Goal: Contribute content: Add original content to the website for others to see

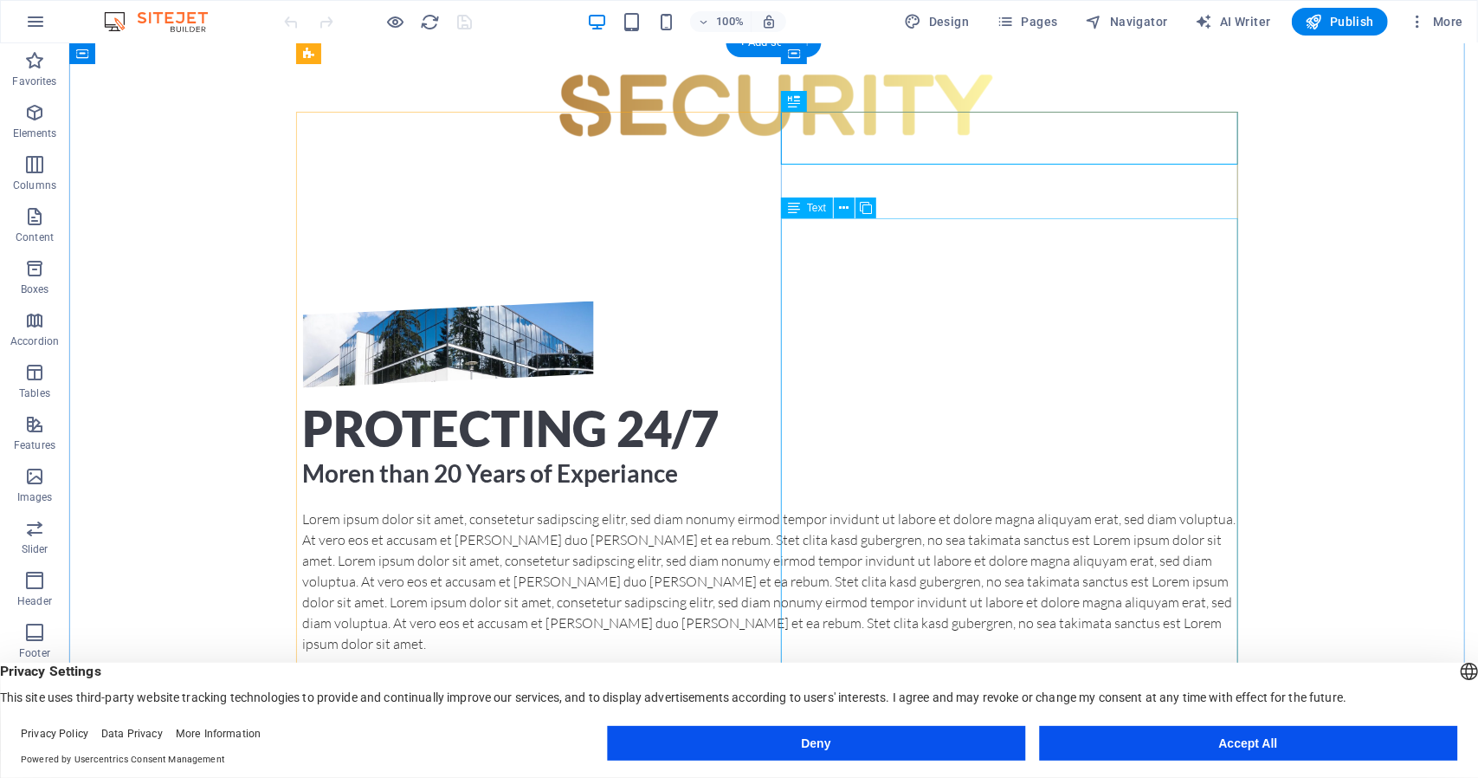
scroll to position [717, 0]
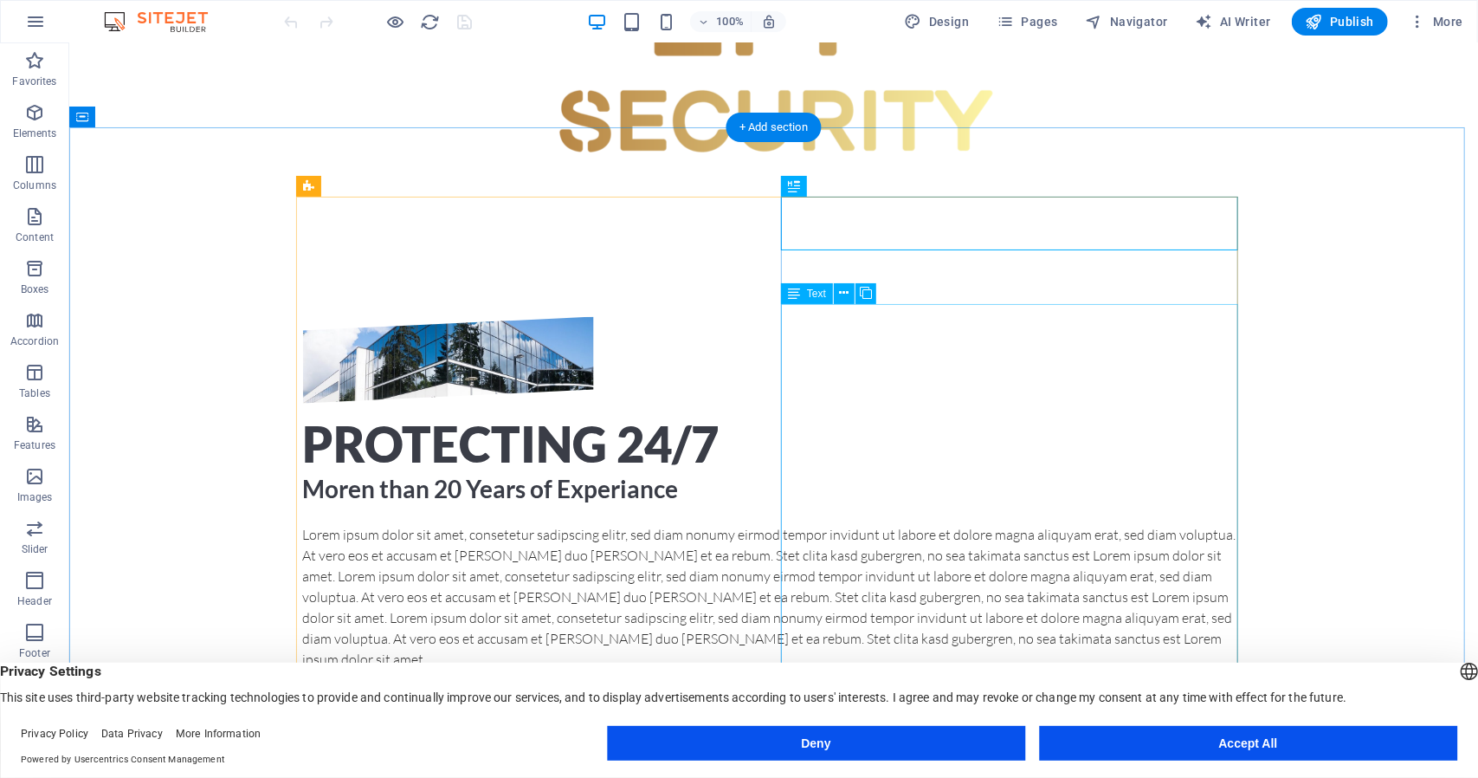
click at [1211, 538] on div "Lorem ipsum dolor sit amet, consetetur sadipscing elitr, sed diam nonumy eirmod…" at bounding box center [773, 722] width 942 height 399
click at [1203, 539] on div "Lorem ipsum dolor sit amet, consetetur sadipscing elitr, sed diam nonumy eirmod…" at bounding box center [773, 722] width 942 height 399
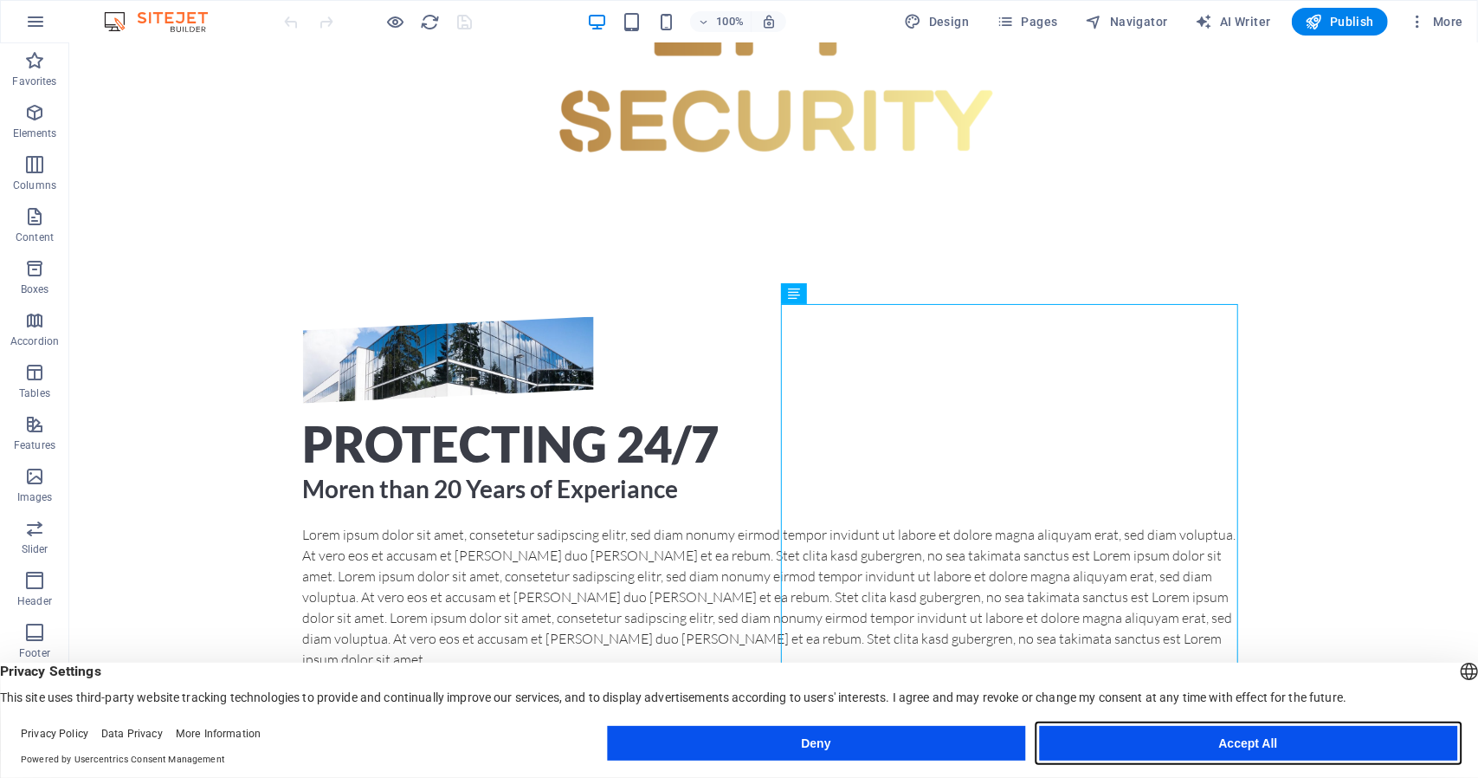
drag, startPoint x: 1169, startPoint y: 745, endPoint x: 1089, endPoint y: 629, distance: 140.8
click at [1169, 745] on button "Accept All" at bounding box center [1248, 743] width 418 height 35
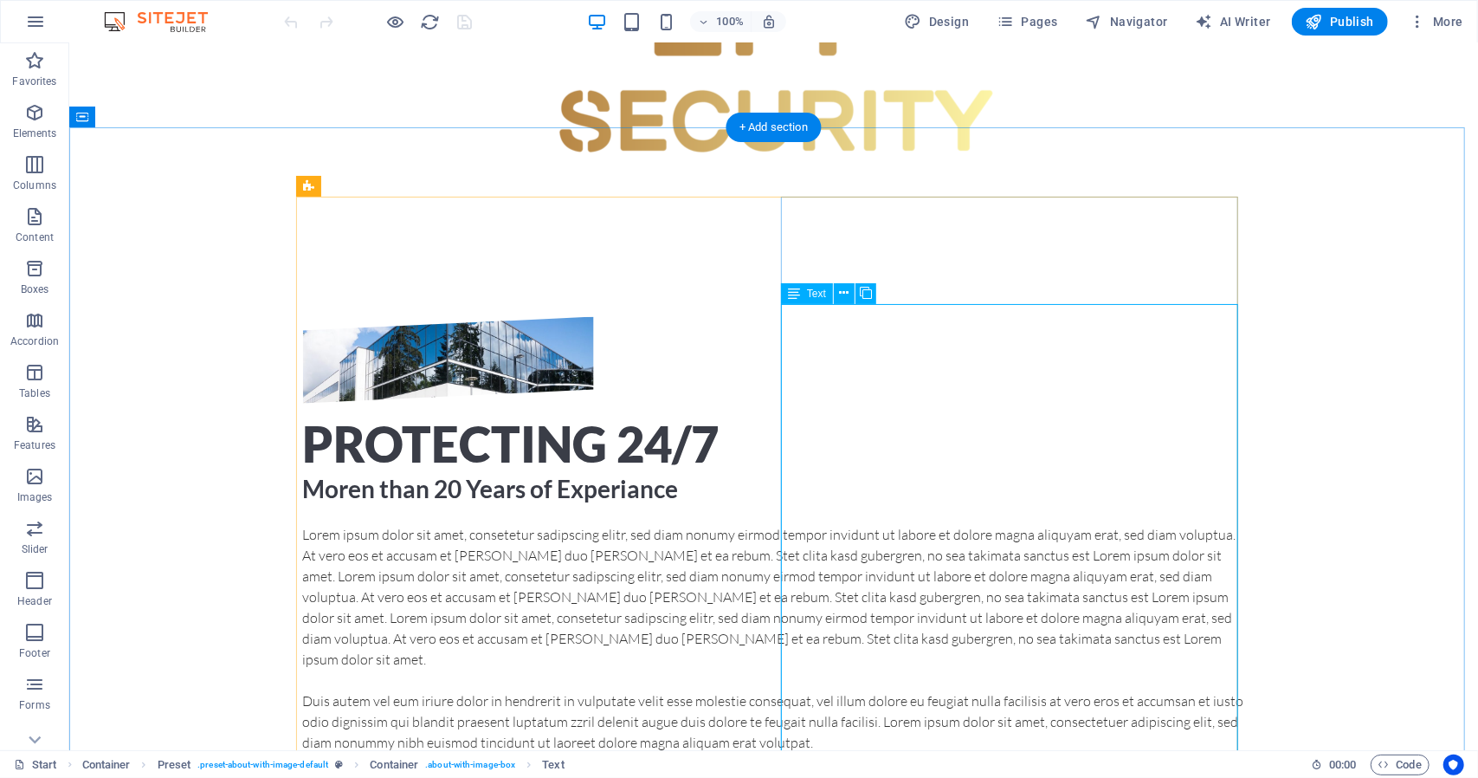
click at [1196, 542] on div "Lorem ipsum dolor sit amet, consetetur sadipscing elitr, sed diam nonumy eirmod…" at bounding box center [773, 722] width 942 height 399
drag, startPoint x: 1158, startPoint y: 529, endPoint x: 979, endPoint y: 414, distance: 212.3
click at [979, 523] on div "Lorem ipsum dolor sit amet, consetetur sadipscing elitr, sed diam nonumy eirmod…" at bounding box center [773, 722] width 942 height 399
click at [844, 297] on icon at bounding box center [845, 293] width 10 height 18
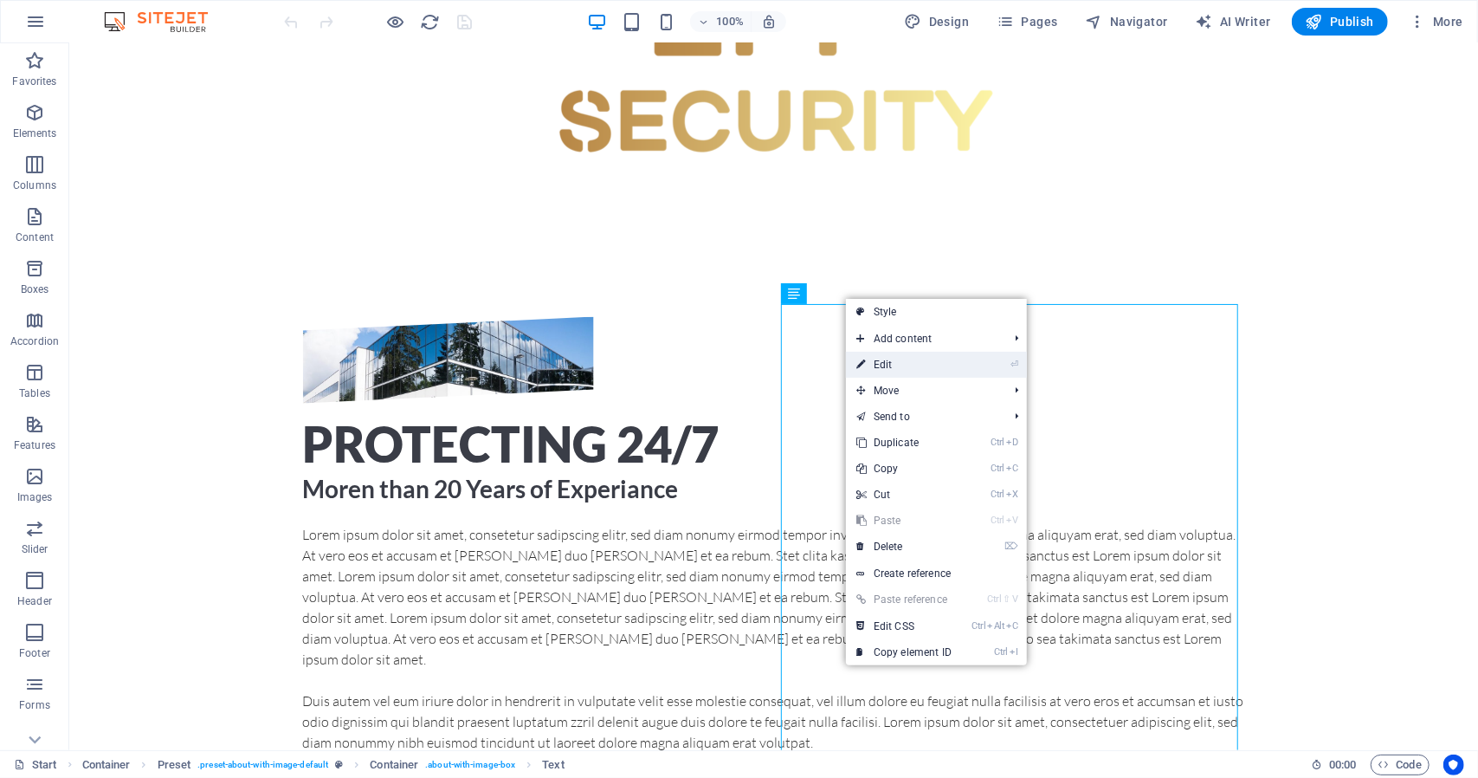
click at [916, 365] on link "⏎ Edit" at bounding box center [904, 365] width 116 height 26
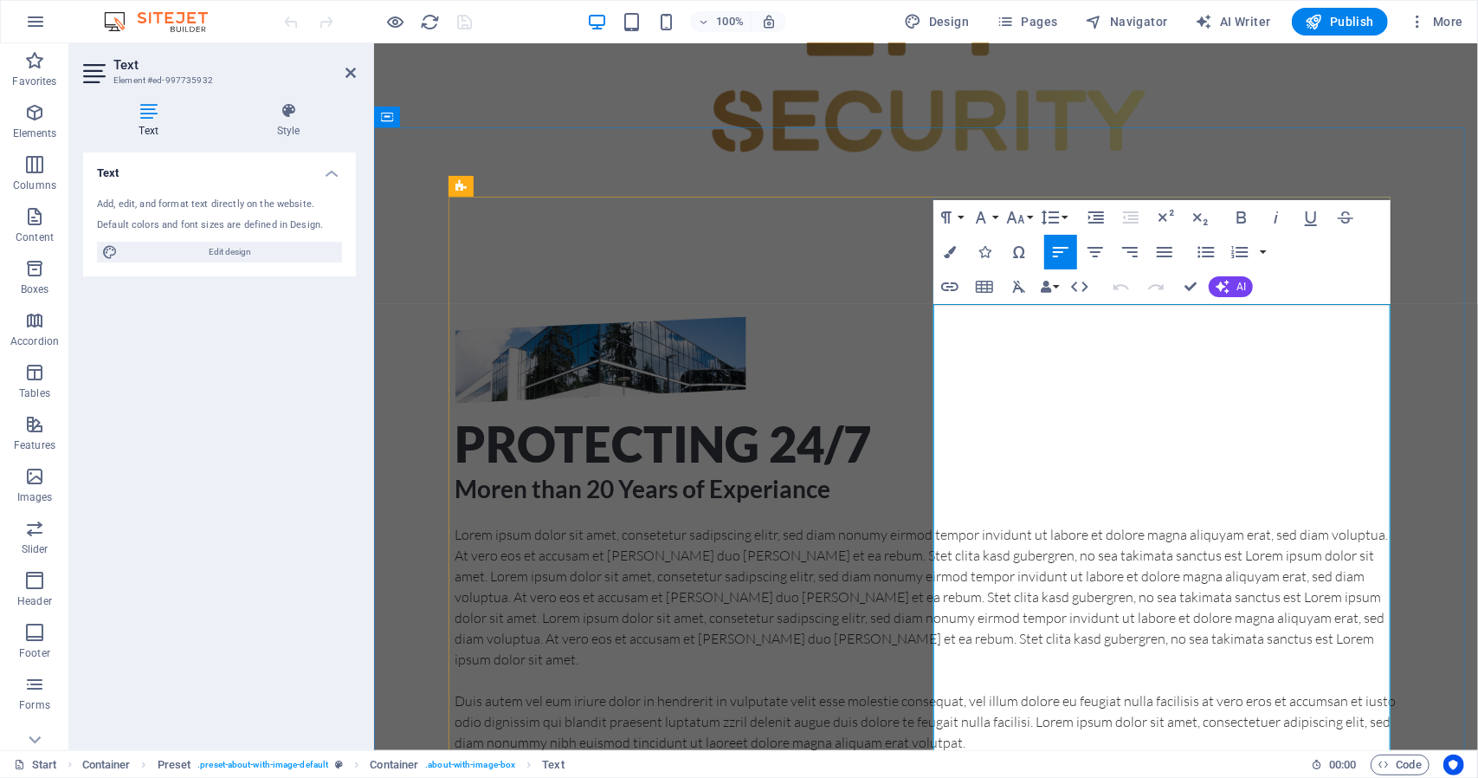
click at [1282, 523] on p "Lorem ipsum dolor sit amet, consetetur sadipscing elitr, sed diam nonumy eirmod…" at bounding box center [926, 595] width 942 height 145
drag, startPoint x: 1014, startPoint y: 552, endPoint x: 926, endPoint y: 319, distance: 249.9
click at [926, 319] on div "Protecting 24/7 Moren than 20 Years of Experiance Lorem ipsum dolor sit amet, c…" at bounding box center [926, 619] width 942 height 607
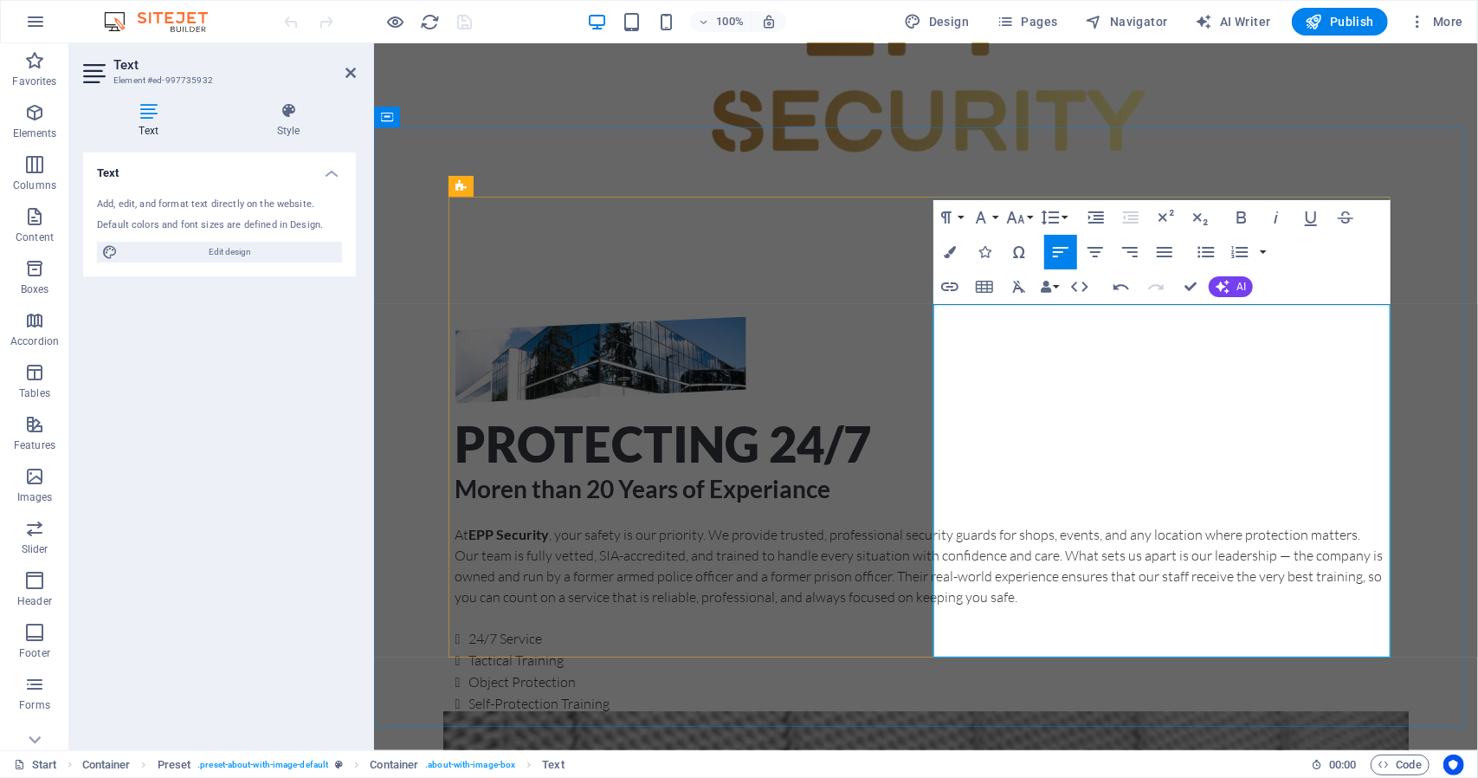
click at [1188, 523] on p "At EPP Security , your safety is our priority. We provide trusted, professional…" at bounding box center [926, 533] width 942 height 21
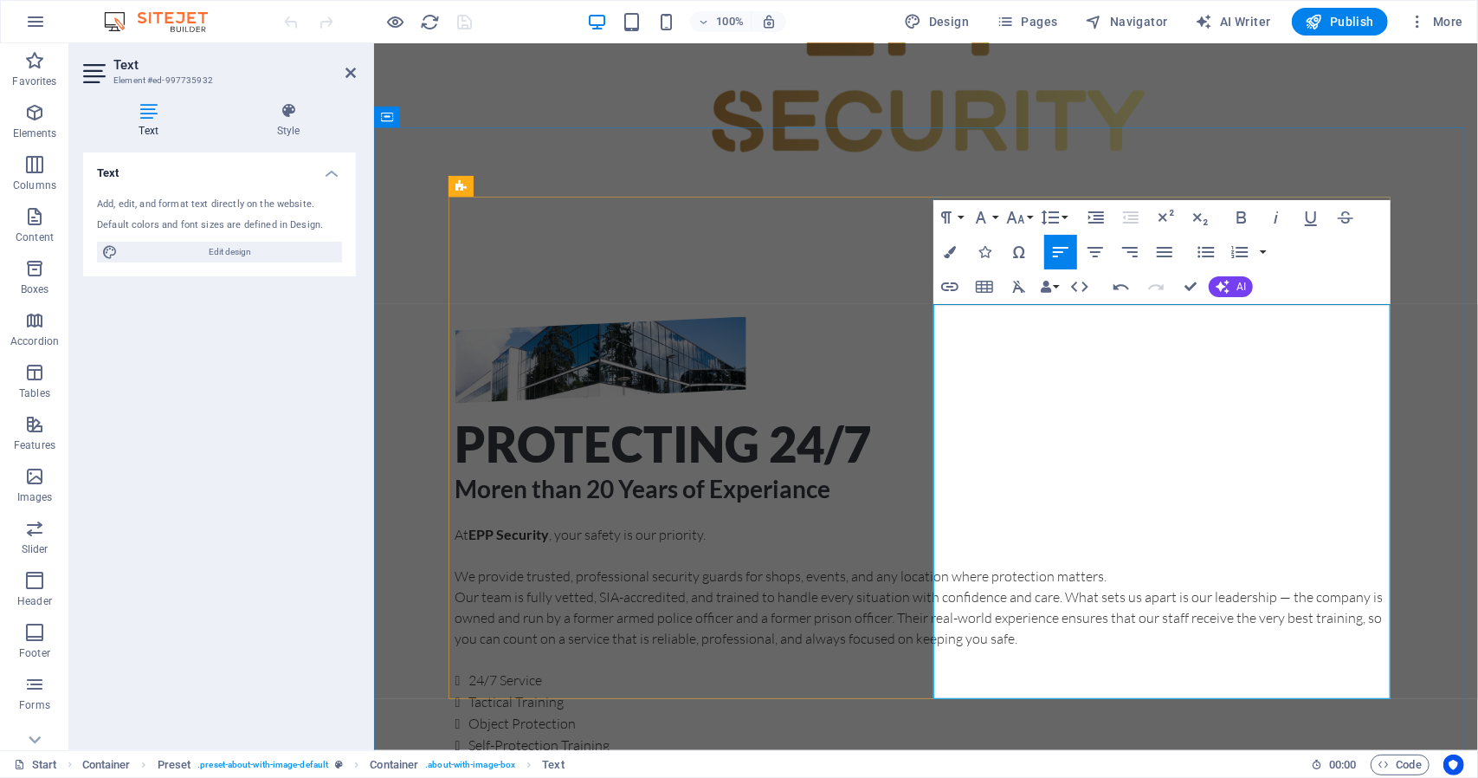
click at [1171, 565] on p "We provide trusted, professional security guards for shops, events, and any loc…" at bounding box center [926, 575] width 942 height 21
drag, startPoint x: 1349, startPoint y: 354, endPoint x: 1409, endPoint y: 353, distance: 59.8
click at [1352, 565] on p "We provide trusted, professional security guards for shops, events, and any loc…" at bounding box center [926, 575] width 942 height 21
click at [1154, 565] on p "We provide trusted, professional security guards for shops, events, and to any …" at bounding box center [926, 575] width 942 height 21
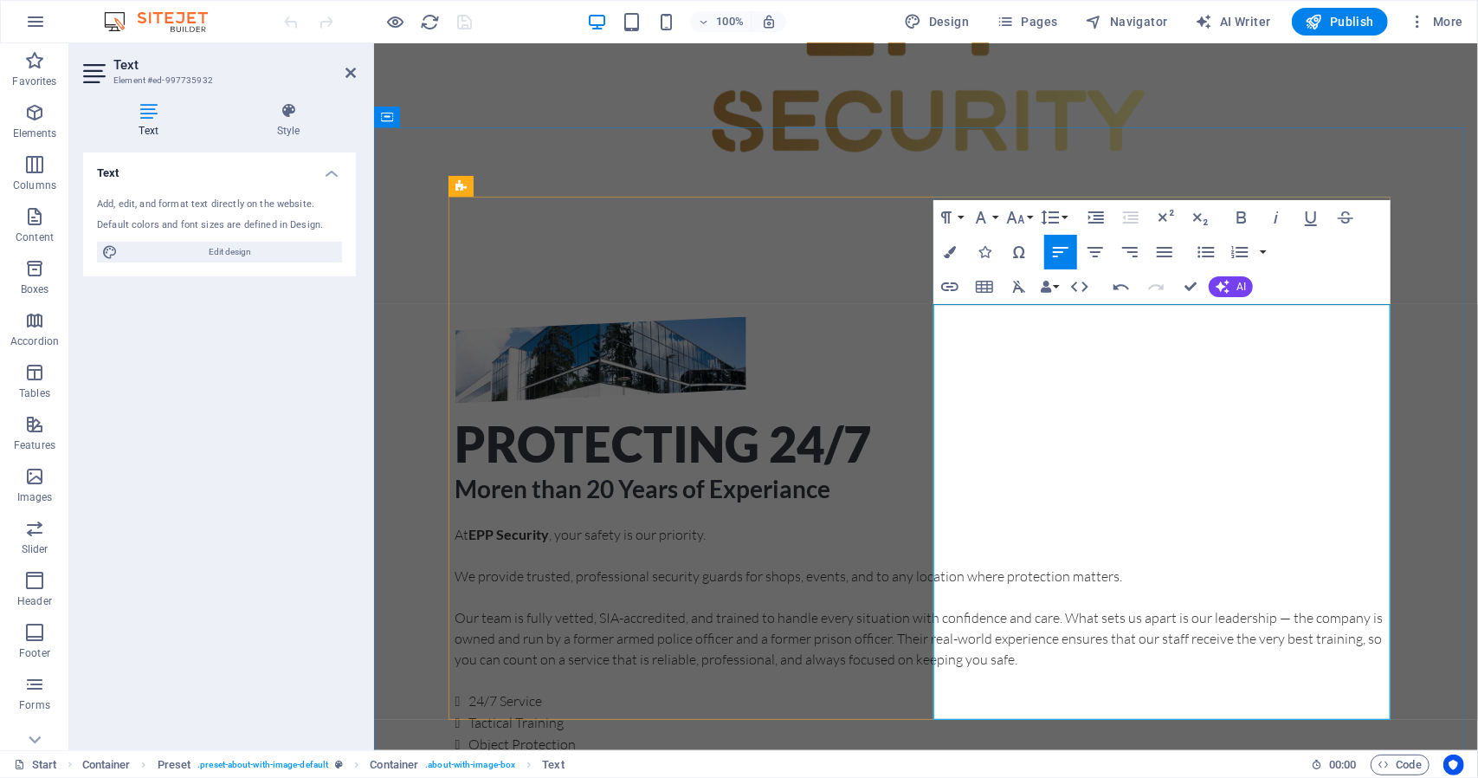
click at [1087, 606] on p "Our team is fully vetted, SIA-accredited, and trained to handle every situation…" at bounding box center [926, 637] width 942 height 62
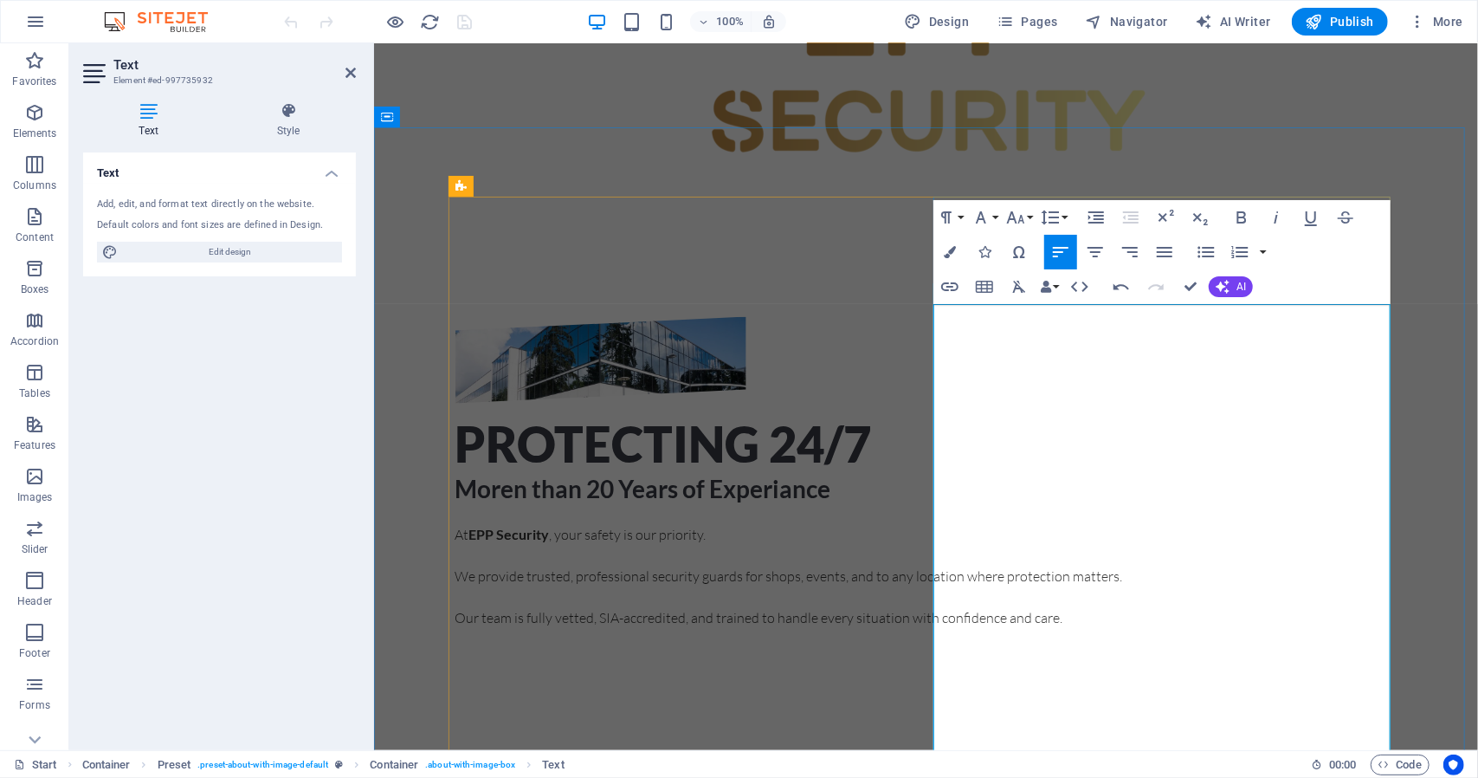
click at [1069, 648] on p at bounding box center [926, 658] width 942 height 21
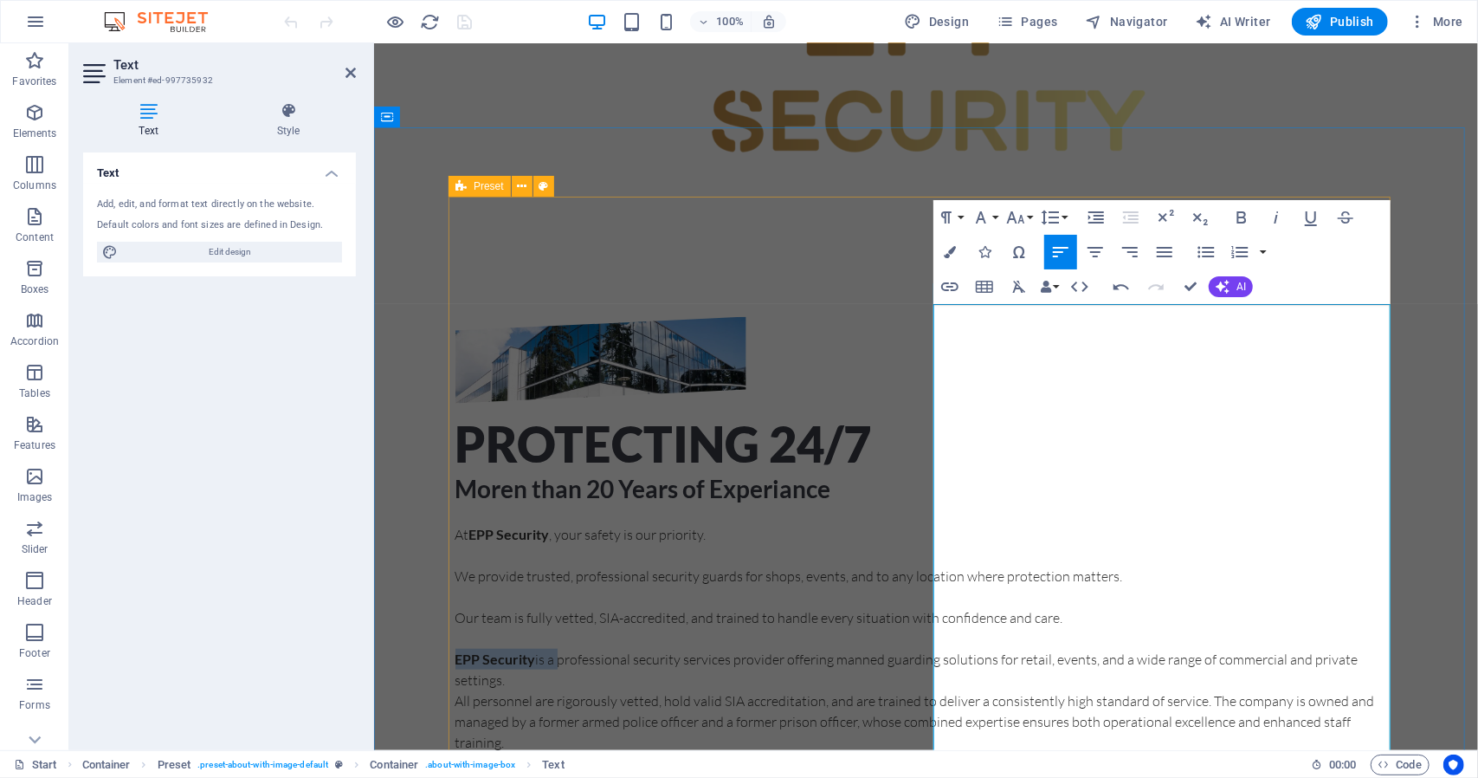
drag, startPoint x: 1033, startPoint y: 481, endPoint x: 915, endPoint y: 480, distance: 117.8
click at [915, 480] on div "Protecting 24/7 Moren than 20 Years of Experiance At EPP Security , your safety…" at bounding box center [926, 692] width 942 height 752
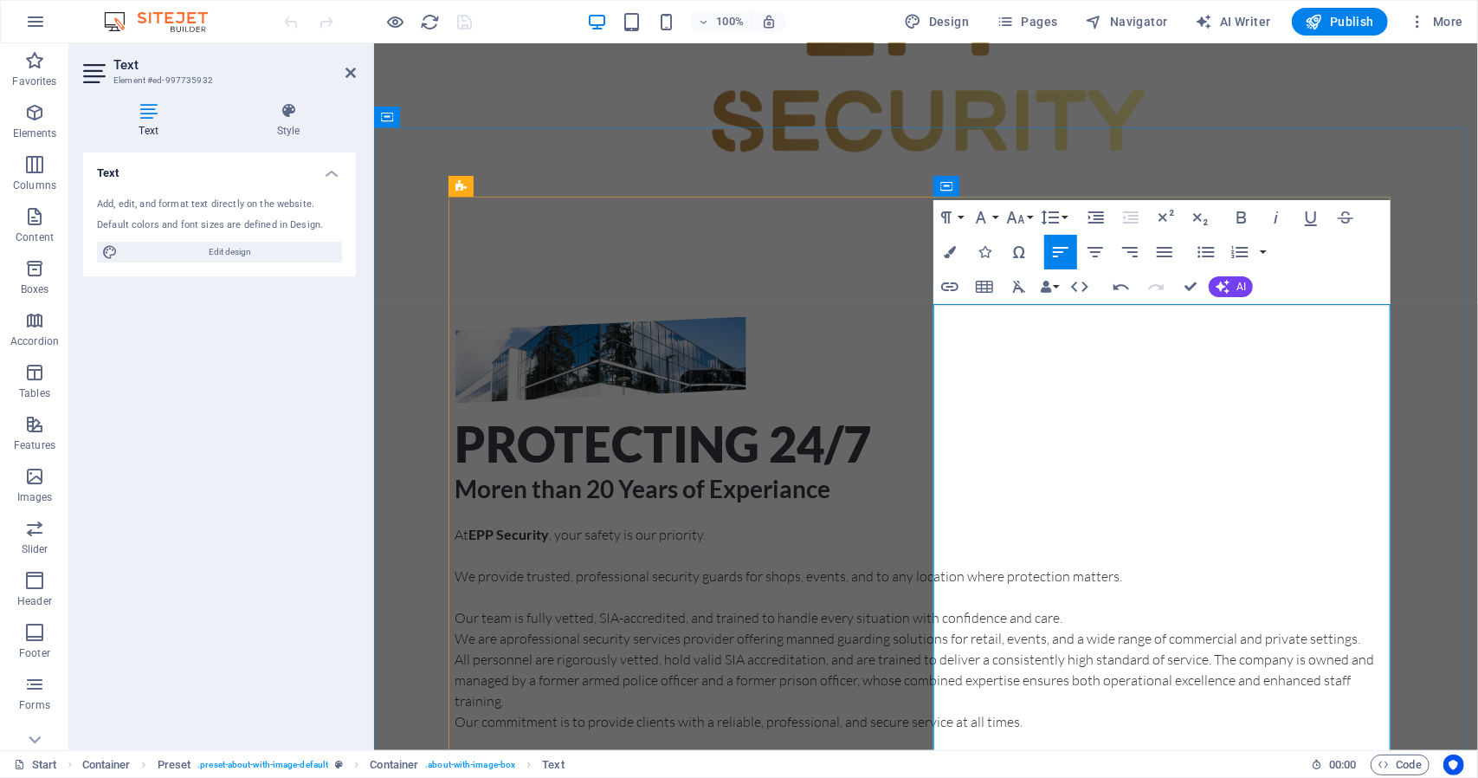
click at [1058, 627] on p "We are a professional security services provider offering manned guarding solut…" at bounding box center [926, 637] width 942 height 21
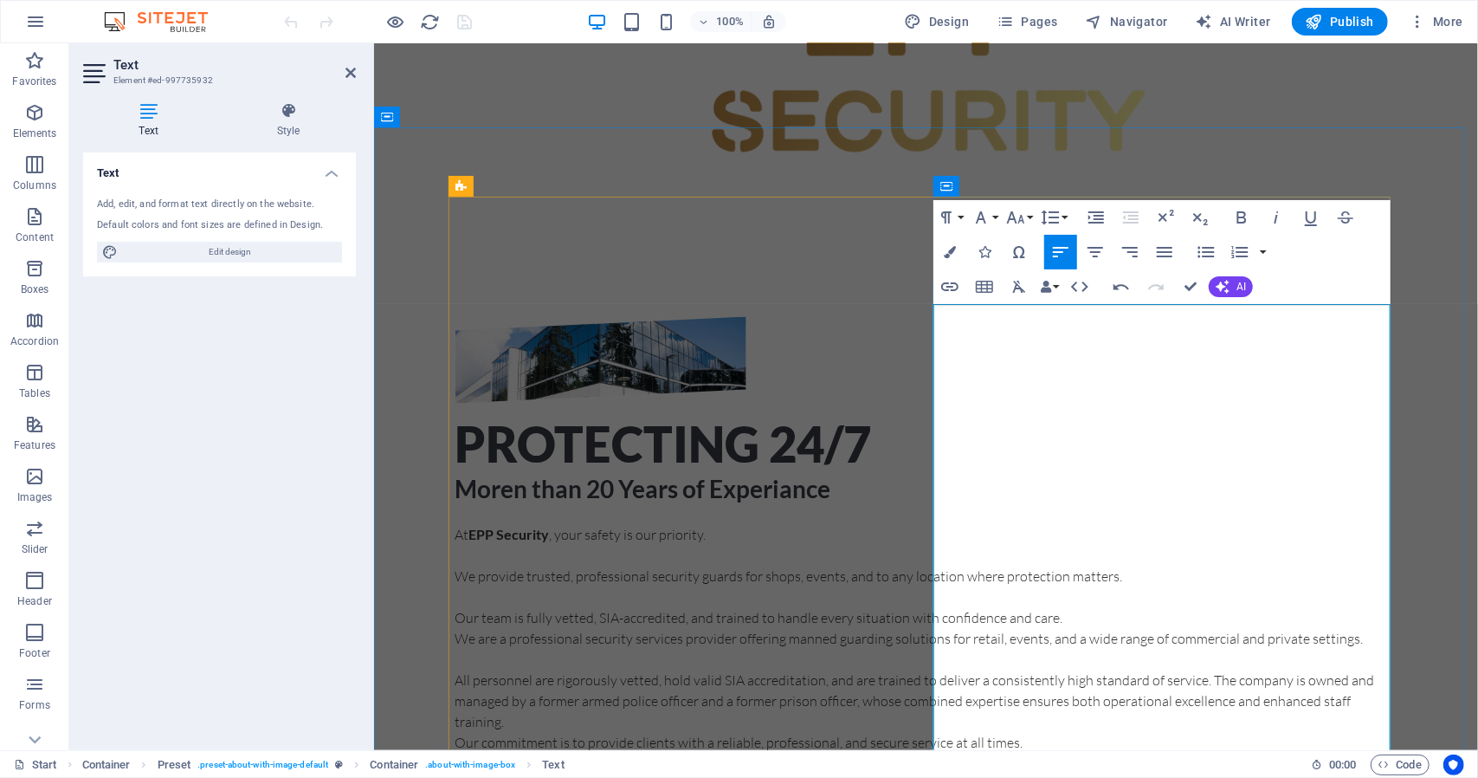
click at [933, 669] on p "All personnel are rigorously vetted, hold valid SIA accreditation, and are trai…" at bounding box center [926, 700] width 942 height 62
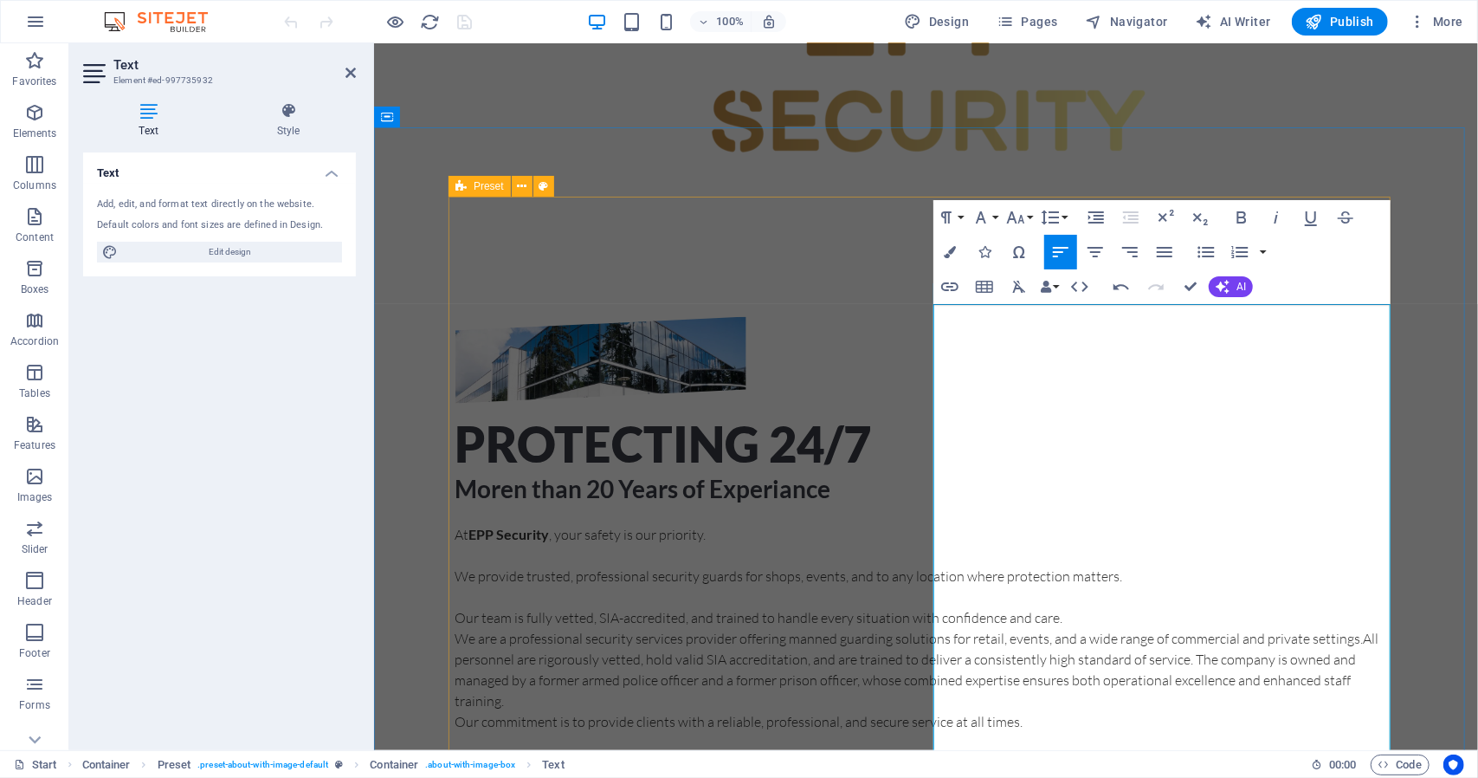
click at [932, 459] on div "Protecting 24/7 Moren than 20 Years of Experiance At EPP Security , your safety…" at bounding box center [926, 671] width 942 height 711
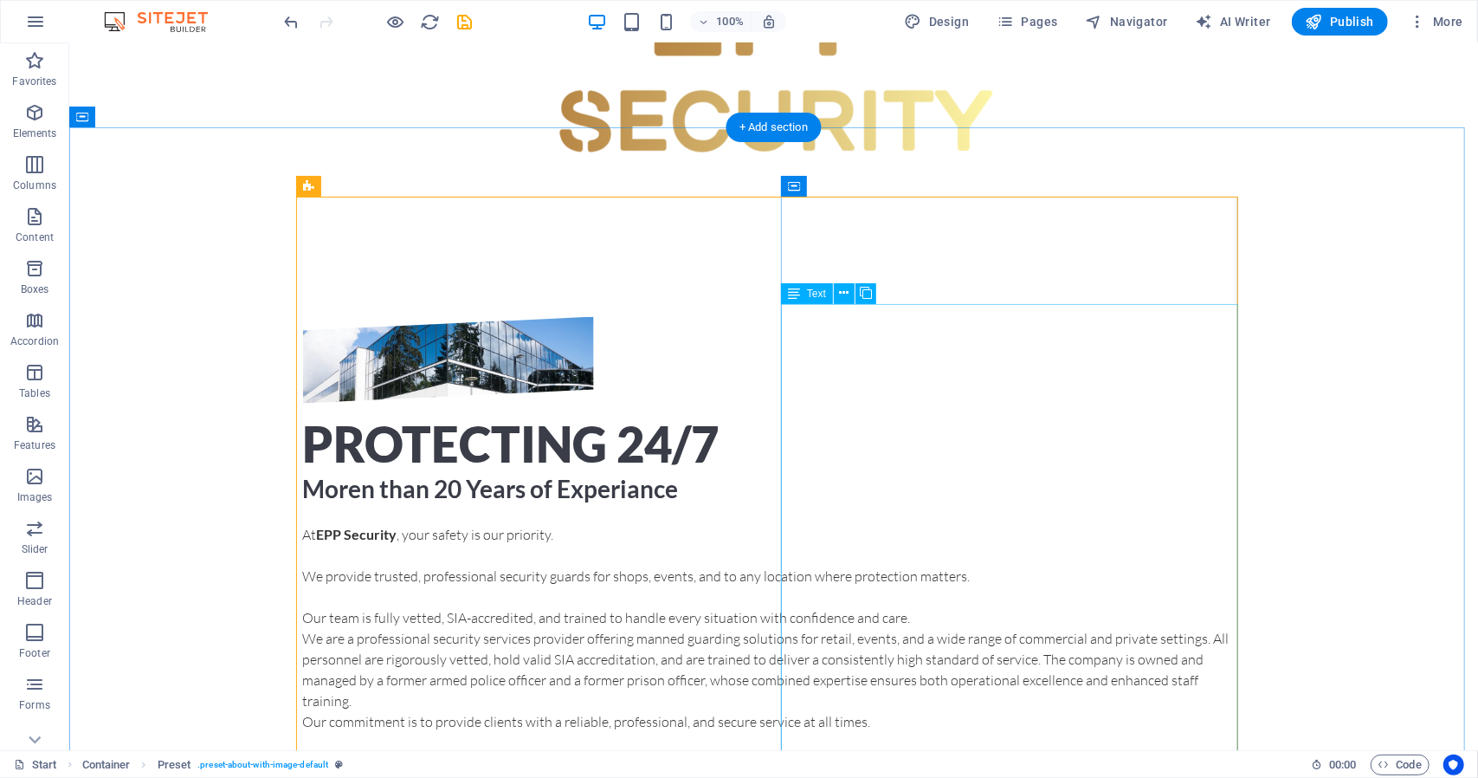
click at [937, 523] on div "At EPP Security , your safety is our priority. We provide trusted, professional…" at bounding box center [773, 774] width 942 height 503
click at [781, 523] on div "At EPP Security , your safety is our priority. We provide trusted, professional…" at bounding box center [773, 774] width 942 height 503
click at [785, 523] on div "At EPP Security , your safety is our priority. We provide trusted, professional…" at bounding box center [773, 774] width 942 height 503
click at [806, 523] on div "At EPP Security , your safety is our priority. We provide trusted, professional…" at bounding box center [773, 774] width 942 height 503
drag, startPoint x: 884, startPoint y: 445, endPoint x: 949, endPoint y: 431, distance: 66.4
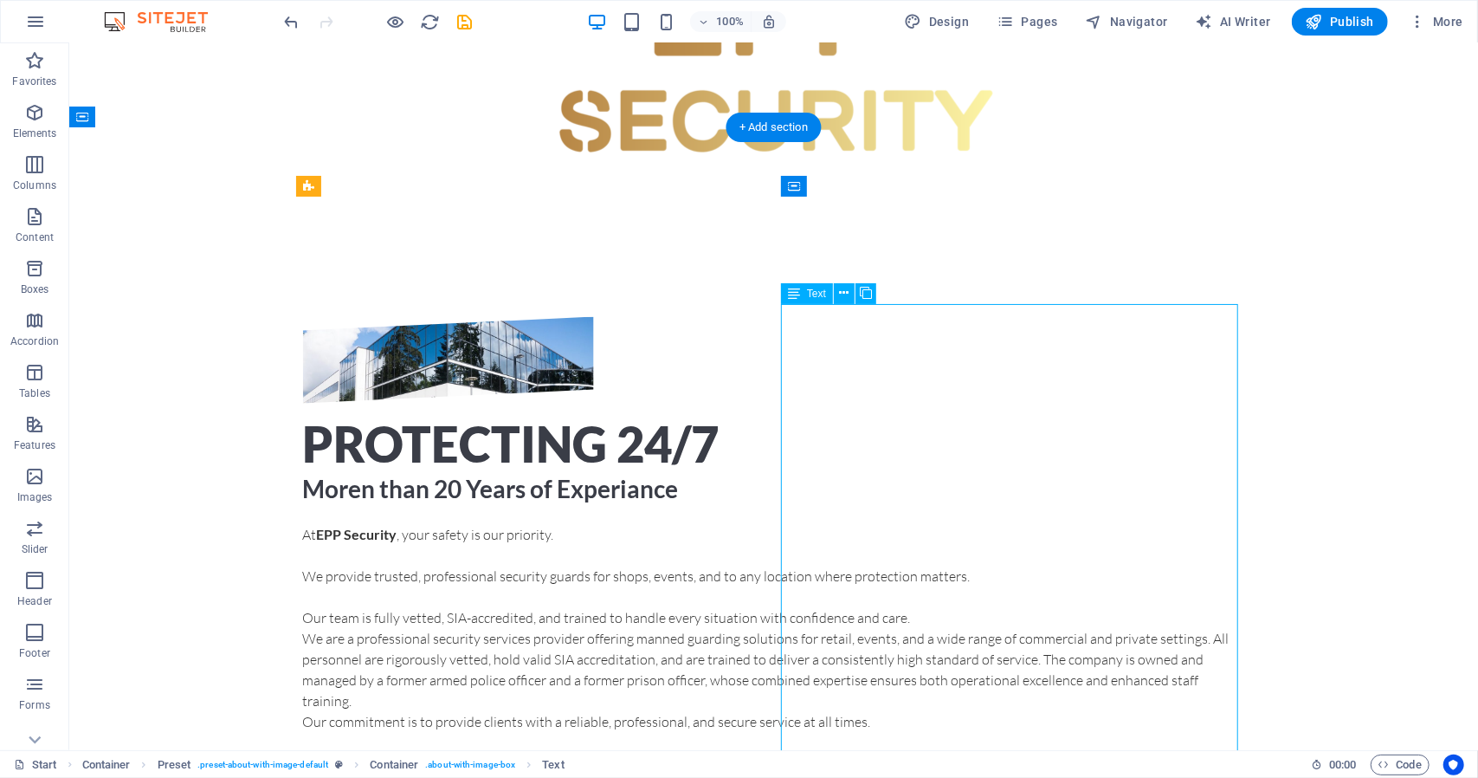
click at [905, 523] on div "At EPP Security , your safety is our priority. We provide trusted, professional…" at bounding box center [773, 774] width 942 height 503
click at [949, 523] on div "At EPP Security , your safety is our priority. We provide trusted, professional…" at bounding box center [773, 774] width 942 height 503
click at [841, 292] on icon at bounding box center [845, 293] width 10 height 18
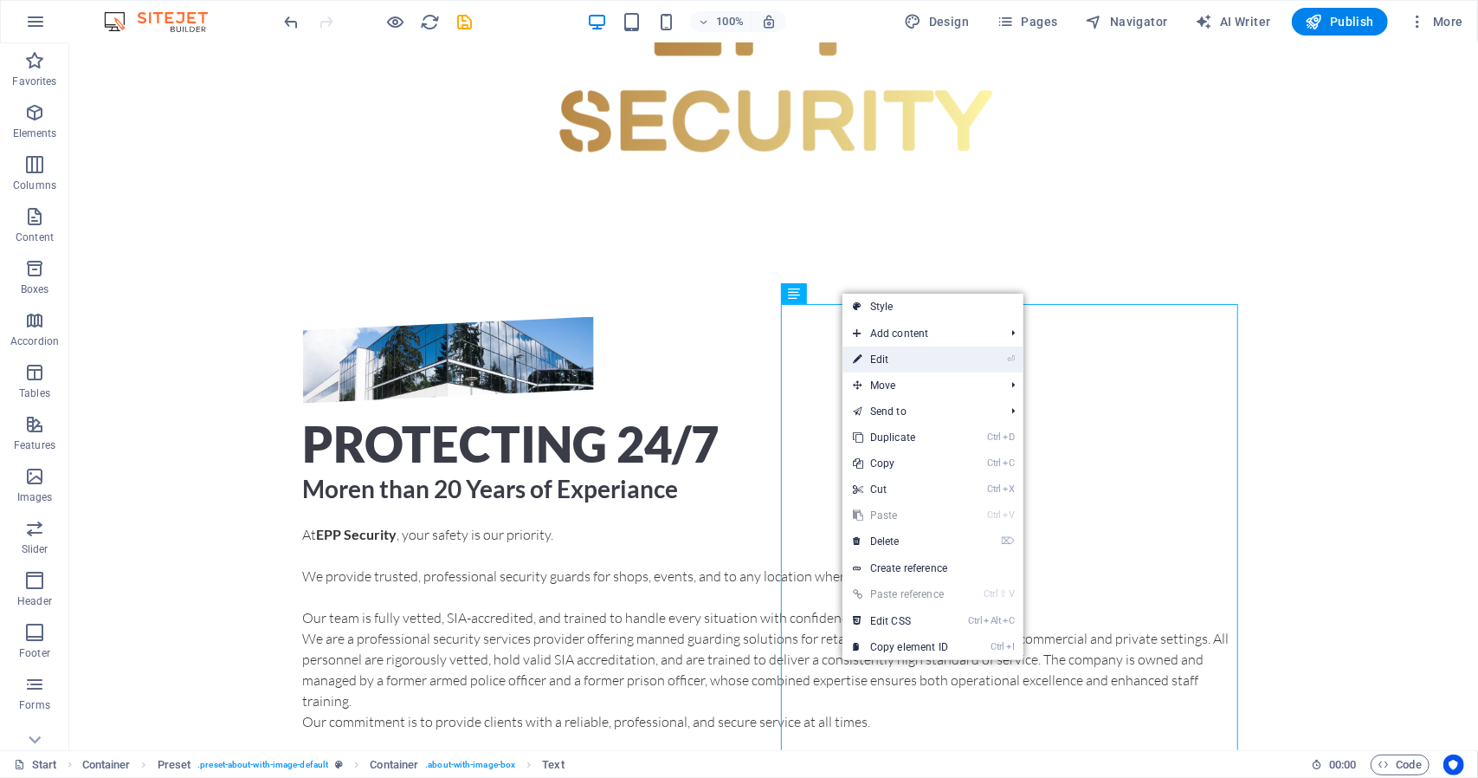
click at [930, 358] on link "⏎ Edit" at bounding box center [901, 359] width 116 height 26
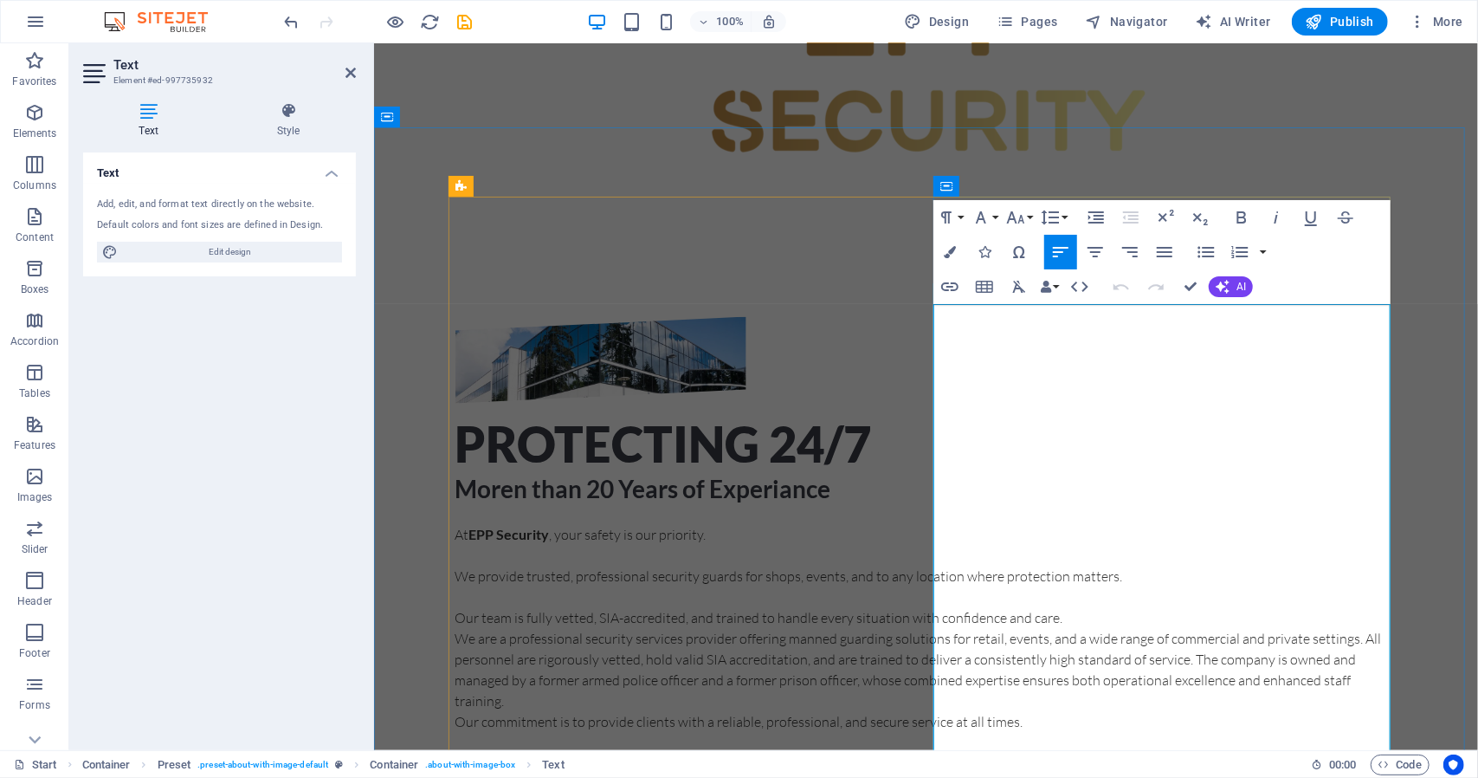
click at [933, 627] on p "We are a professional security services provider offering manned guarding solut…" at bounding box center [926, 668] width 942 height 83
click at [981, 606] on p "Our team is fully vetted, SIA-accredited, and trained to handle every situation…" at bounding box center [926, 647] width 942 height 83
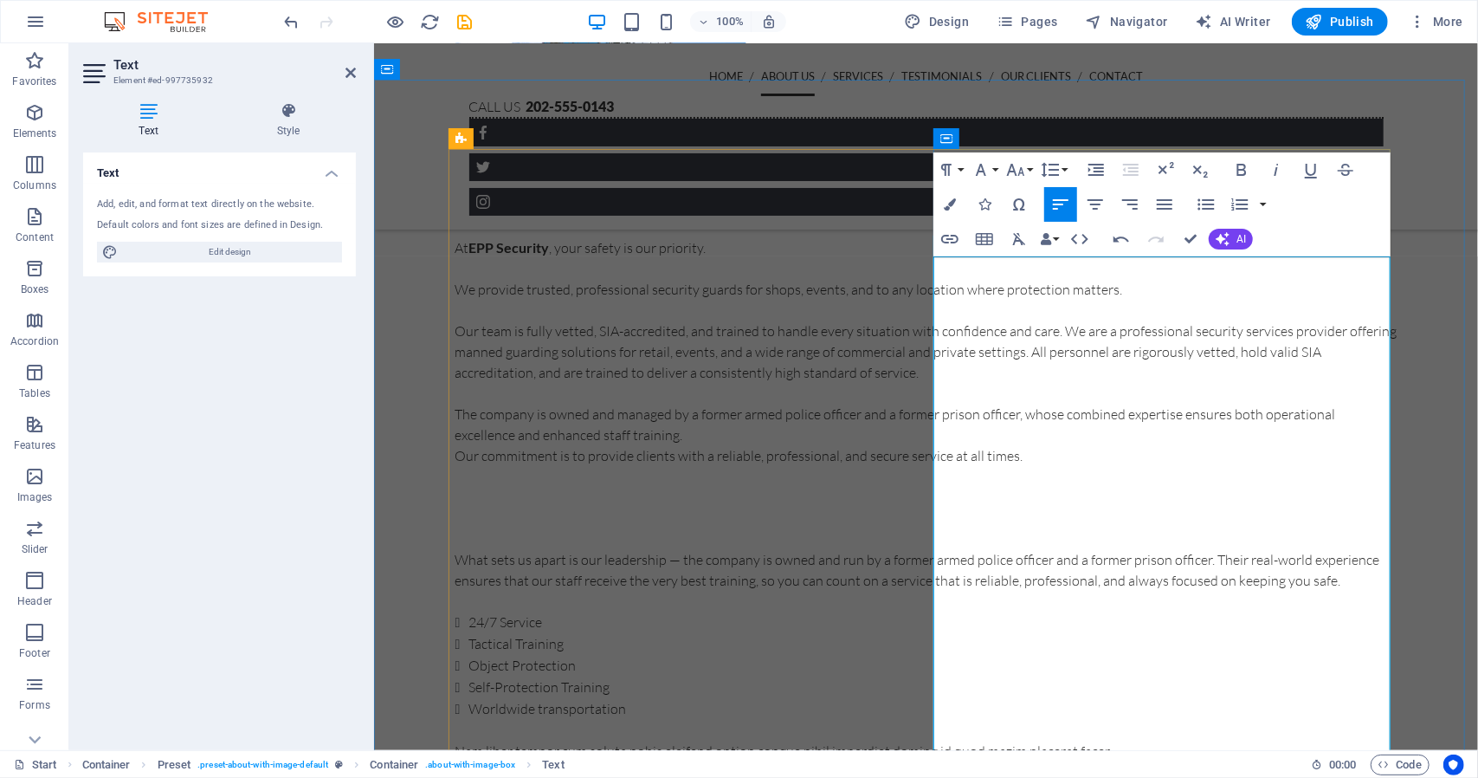
scroll to position [890, 0]
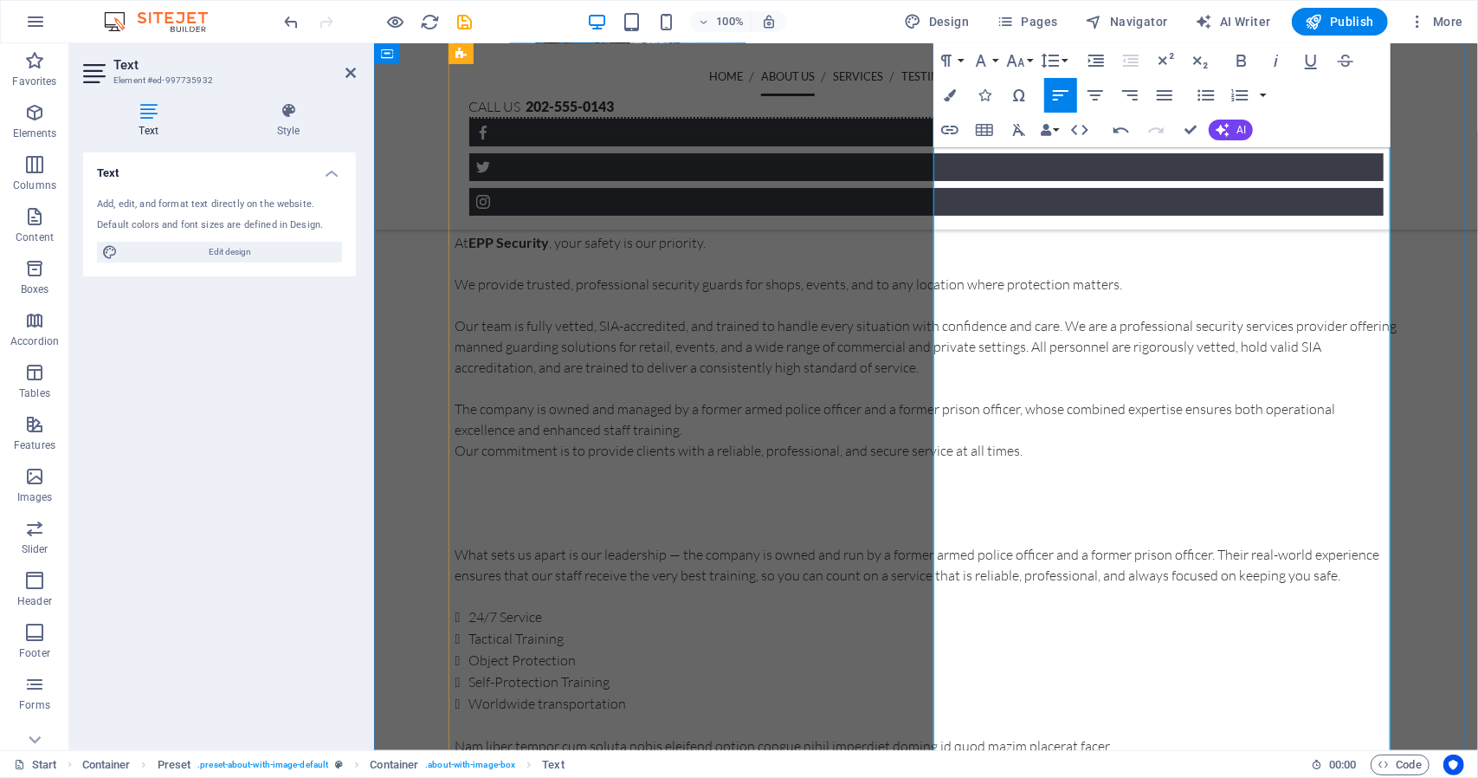
click at [933, 583] on p "What sets us apart is our leadership — the company is owned and run by a former…" at bounding box center [926, 564] width 942 height 42
click at [1187, 436] on p "The company is owned and managed by a former armed police officer and a former …" at bounding box center [926, 418] width 942 height 42
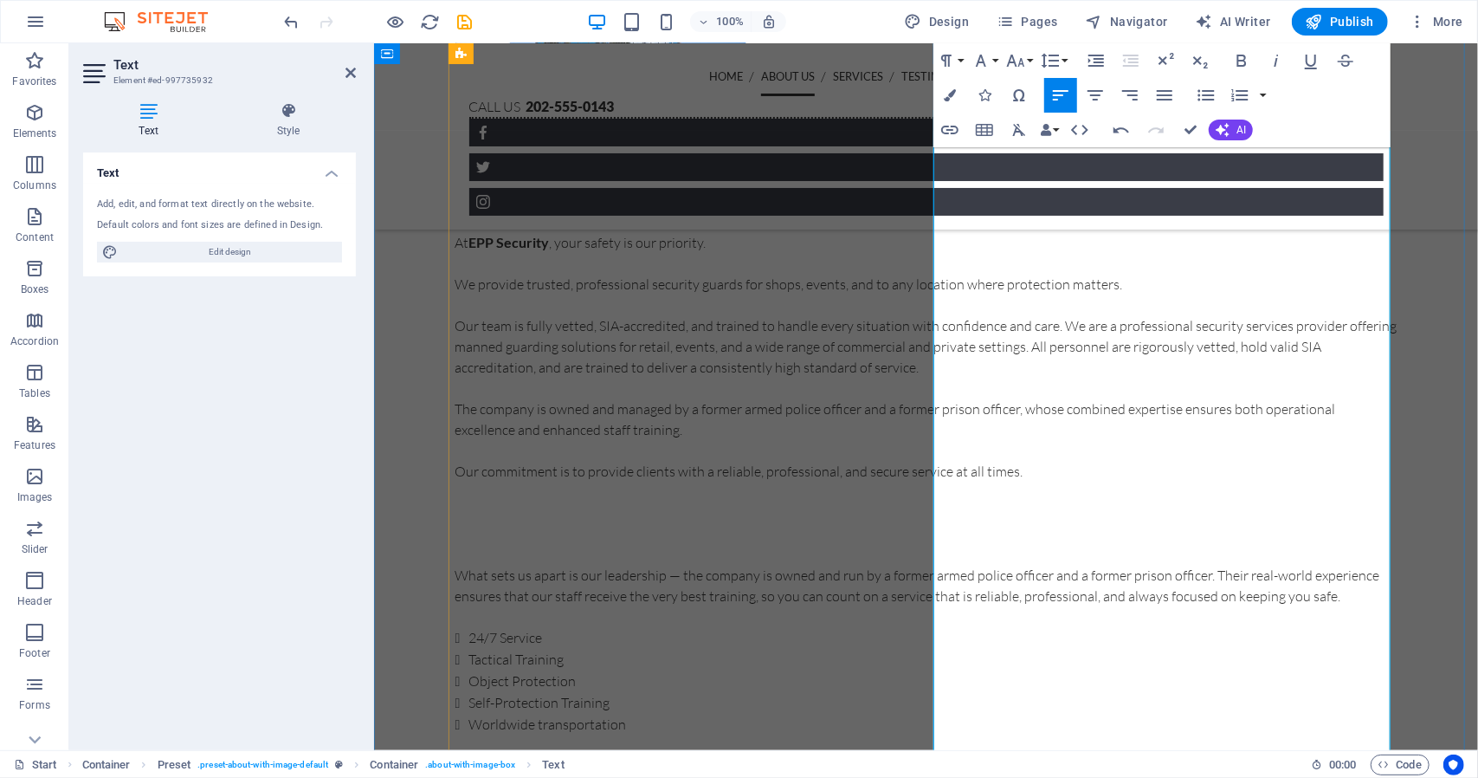
click at [934, 478] on p "Our commitment is to provide clients with a reliable, professional, and secure …" at bounding box center [926, 470] width 942 height 21
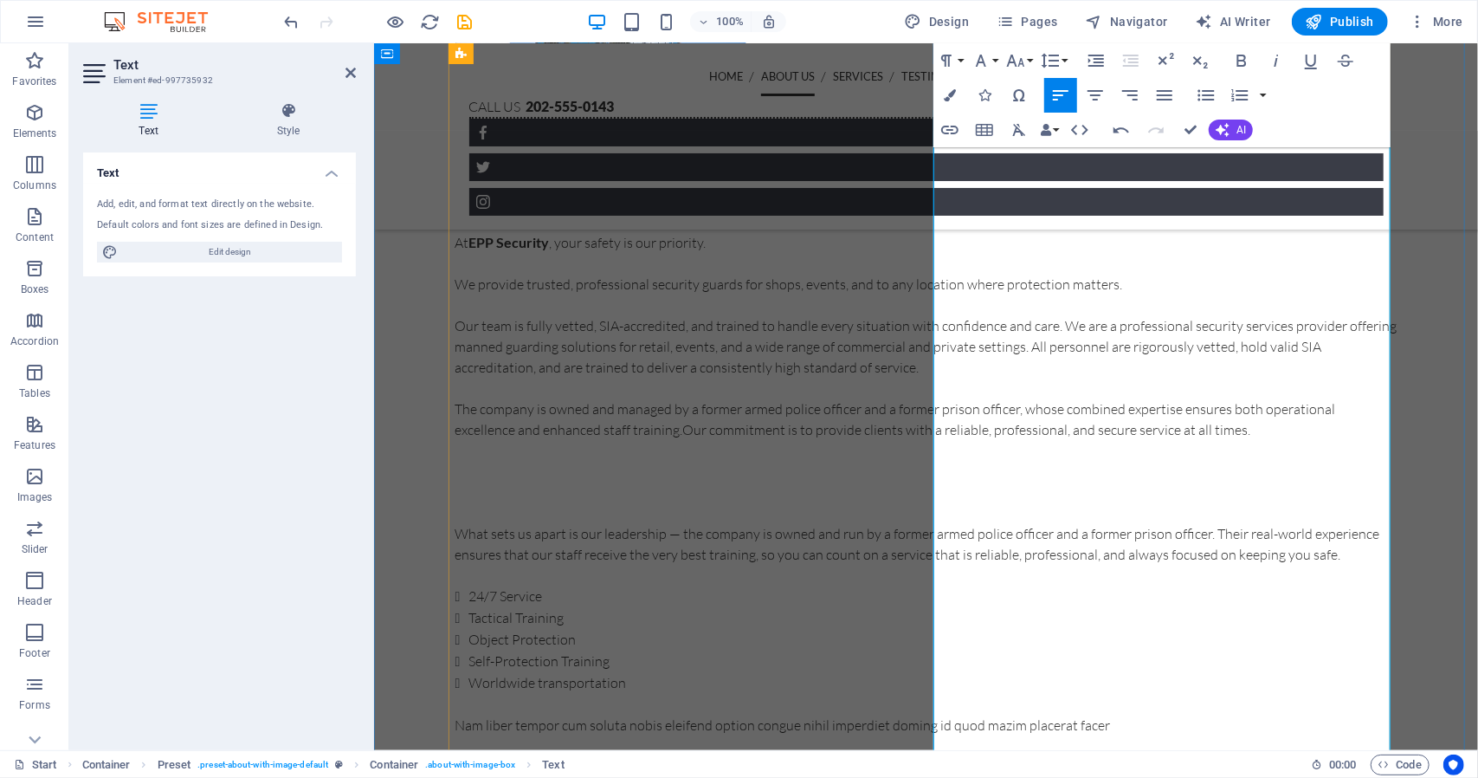
click at [934, 554] on p "What sets us apart is our leadership — the company is owned and run by a former…" at bounding box center [926, 543] width 942 height 42
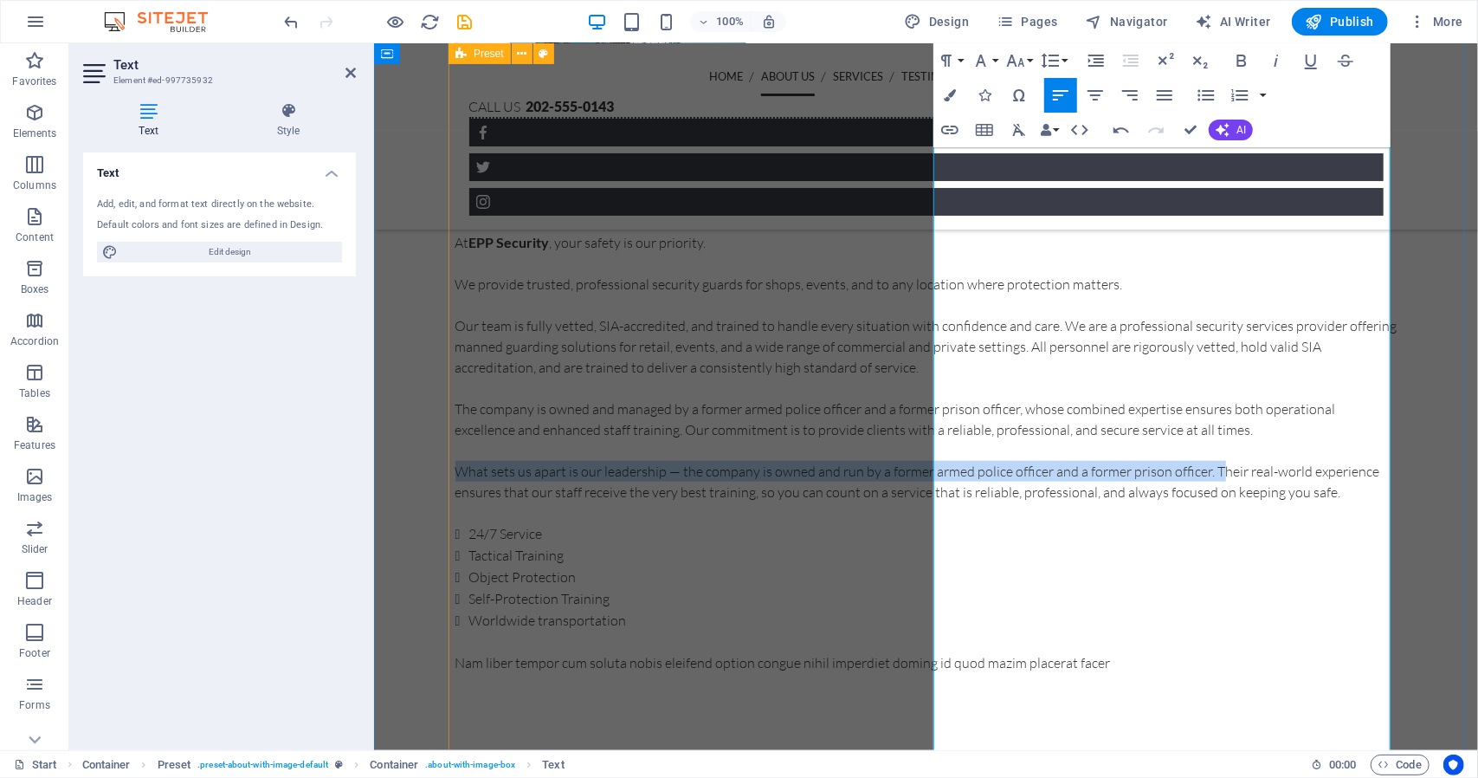
drag, startPoint x: 1260, startPoint y: 513, endPoint x: 950, endPoint y: 504, distance: 310.1
click at [936, 492] on p "What sets us apart is our leadership — the company is owned and run by a former…" at bounding box center [926, 481] width 942 height 42
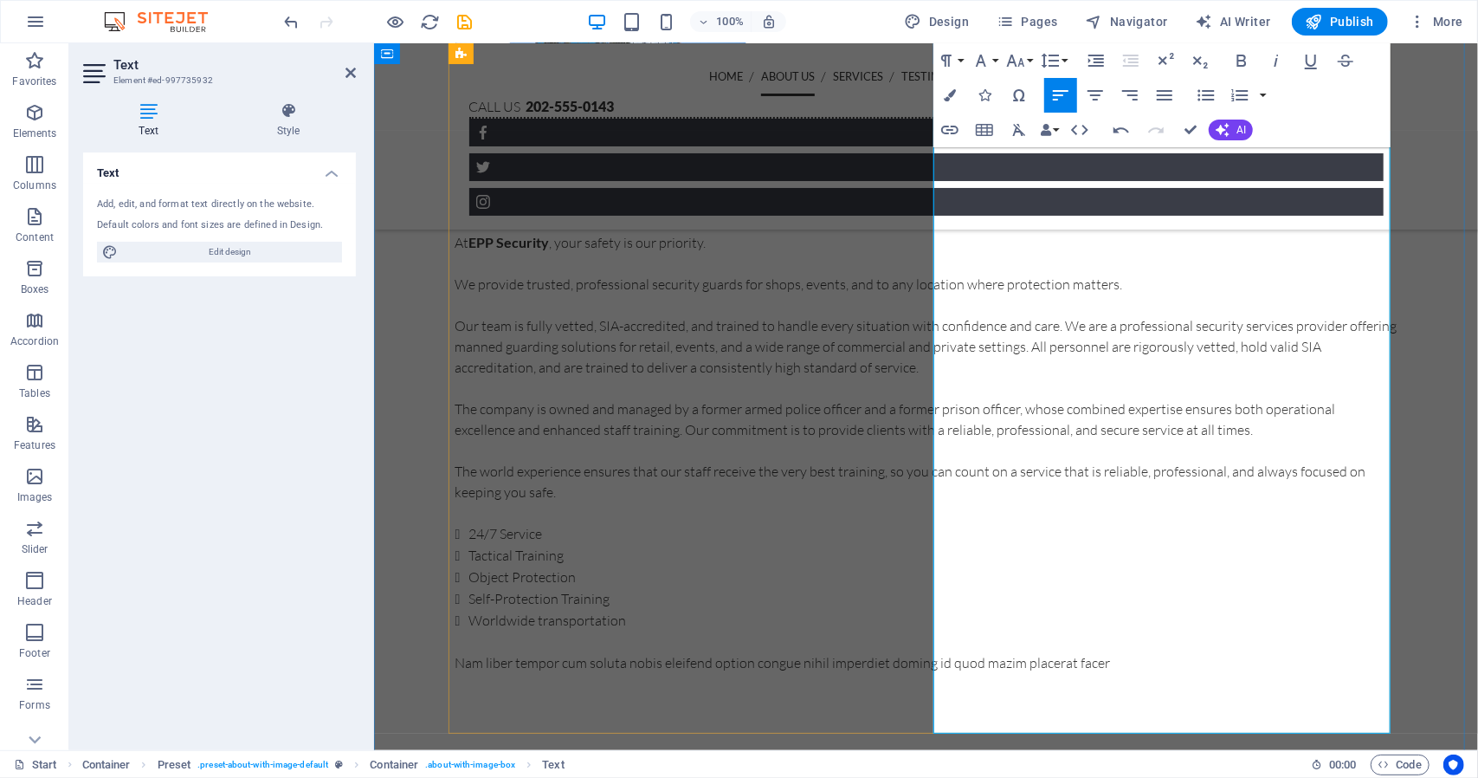
click at [1063, 494] on p "The world experience ensures that our staff receive the very best training, so …" at bounding box center [926, 481] width 942 height 42
click at [1079, 499] on p "The world experience wer have ensures that our staff receive the very best trai…" at bounding box center [926, 481] width 942 height 42
drag, startPoint x: 995, startPoint y: 499, endPoint x: 960, endPoint y: 499, distance: 34.6
click at [960, 499] on p "The world experience we have ensures that our staff receive the very best train…" at bounding box center [926, 481] width 942 height 42
drag, startPoint x: 1149, startPoint y: 494, endPoint x: 985, endPoint y: 479, distance: 165.2
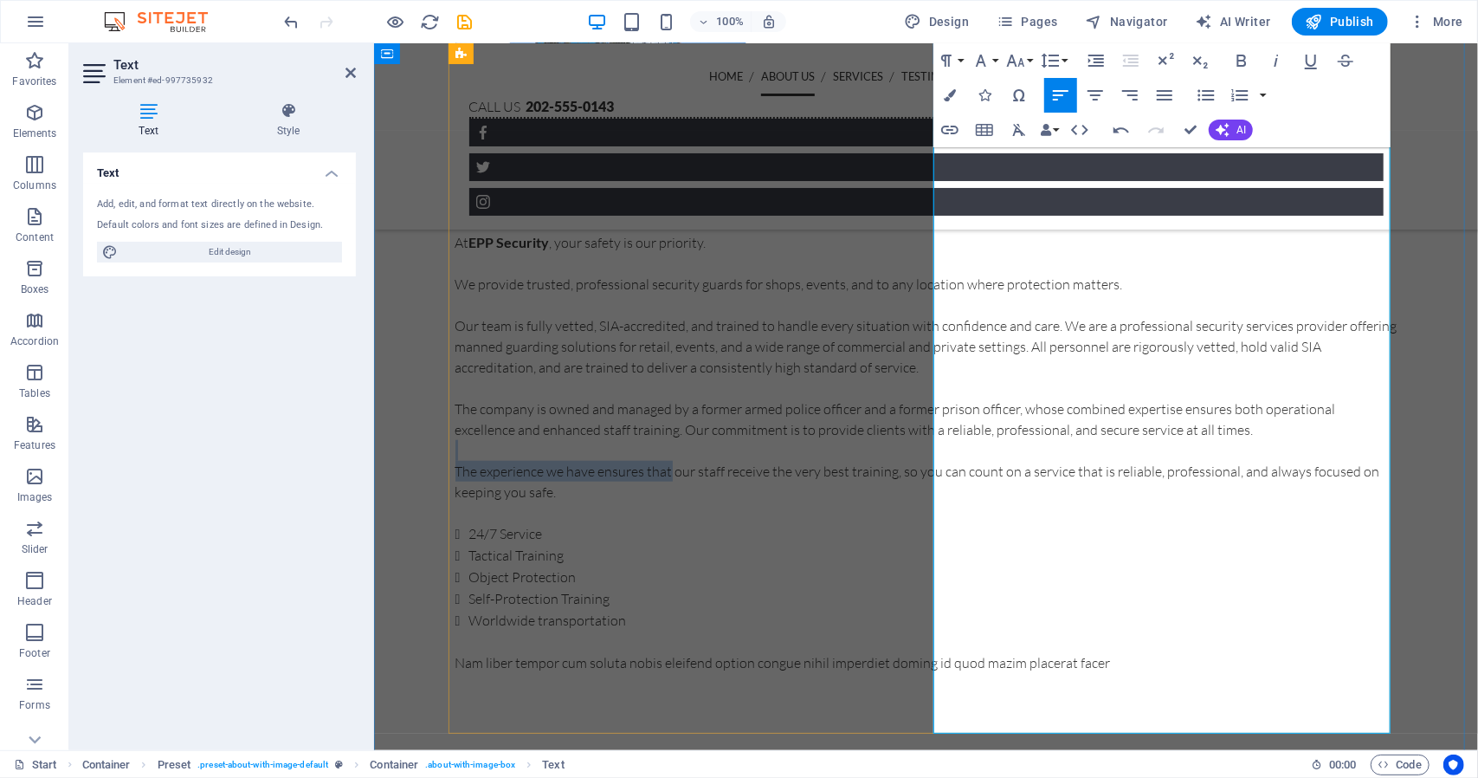
click at [985, 479] on div "At EPP Security , your safety is our priority. We provide trusted, professional…" at bounding box center [926, 451] width 942 height 441
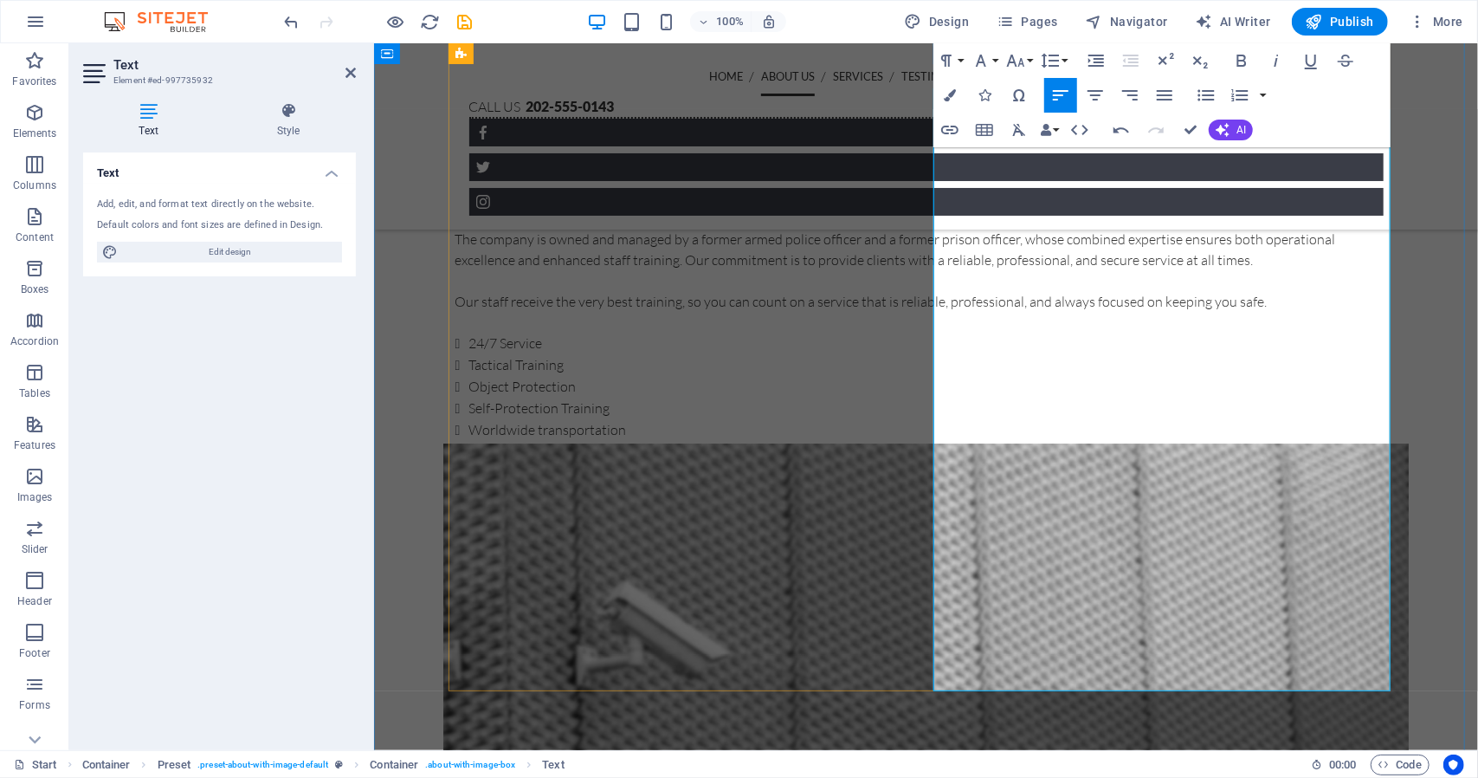
scroll to position [1063, 0]
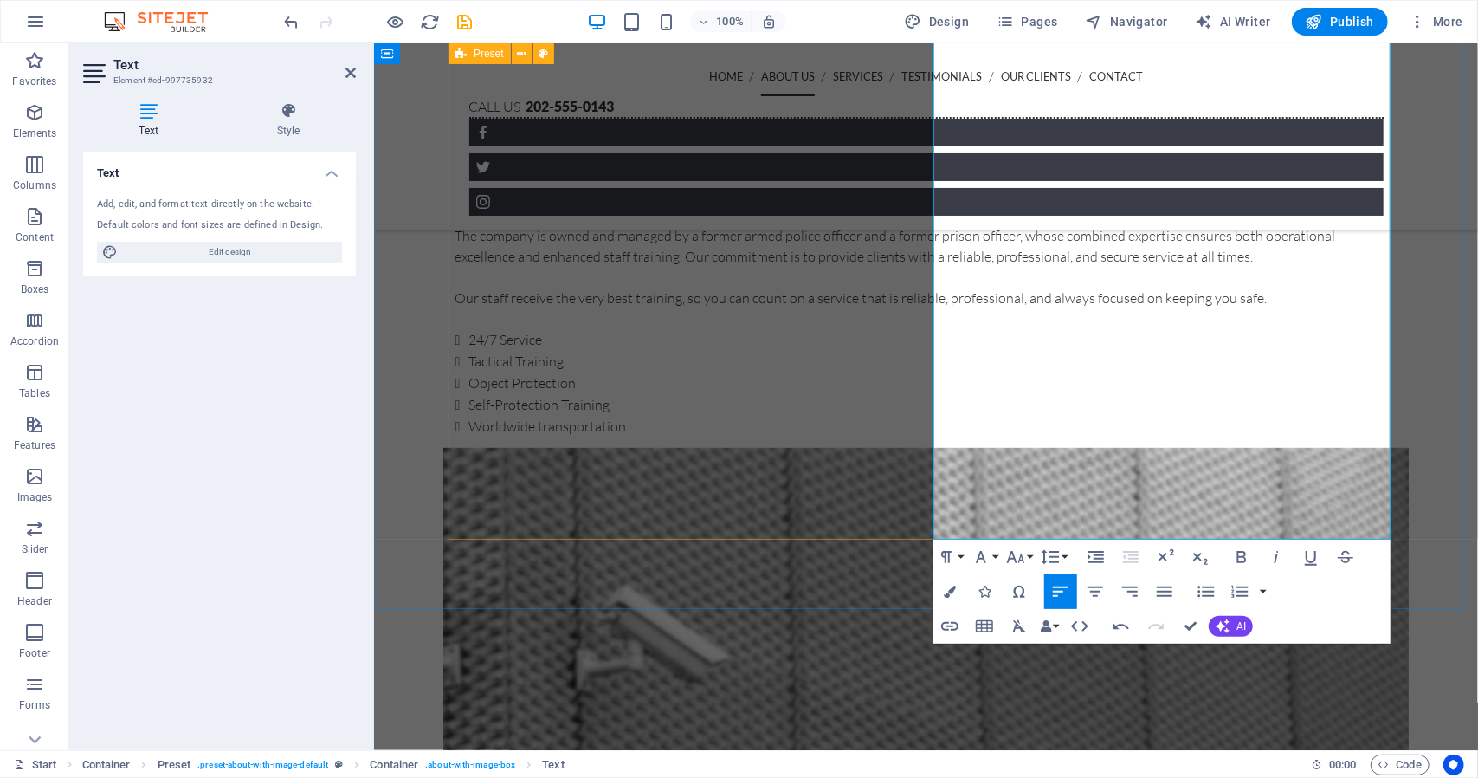
drag, startPoint x: 1059, startPoint y: 532, endPoint x: 902, endPoint y: 507, distance: 158.6
click at [902, 478] on div "Protecting 24/7 Moren than 20 Years of Experiance At EPP Security , your safety…" at bounding box center [926, 164] width 942 height 628
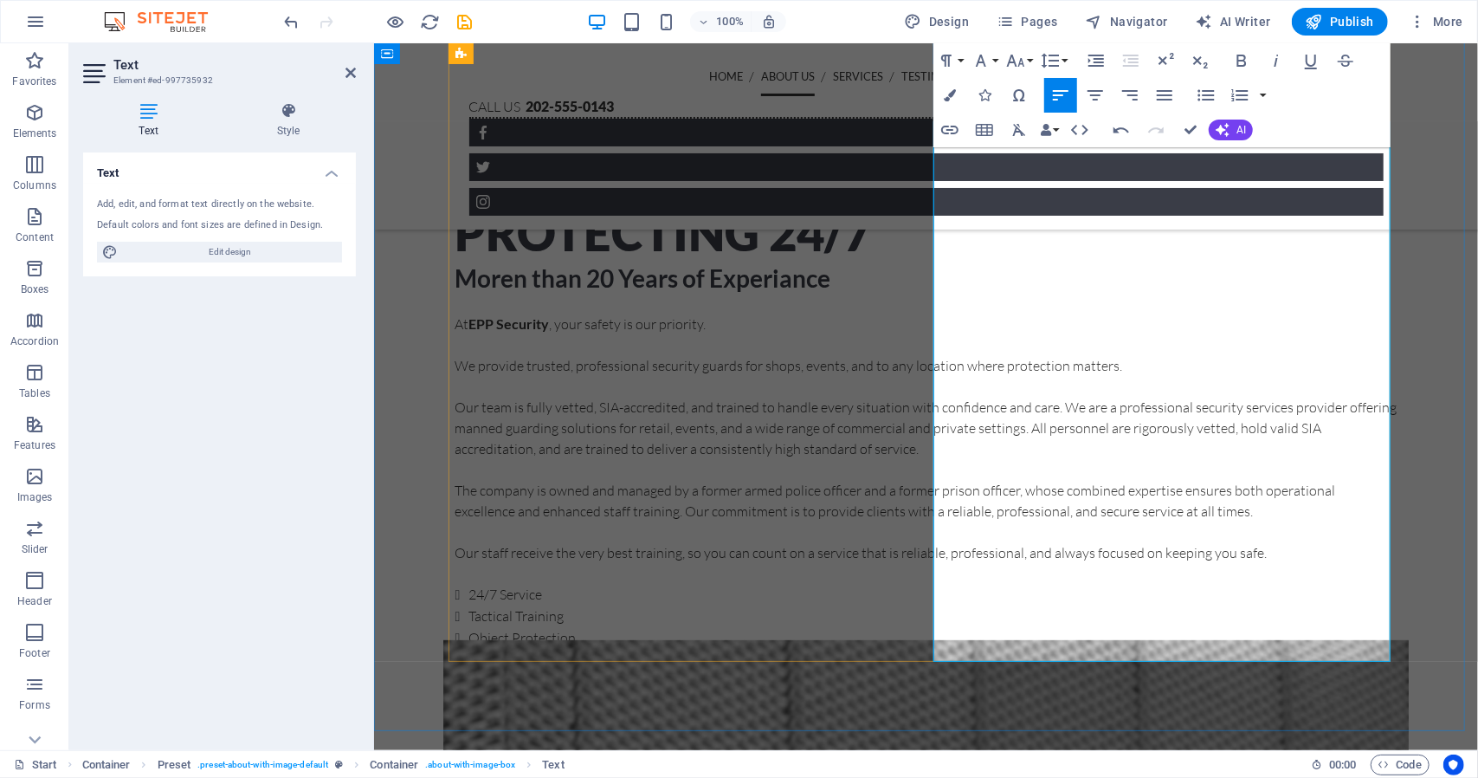
scroll to position [804, 0]
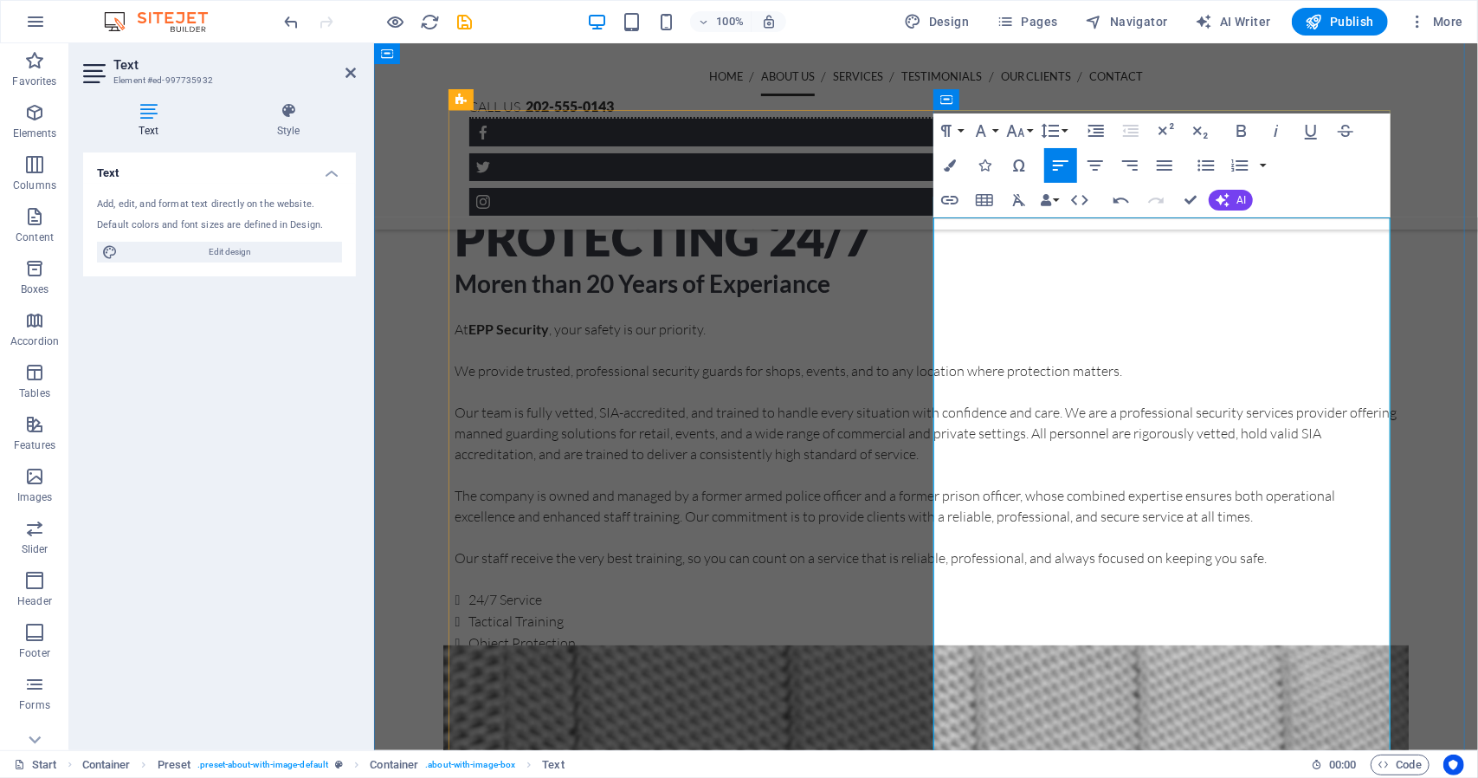
click at [1301, 567] on p "Our staff receive the very best training, so you can count on a service that is…" at bounding box center [926, 556] width 942 height 21
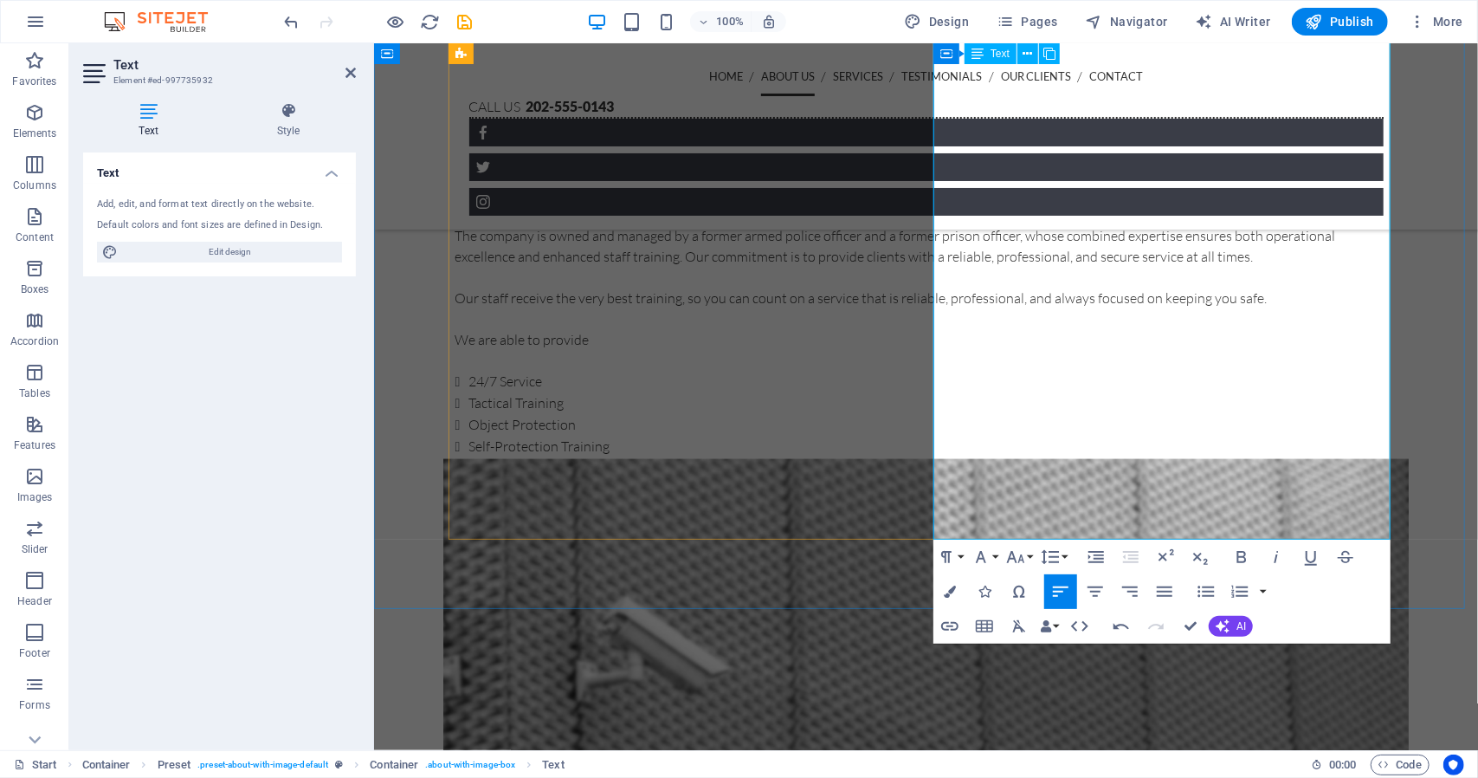
scroll to position [630, 0]
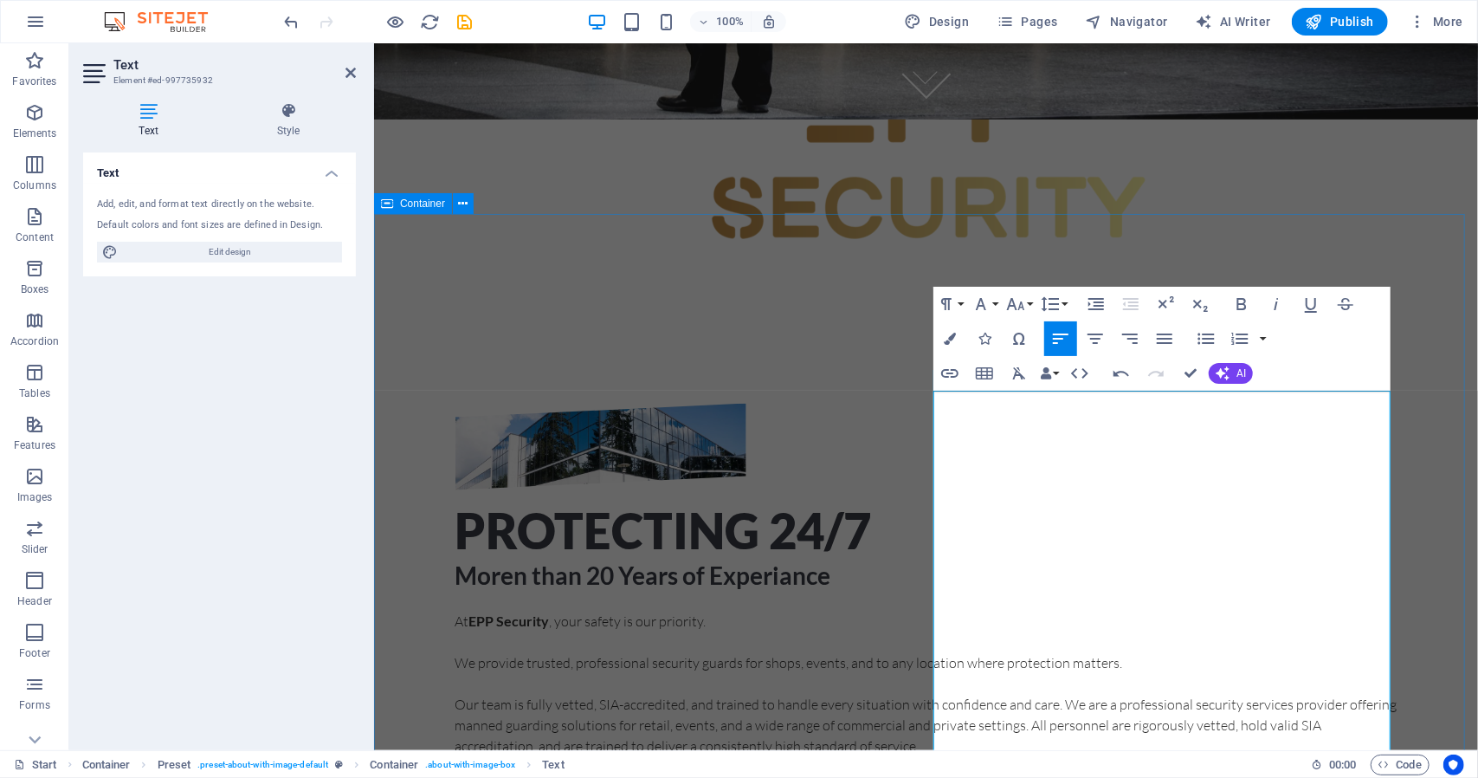
click at [1390, 333] on div "Protecting 24/7 Moren than 20 Years of Experiance At EPP Security , your safety…" at bounding box center [925, 726] width 1104 height 787
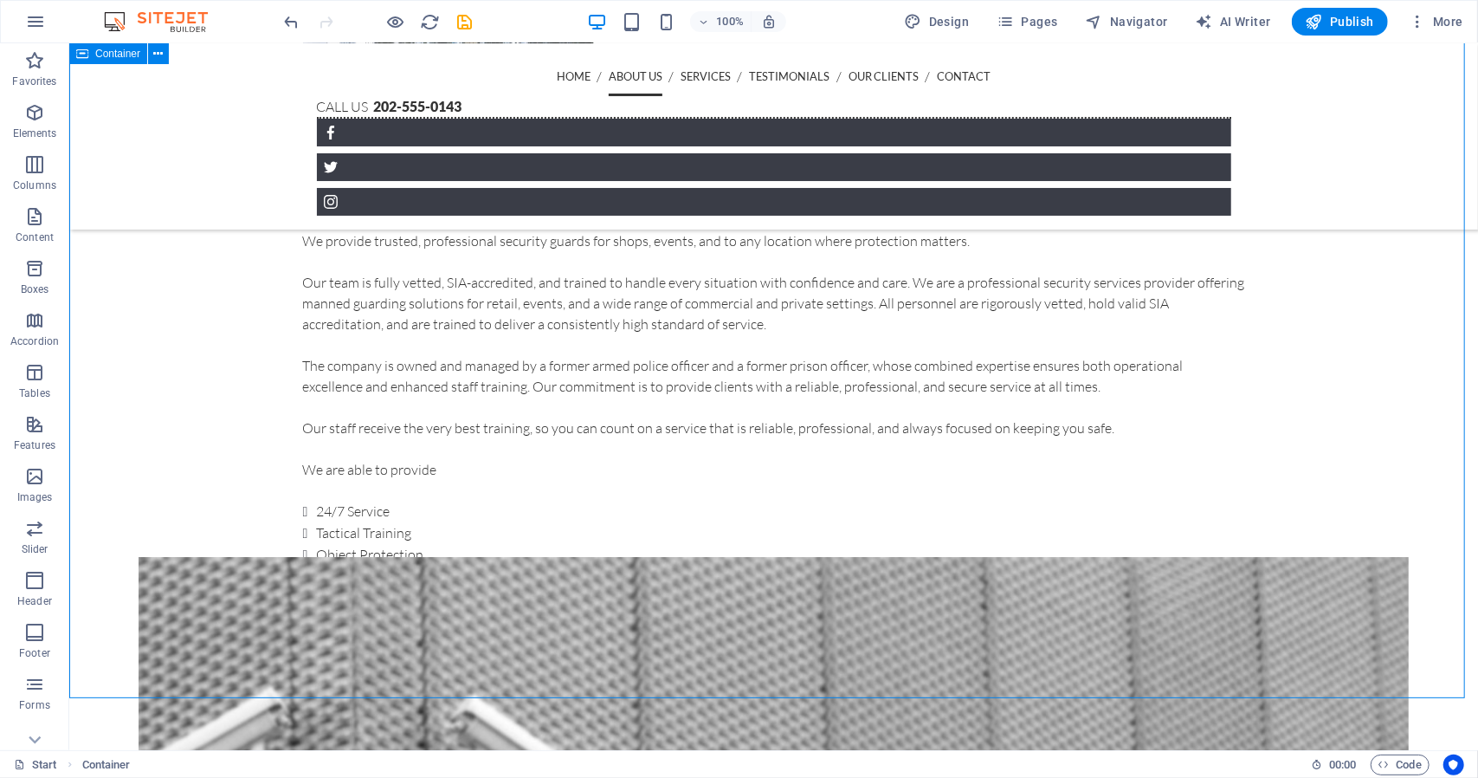
scroll to position [717, 0]
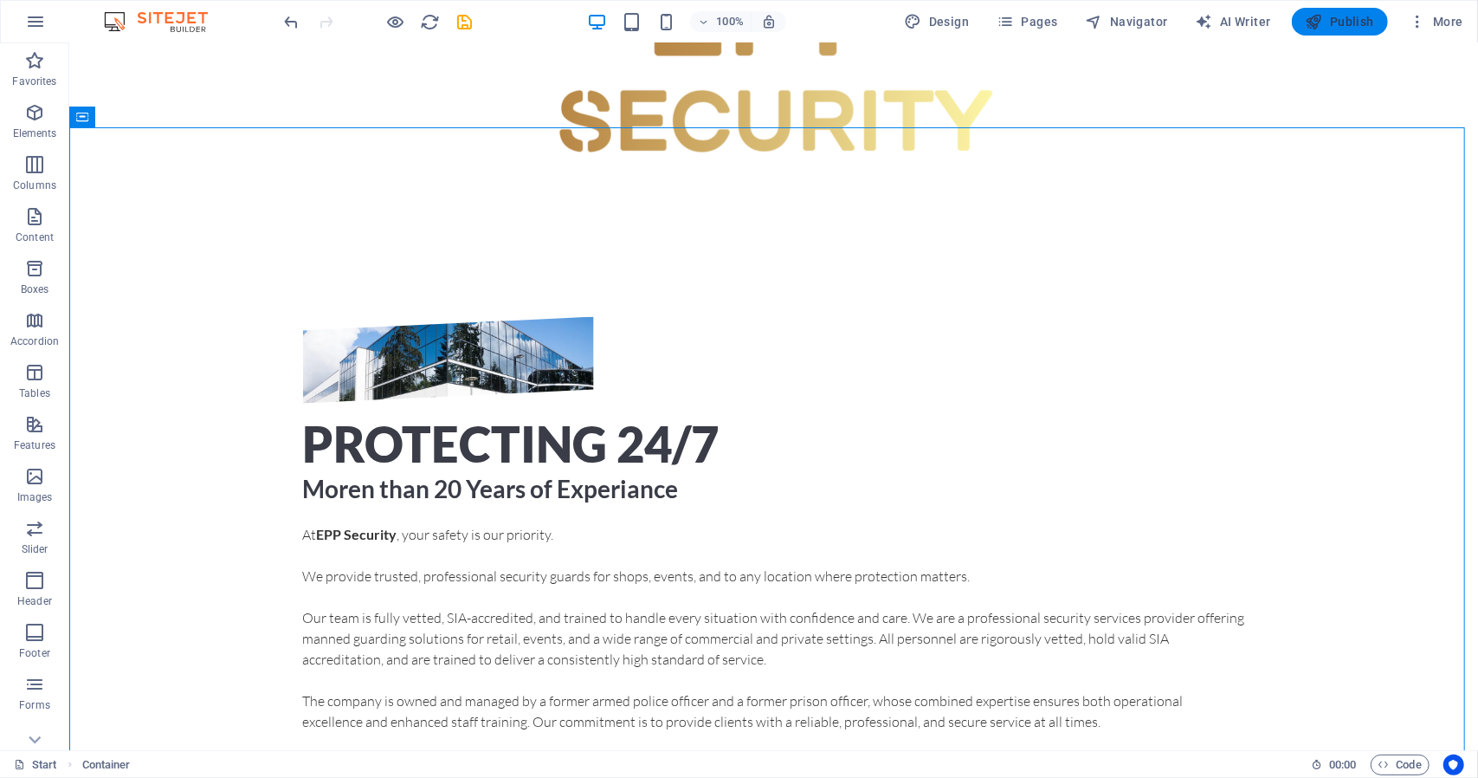
click at [1356, 25] on span "Publish" at bounding box center [1340, 21] width 68 height 17
checkbox input "false"
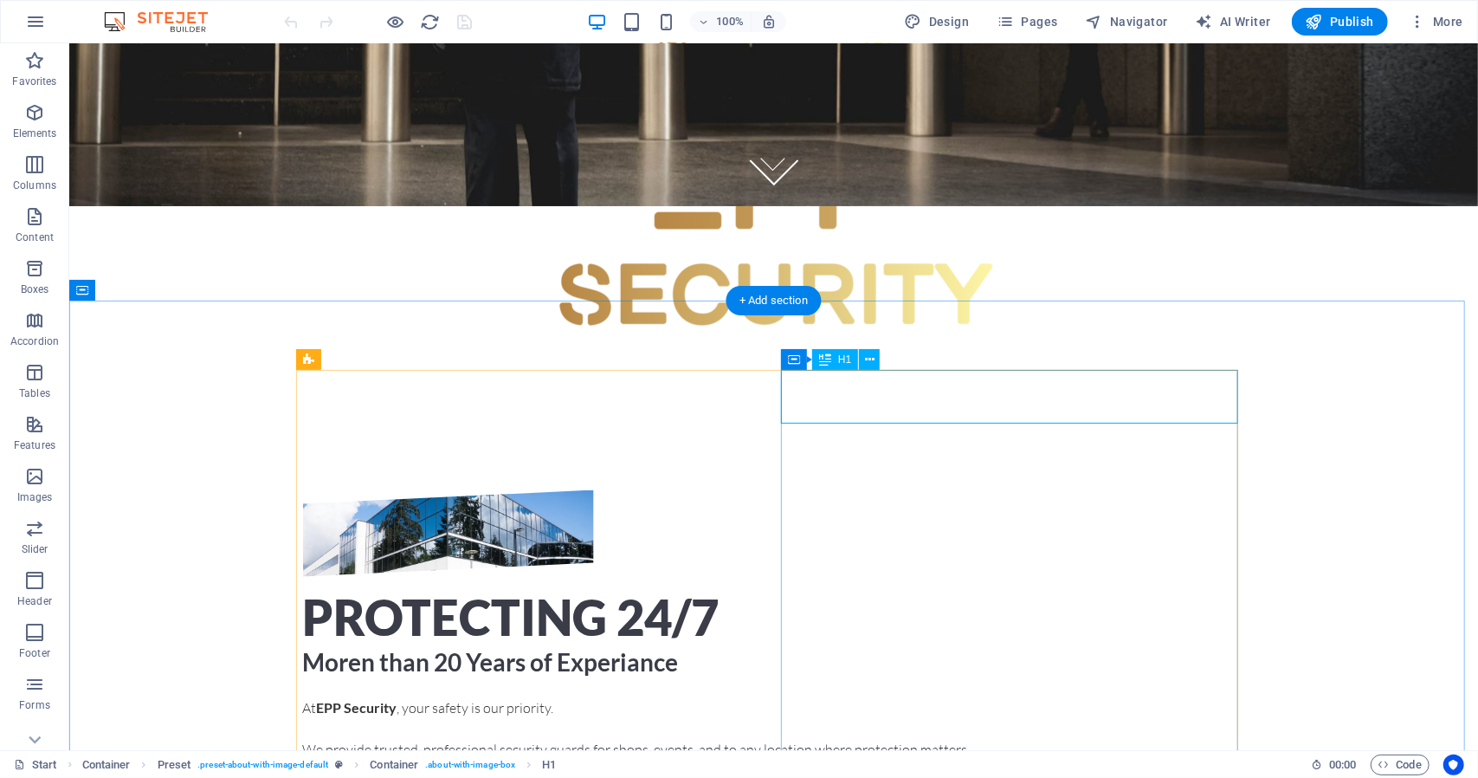
click at [1185, 590] on div "Protecting 24/7" at bounding box center [773, 617] width 942 height 54
click at [876, 363] on button at bounding box center [870, 359] width 21 height 21
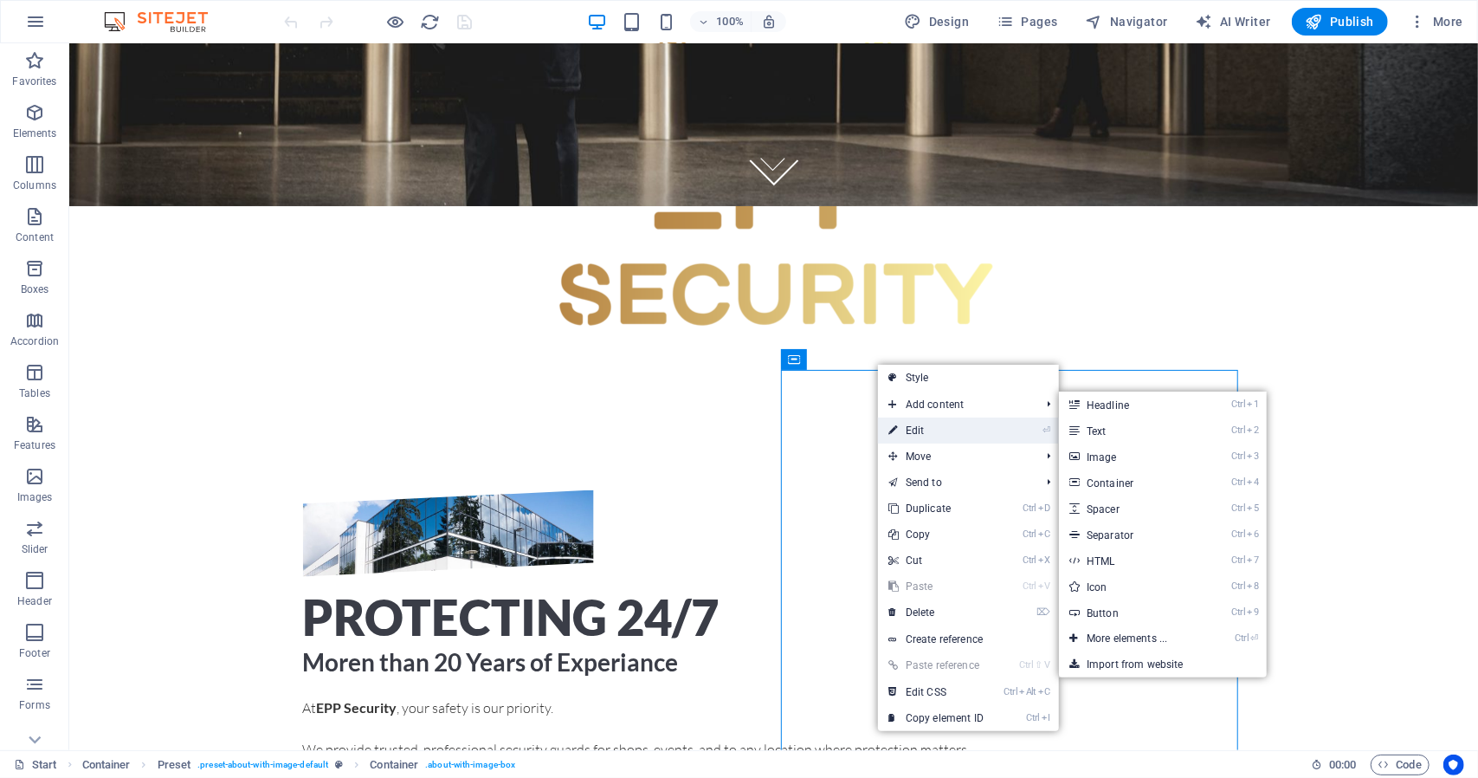
click at [980, 434] on link "⏎ Edit" at bounding box center [936, 430] width 116 height 26
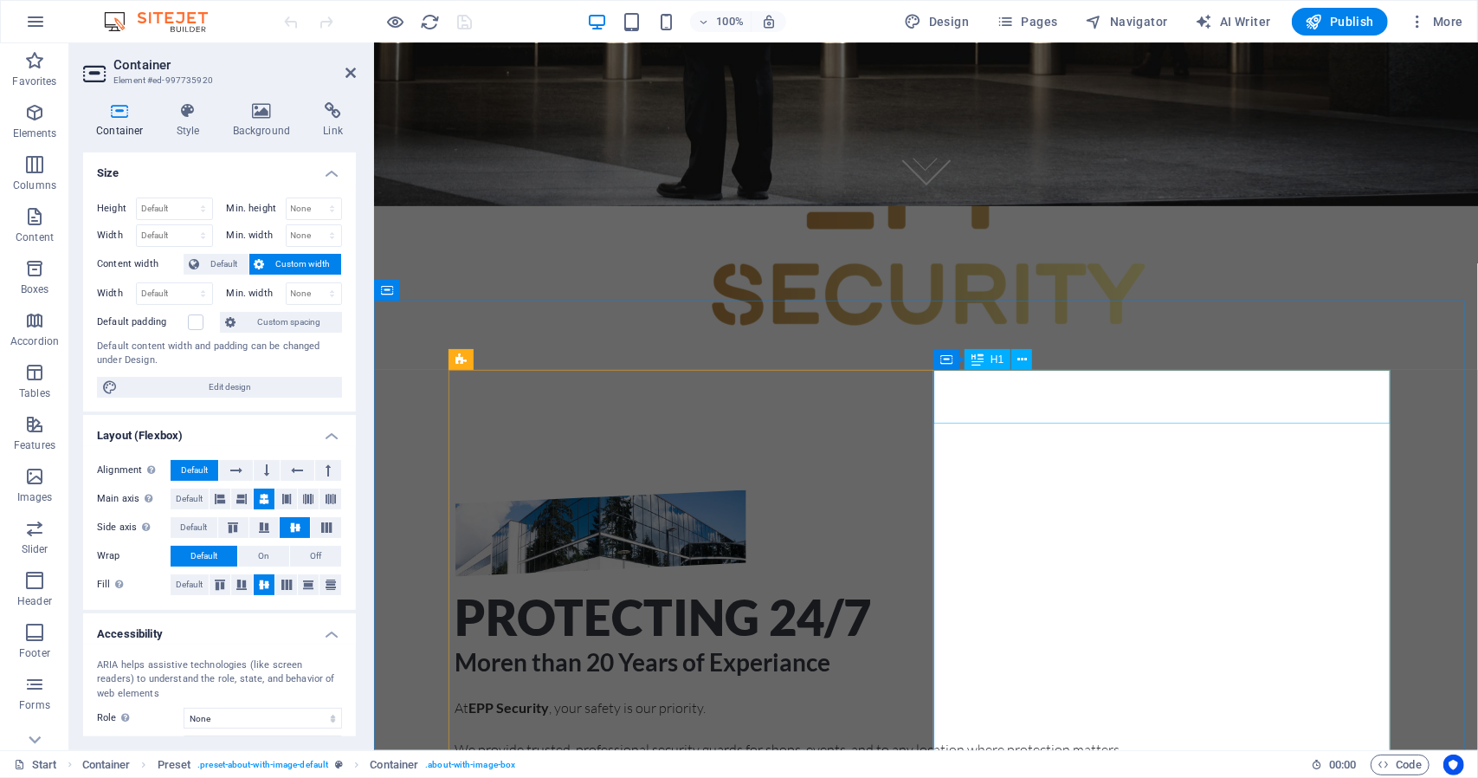
click at [1347, 590] on div "Protecting 24/7" at bounding box center [926, 617] width 942 height 54
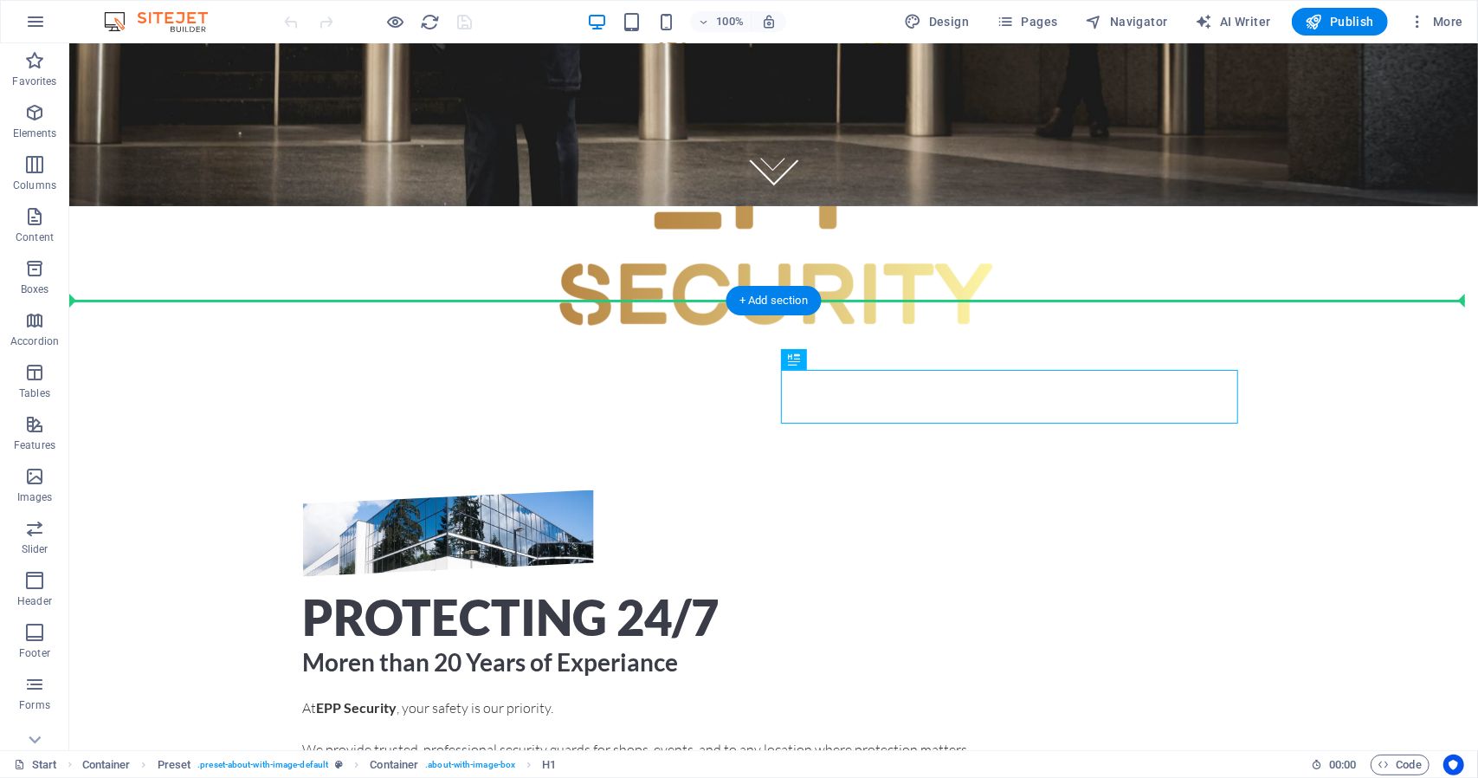
drag, startPoint x: 1330, startPoint y: 397, endPoint x: 1347, endPoint y: 403, distance: 17.5
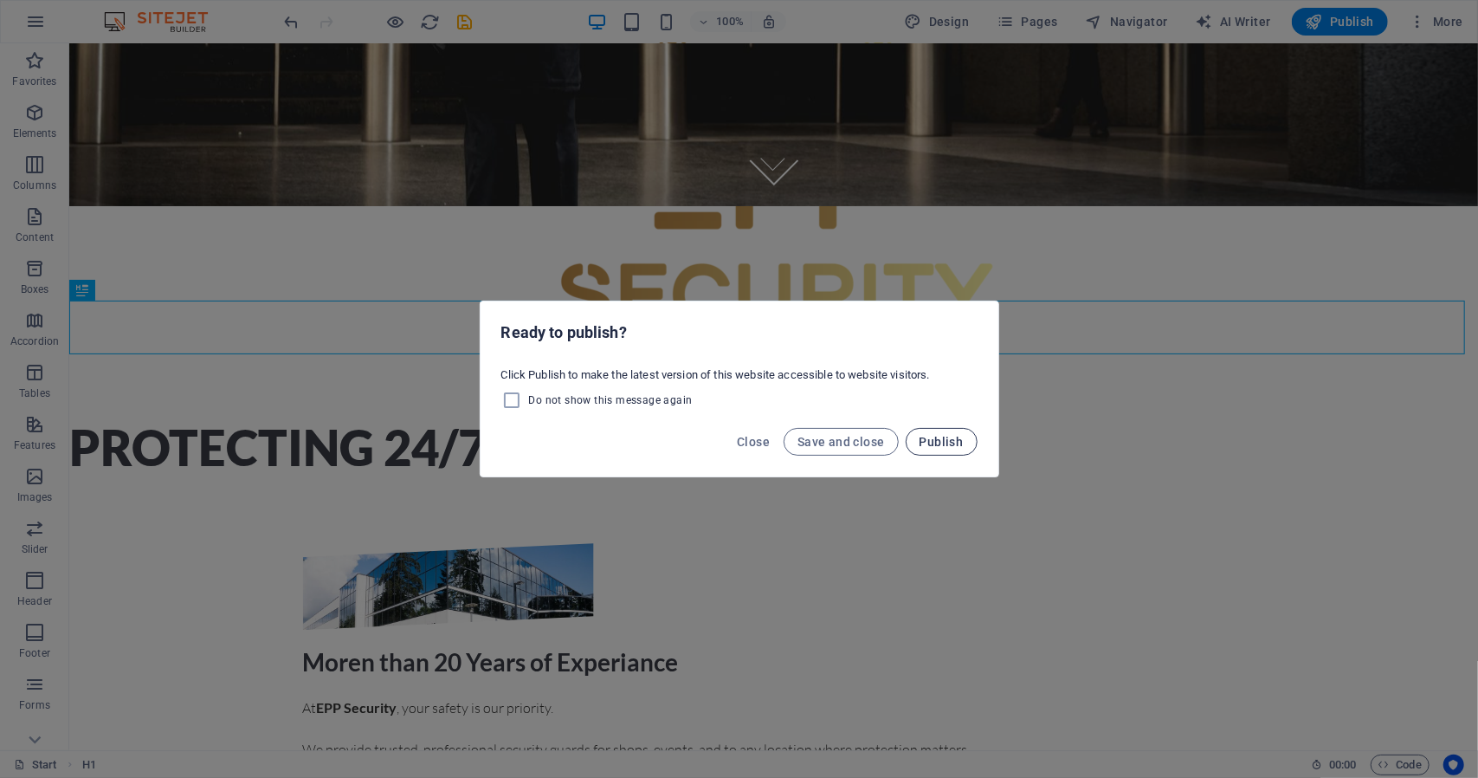
click at [934, 442] on span "Publish" at bounding box center [942, 442] width 44 height 14
checkbox input "false"
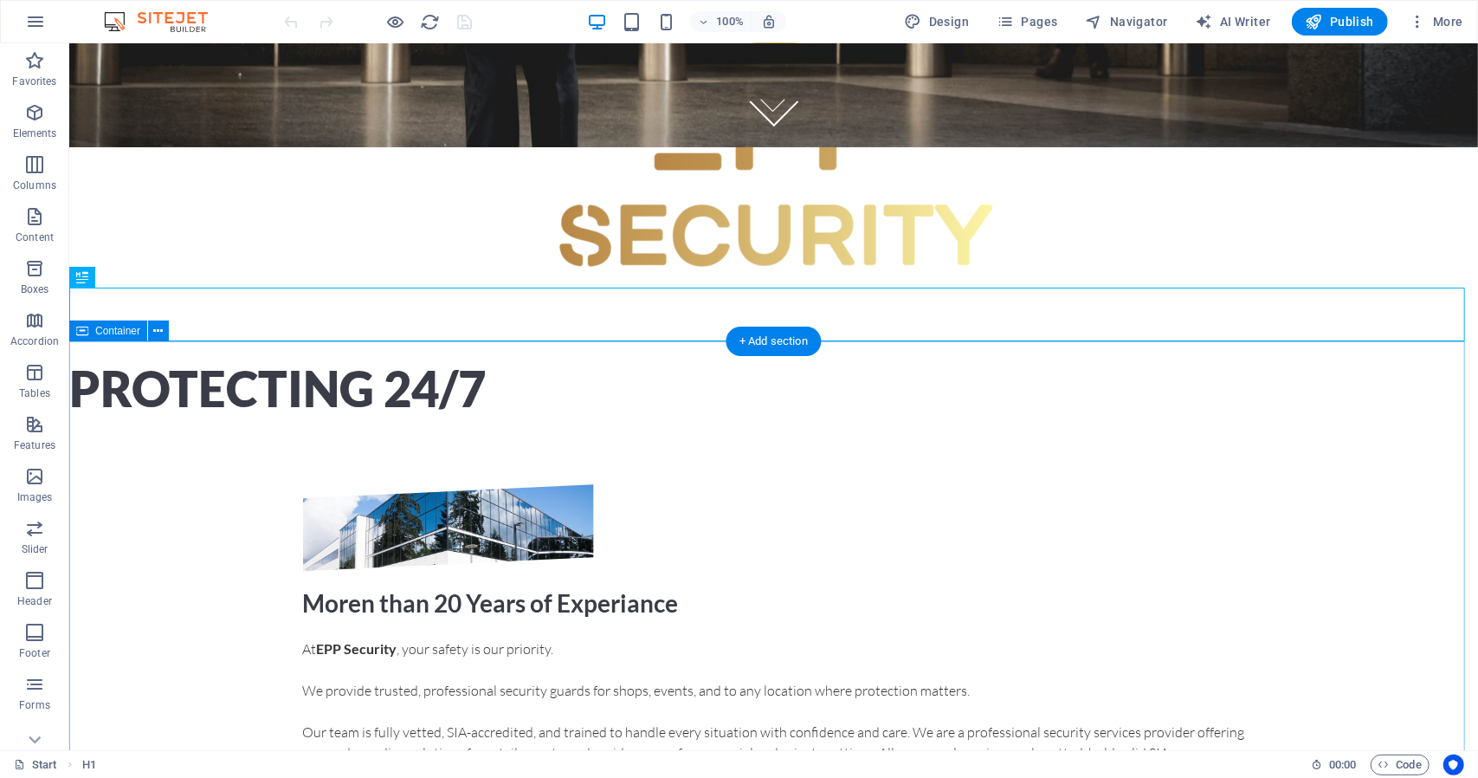
scroll to position [734, 0]
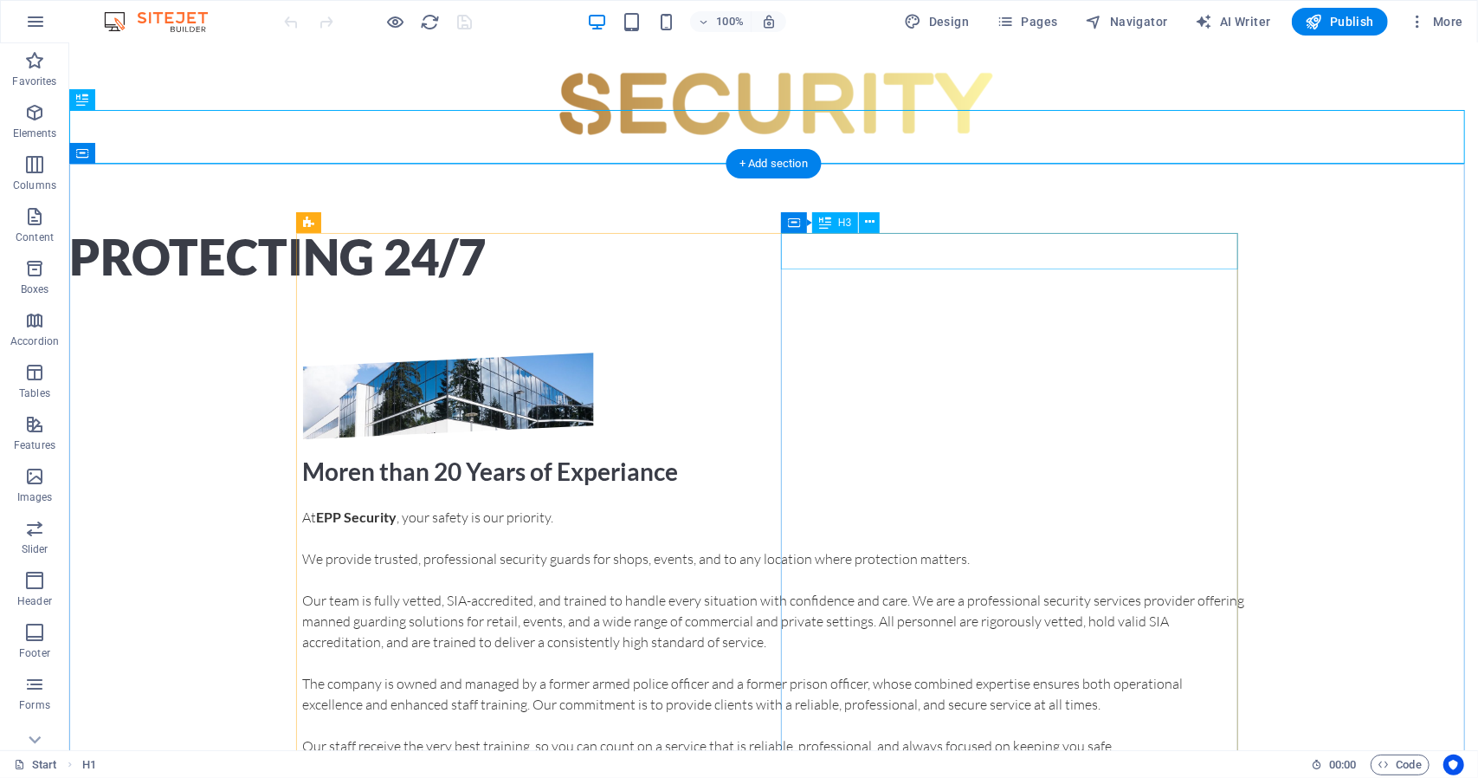
click at [1150, 452] on div "Moren than 20 Years of Experiance" at bounding box center [773, 470] width 942 height 36
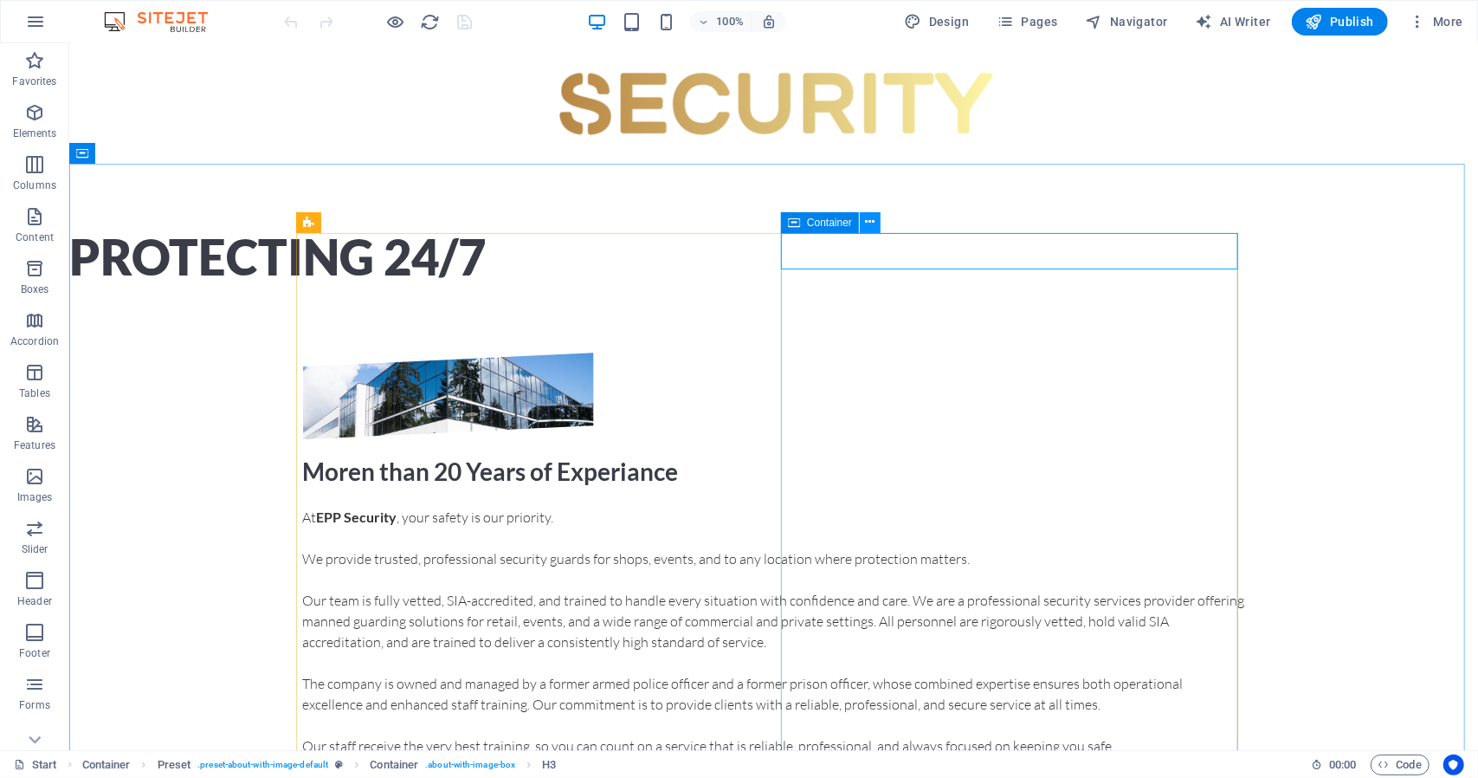
click at [869, 226] on icon at bounding box center [871, 222] width 10 height 18
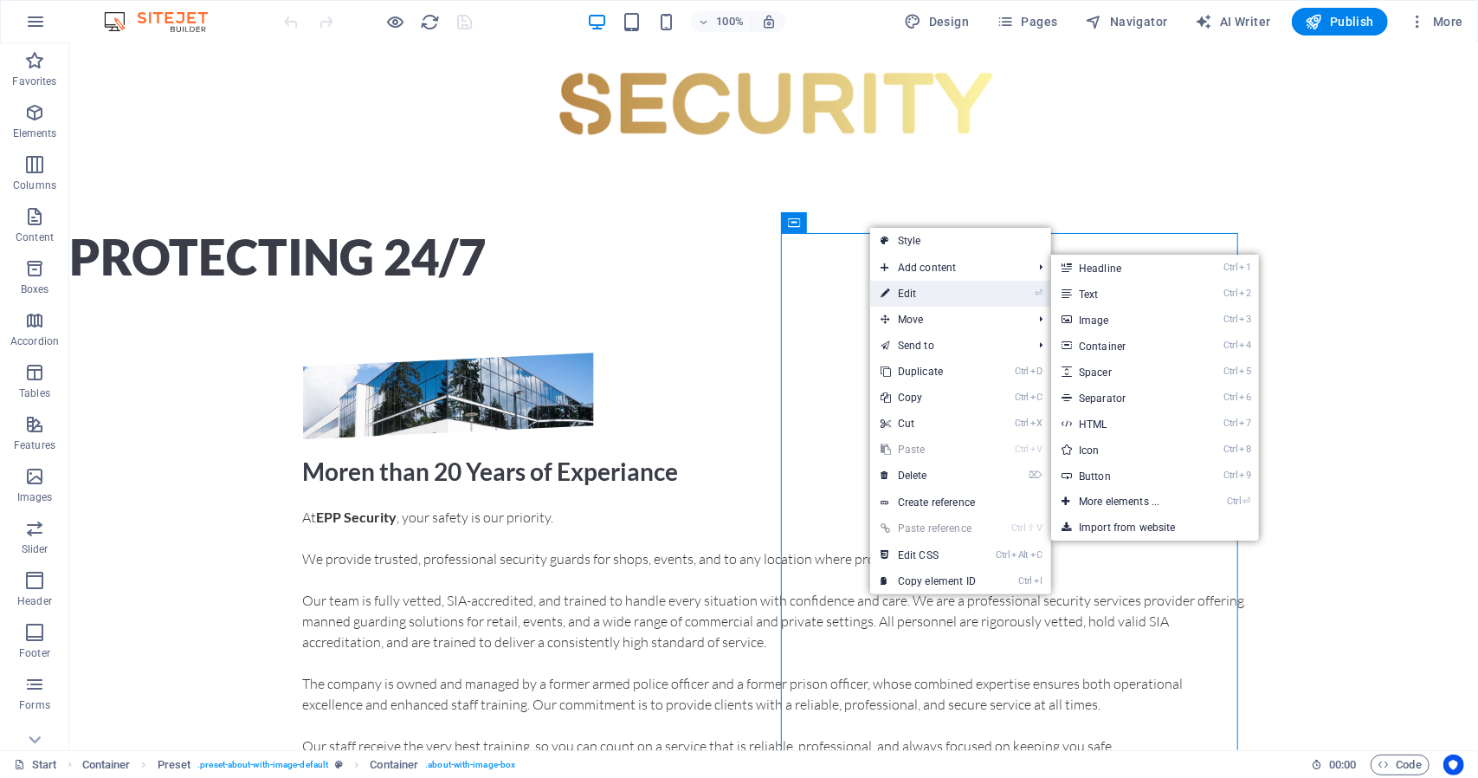
click at [976, 288] on link "⏎ Edit" at bounding box center [928, 294] width 116 height 26
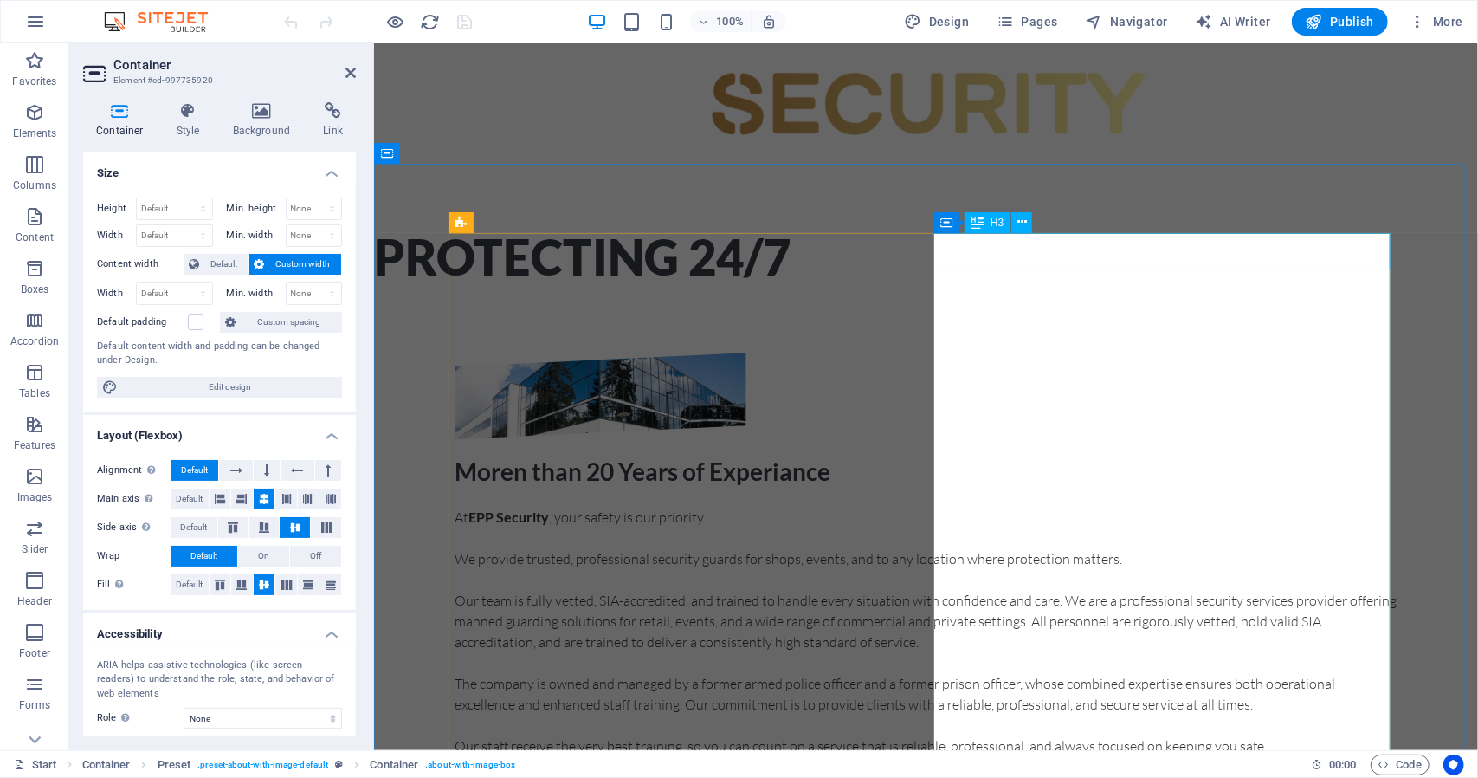
click at [1338, 452] on div "Moren than 20 Years of Experiance" at bounding box center [926, 470] width 942 height 36
click at [987, 452] on div "Moren than 20 Years of Experiance" at bounding box center [926, 470] width 942 height 36
click at [1022, 223] on icon at bounding box center [1022, 222] width 10 height 18
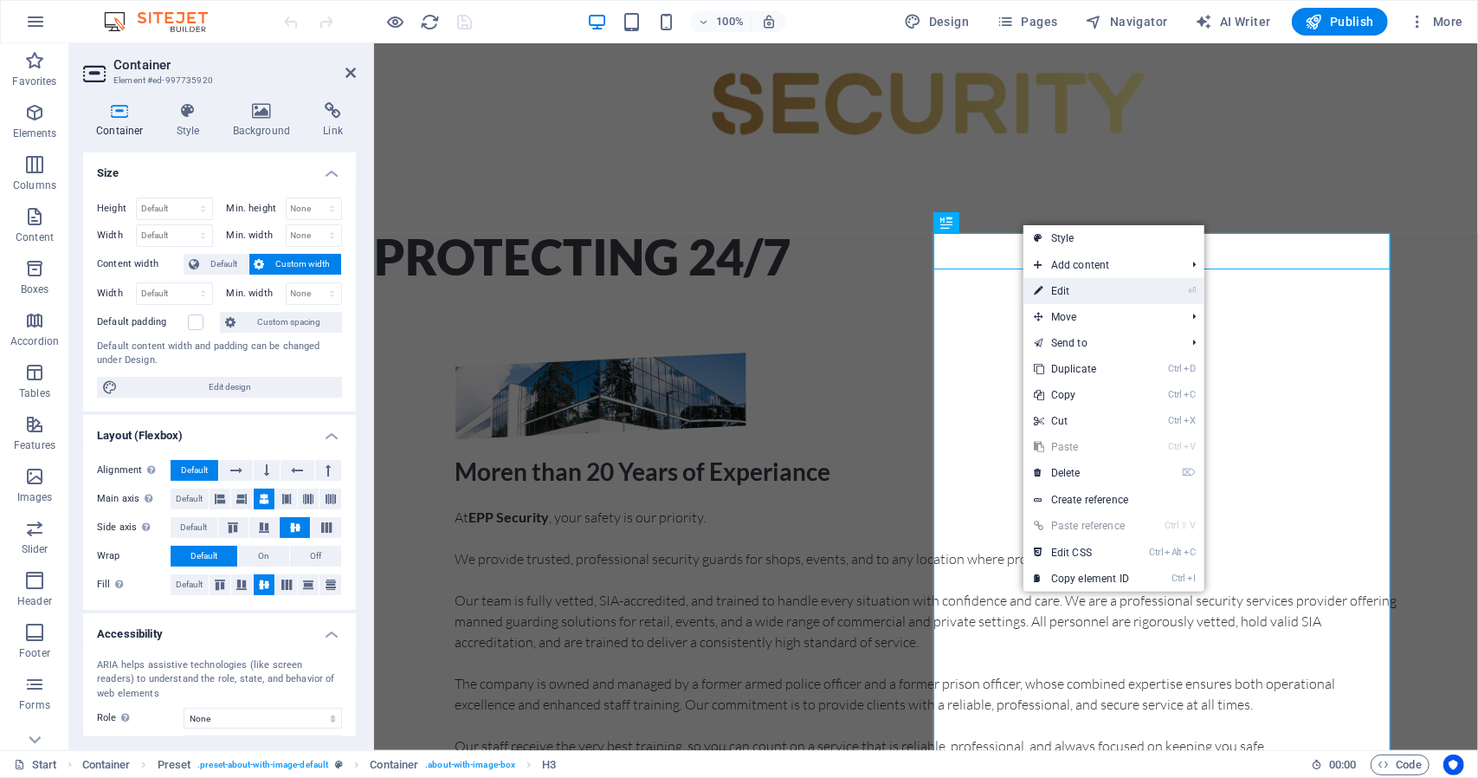
click at [1066, 289] on link "⏎ Edit" at bounding box center [1082, 291] width 116 height 26
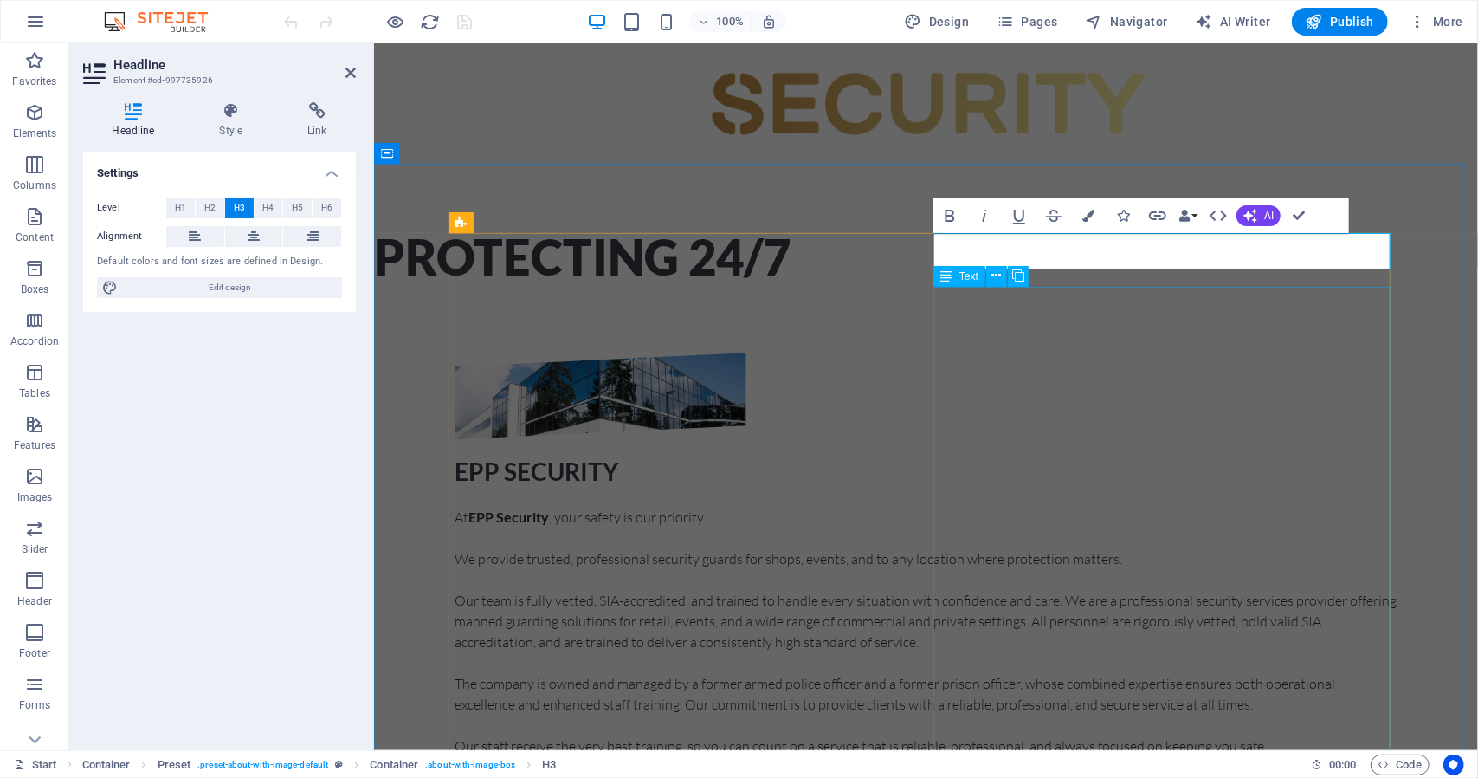
click at [1063, 506] on div "At EPP Security , your safety is our priority. We provide trusted, professional…" at bounding box center [926, 726] width 942 height 441
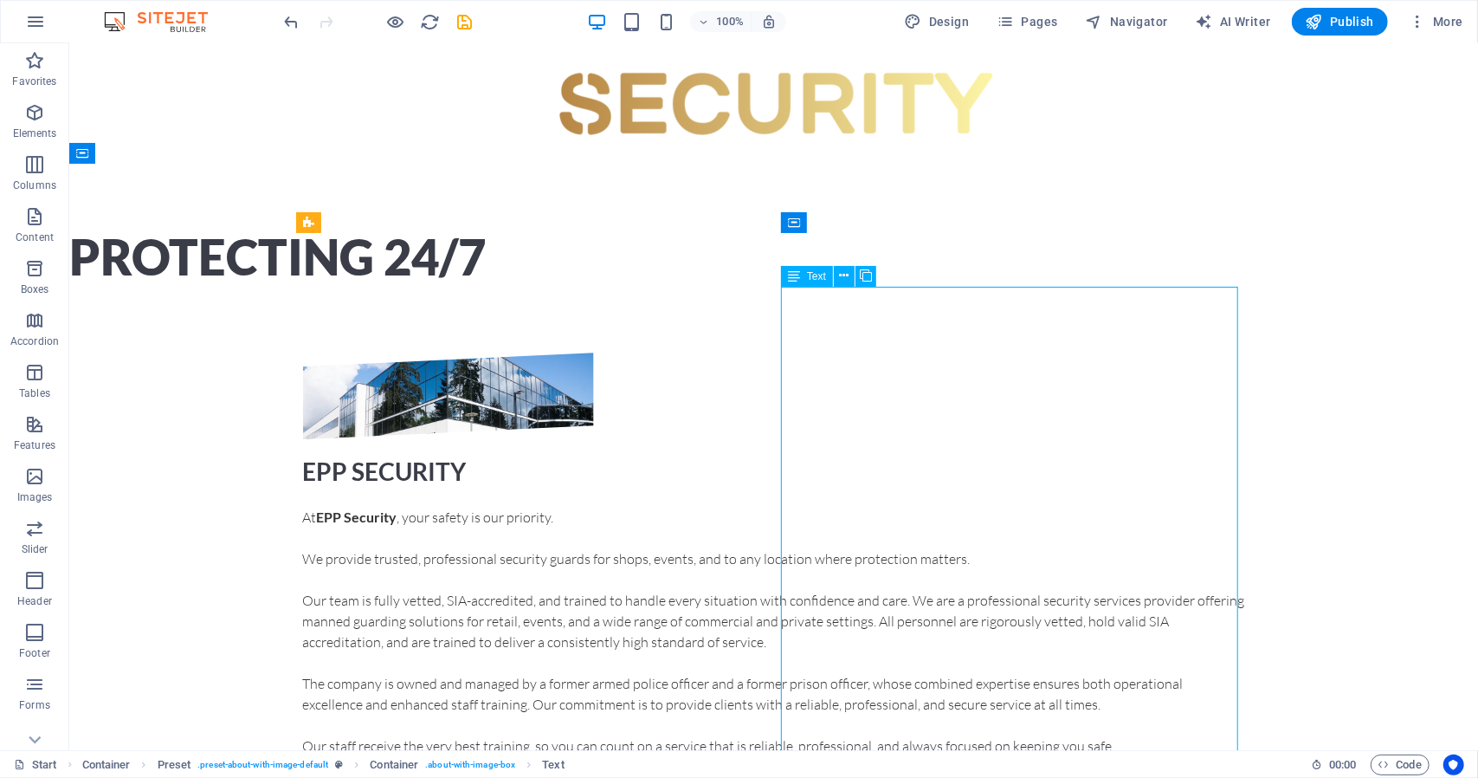
click at [1045, 506] on div "At EPP Security , your safety is our priority. We provide trusted, professional…" at bounding box center [773, 726] width 942 height 441
click at [955, 452] on div "EPP SECURITY" at bounding box center [773, 470] width 942 height 36
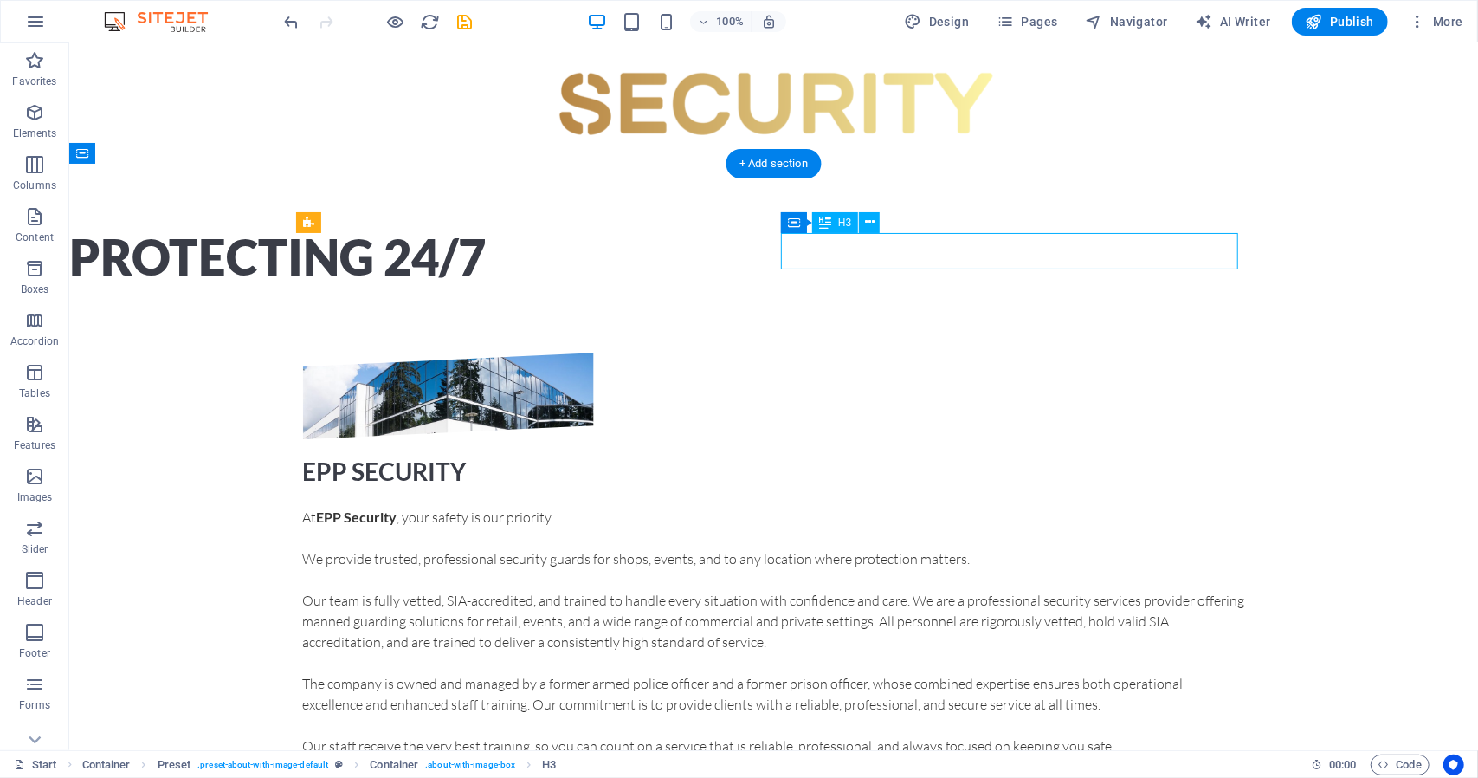
click at [955, 452] on div "EPP SECURITY" at bounding box center [773, 470] width 942 height 36
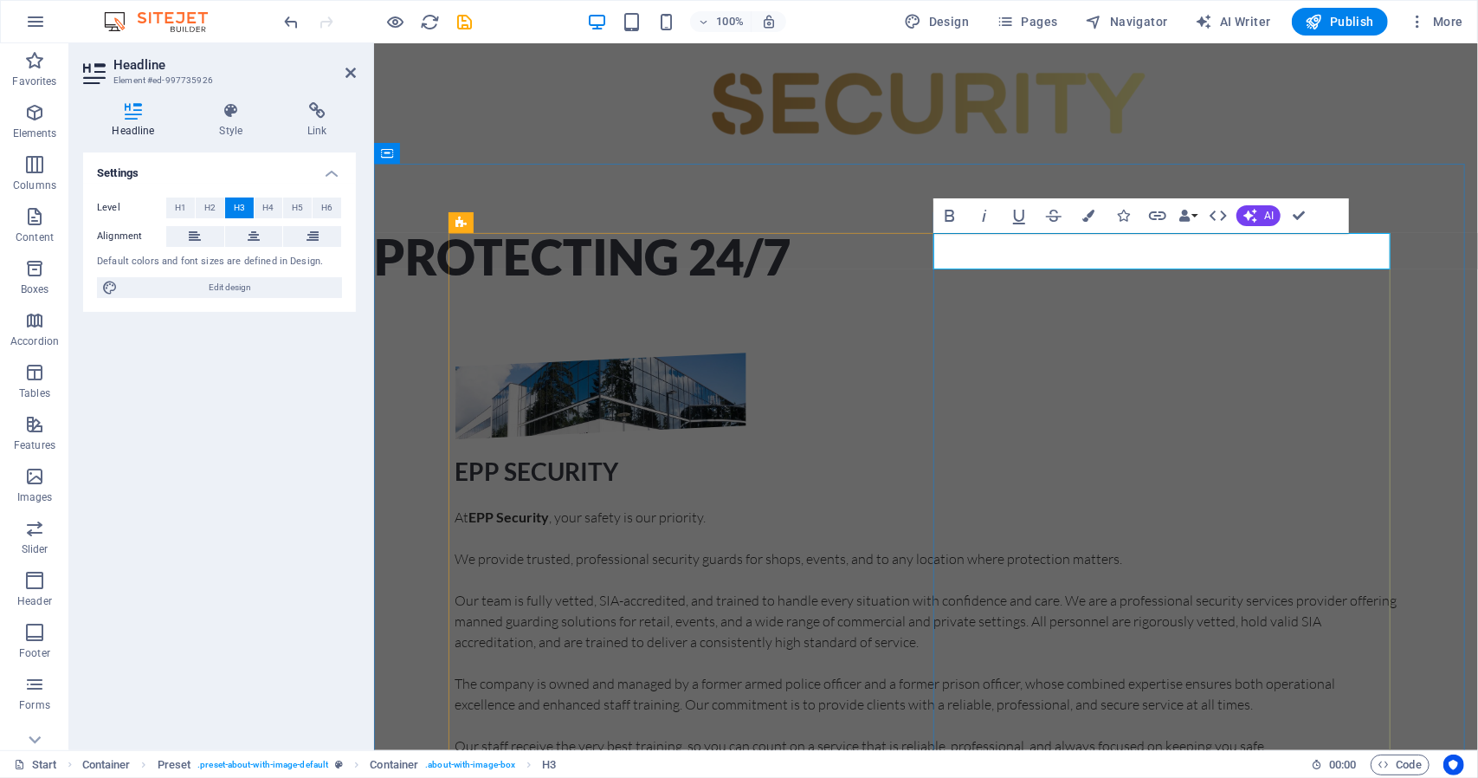
click at [1219, 452] on h3 "EPP SECURITY" at bounding box center [926, 470] width 942 height 36
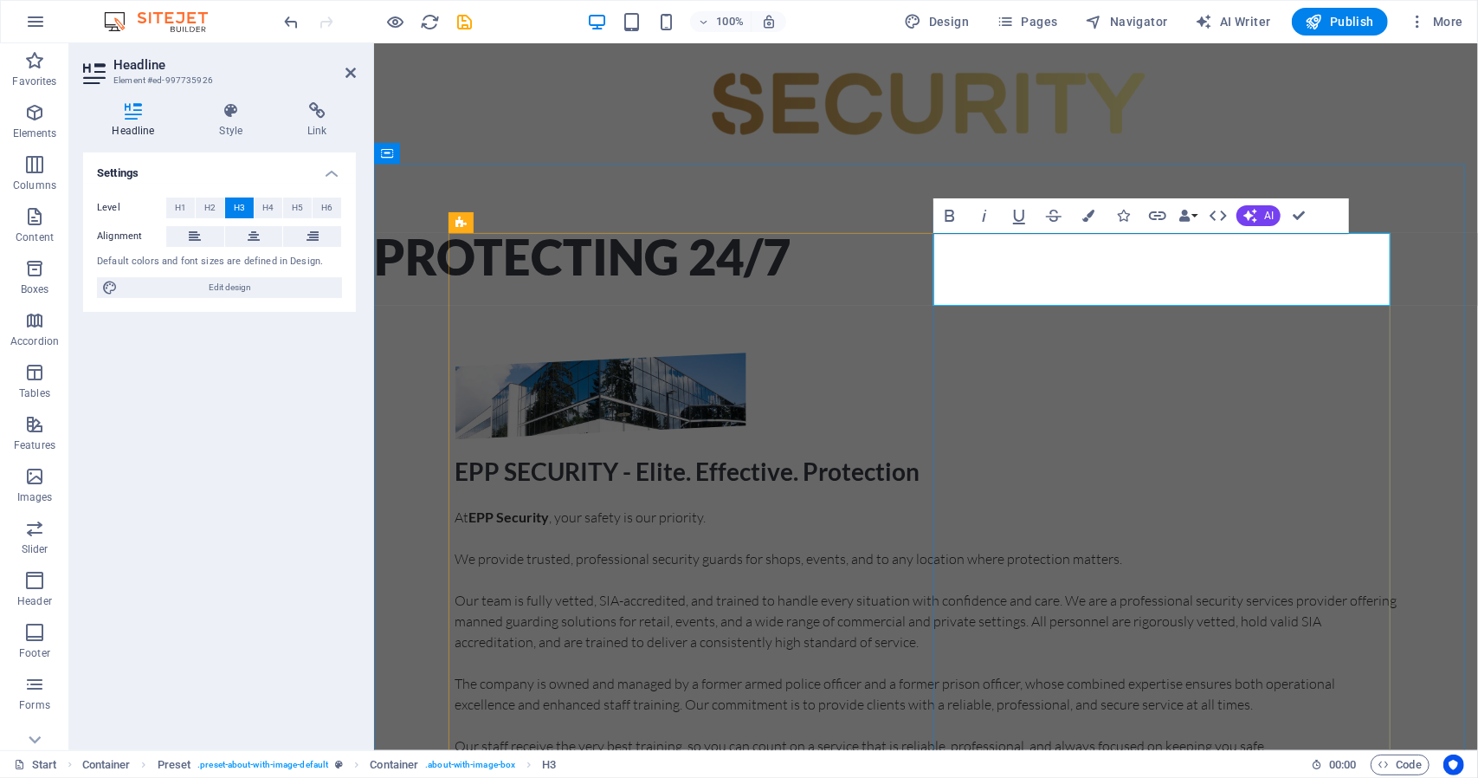
click at [1095, 452] on h3 "EPP SECURITY - Elite. Effective. Protection" at bounding box center [926, 470] width 942 height 36
click at [953, 452] on h3 "EPP SECURITY ‌ - Elite. Effective. Protection" at bounding box center [926, 488] width 942 height 73
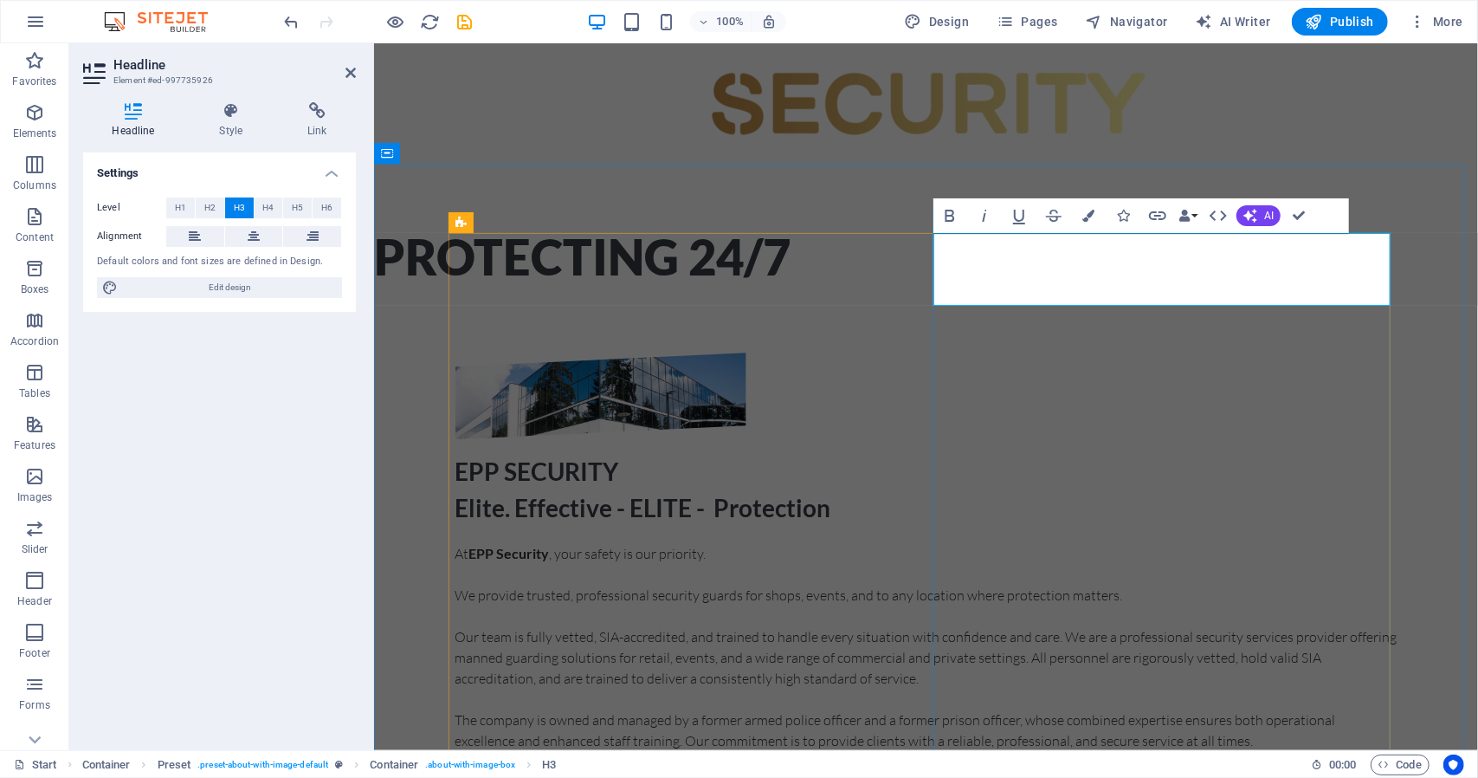
click at [997, 452] on h3 "EPP SECURITY ‌Elite. Effective - ELITE - Protection" at bounding box center [926, 488] width 942 height 73
click at [1287, 452] on h3 "EPP SECURITY ‌EFFECTIVE - ELITE - Protection" at bounding box center [926, 488] width 942 height 73
click at [941, 229] on div "Protecting 24/7" at bounding box center [925, 256] width 1104 height 54
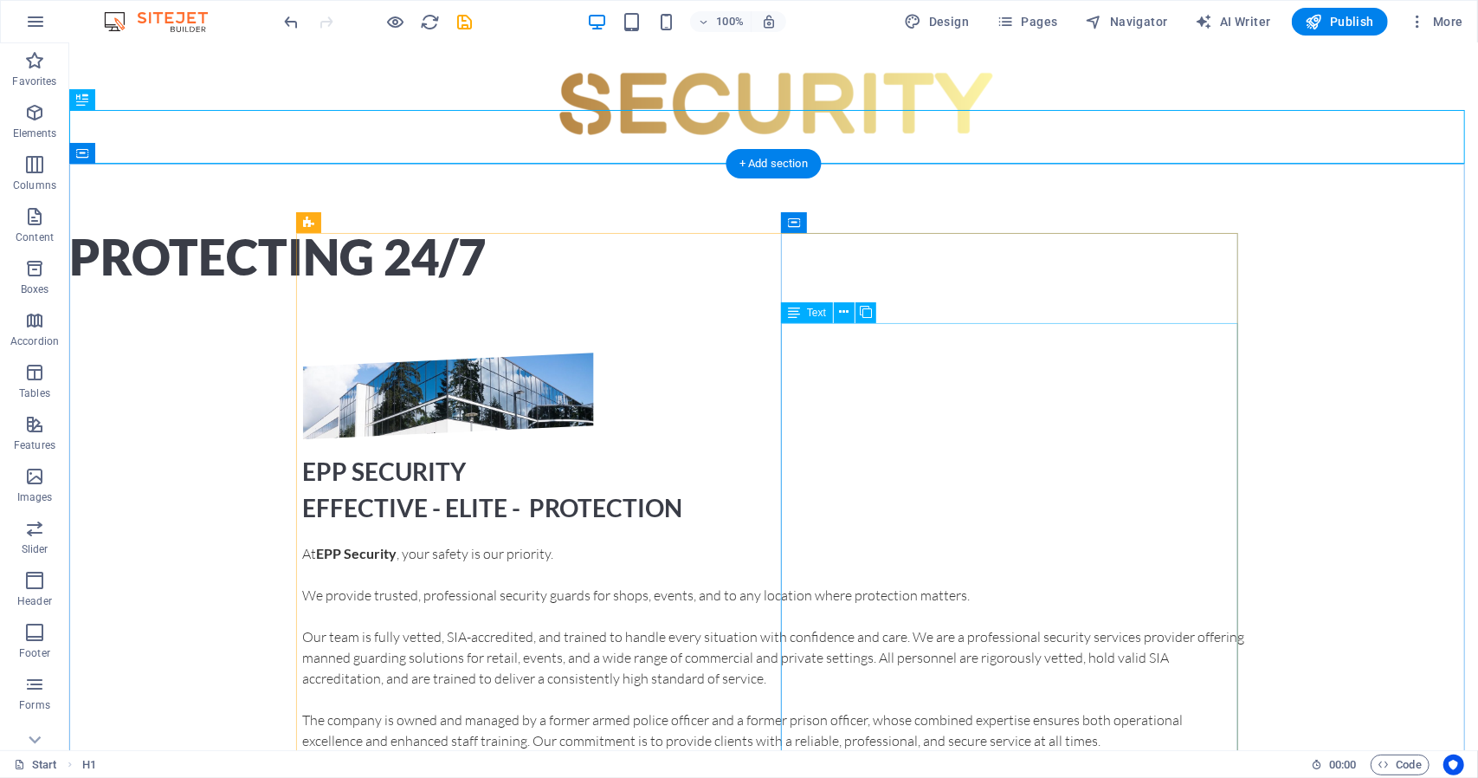
click at [990, 542] on div "At EPP Security , your safety is our priority. We provide trusted, professional…" at bounding box center [773, 762] width 942 height 441
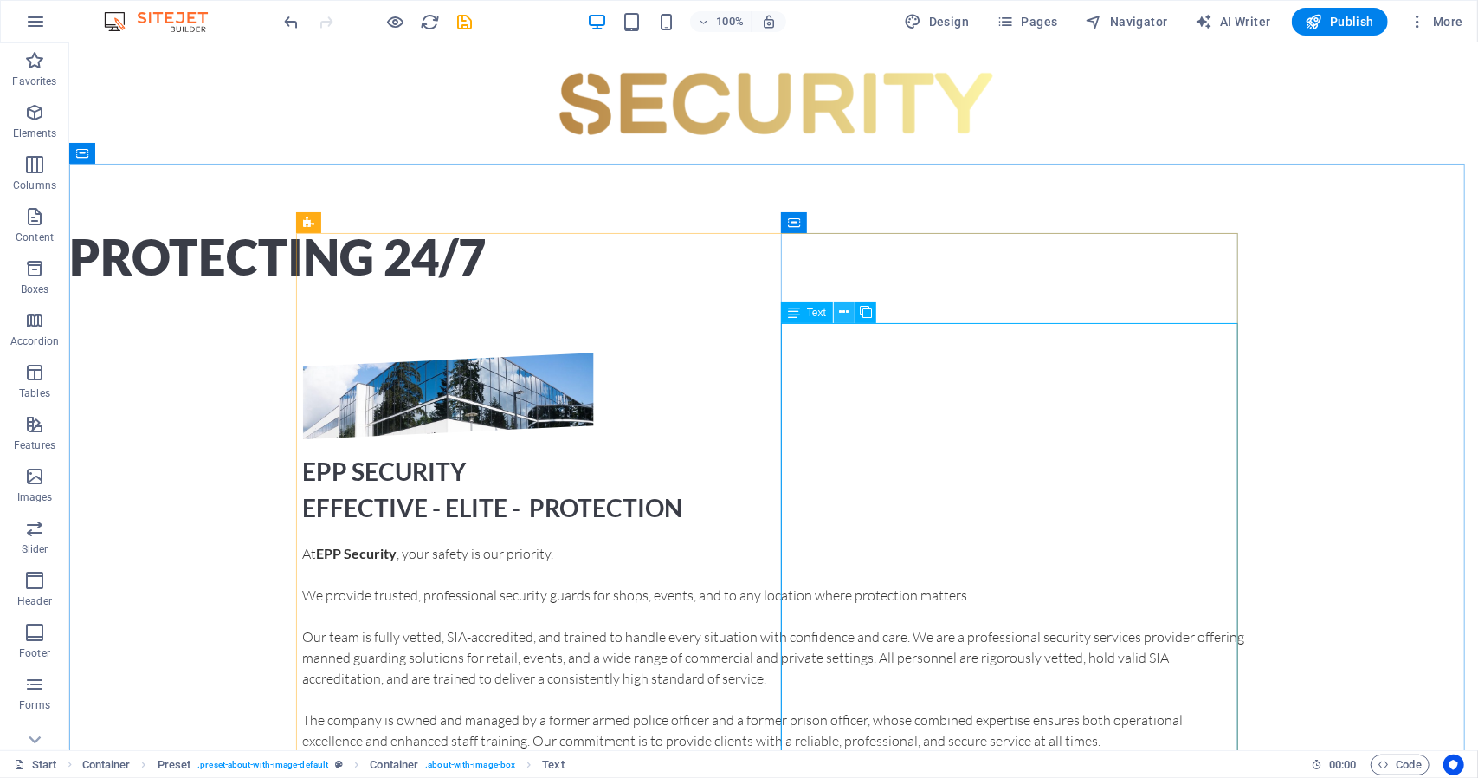
click at [849, 319] on button at bounding box center [844, 312] width 21 height 21
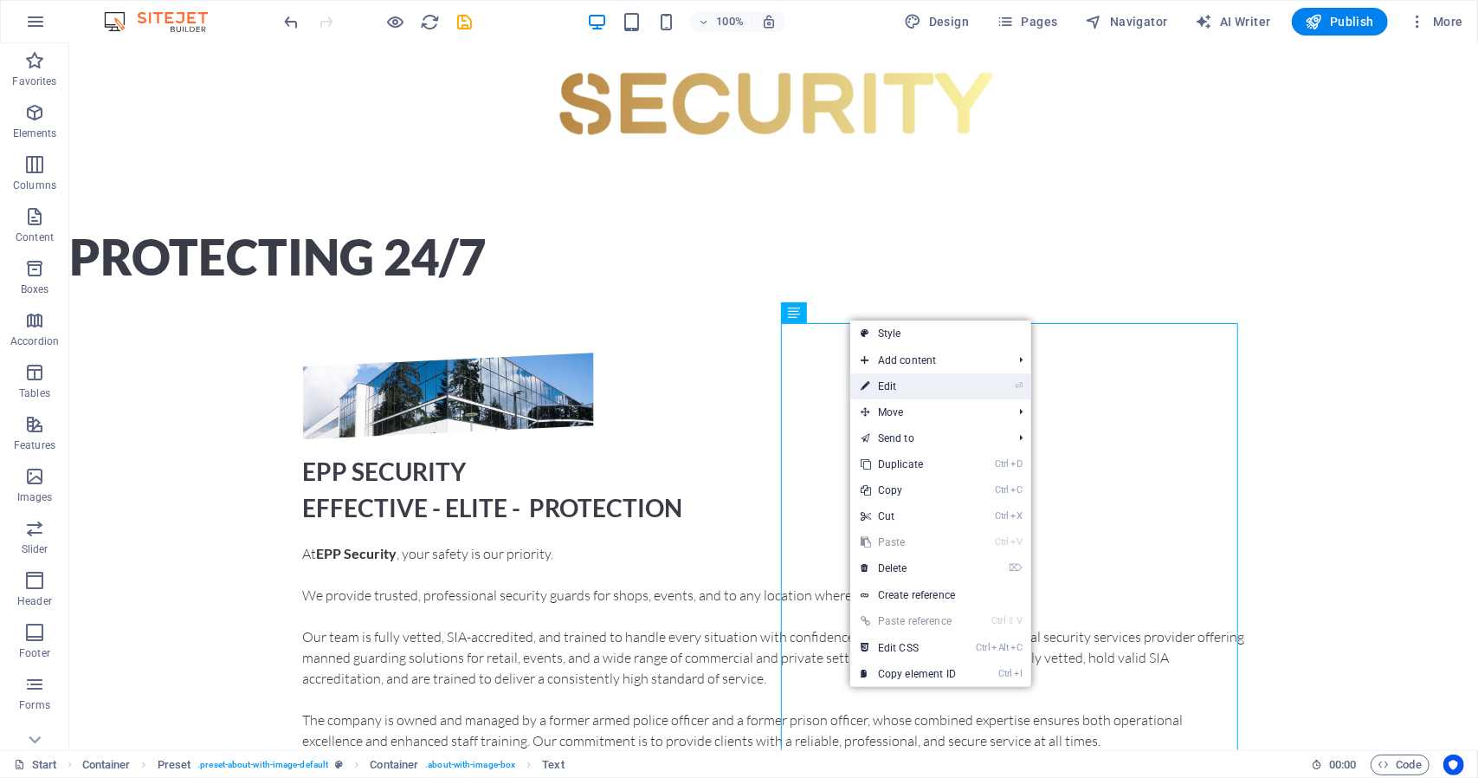
click at [897, 386] on link "⏎ Edit" at bounding box center [908, 386] width 116 height 26
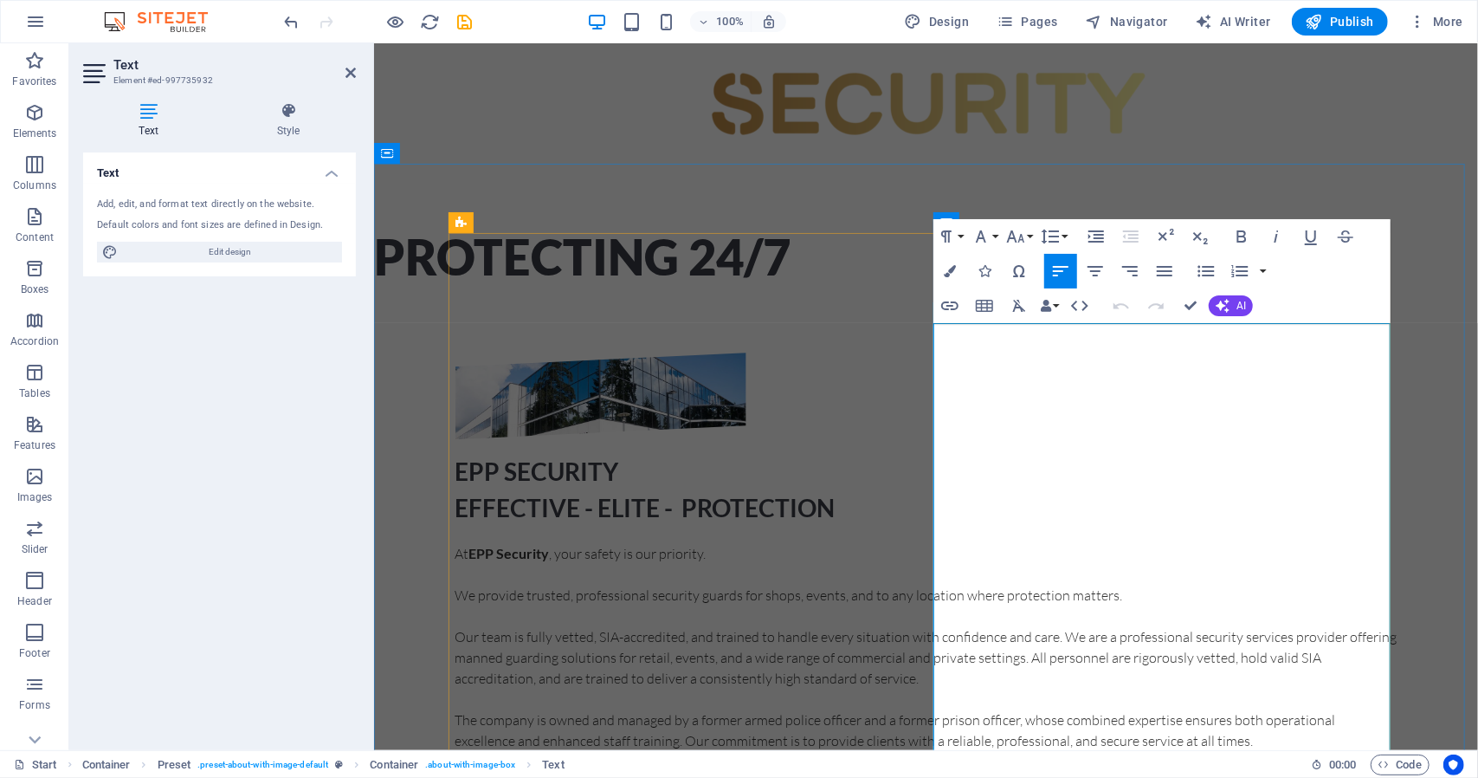
click at [1036, 542] on p "At EPP Security , your safety is our priority." at bounding box center [926, 552] width 942 height 21
click at [1423, 405] on div "EPP SECURITY EFFECTIVE - ELITE - PROTECTION Your safety is our priority. We pro…" at bounding box center [925, 667] width 1104 height 770
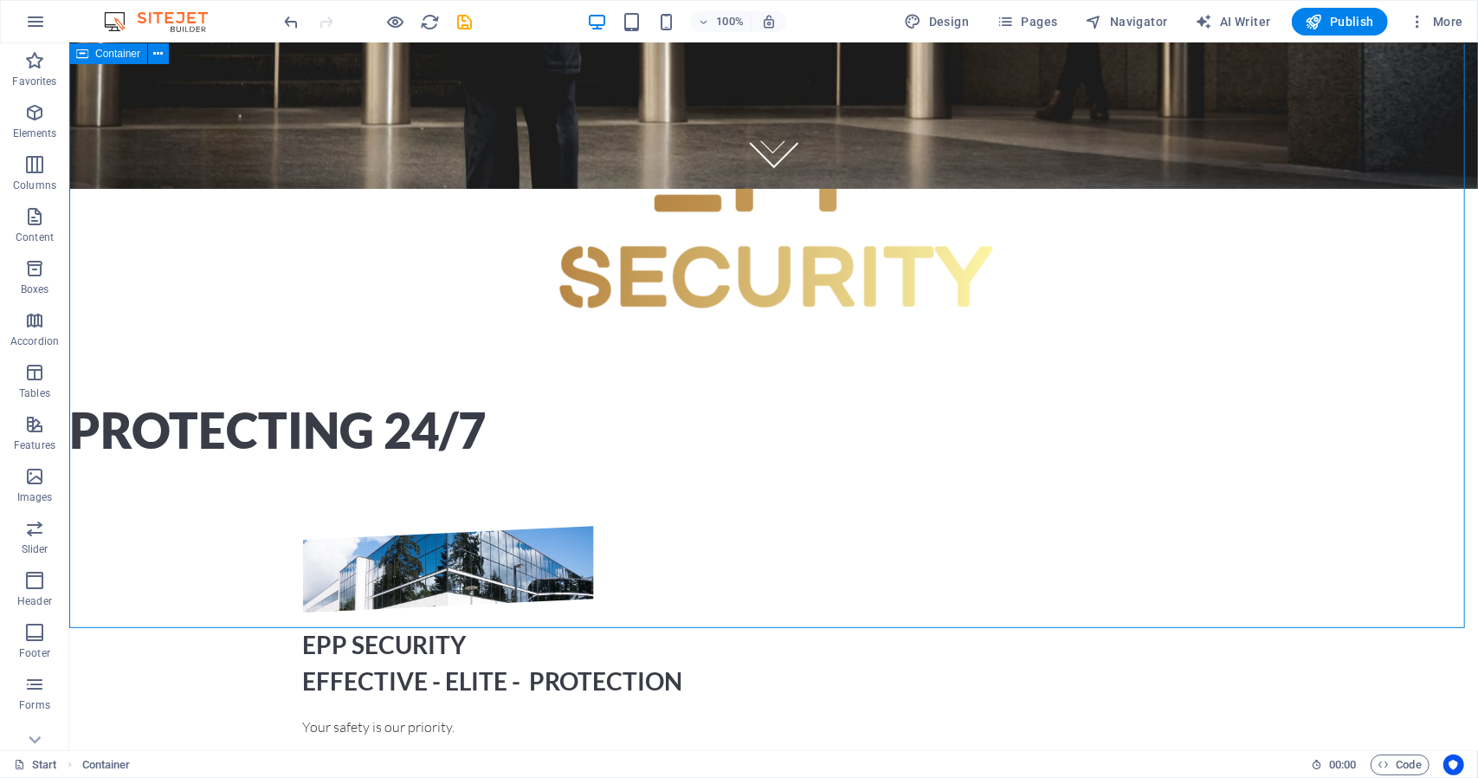
scroll to position [475, 0]
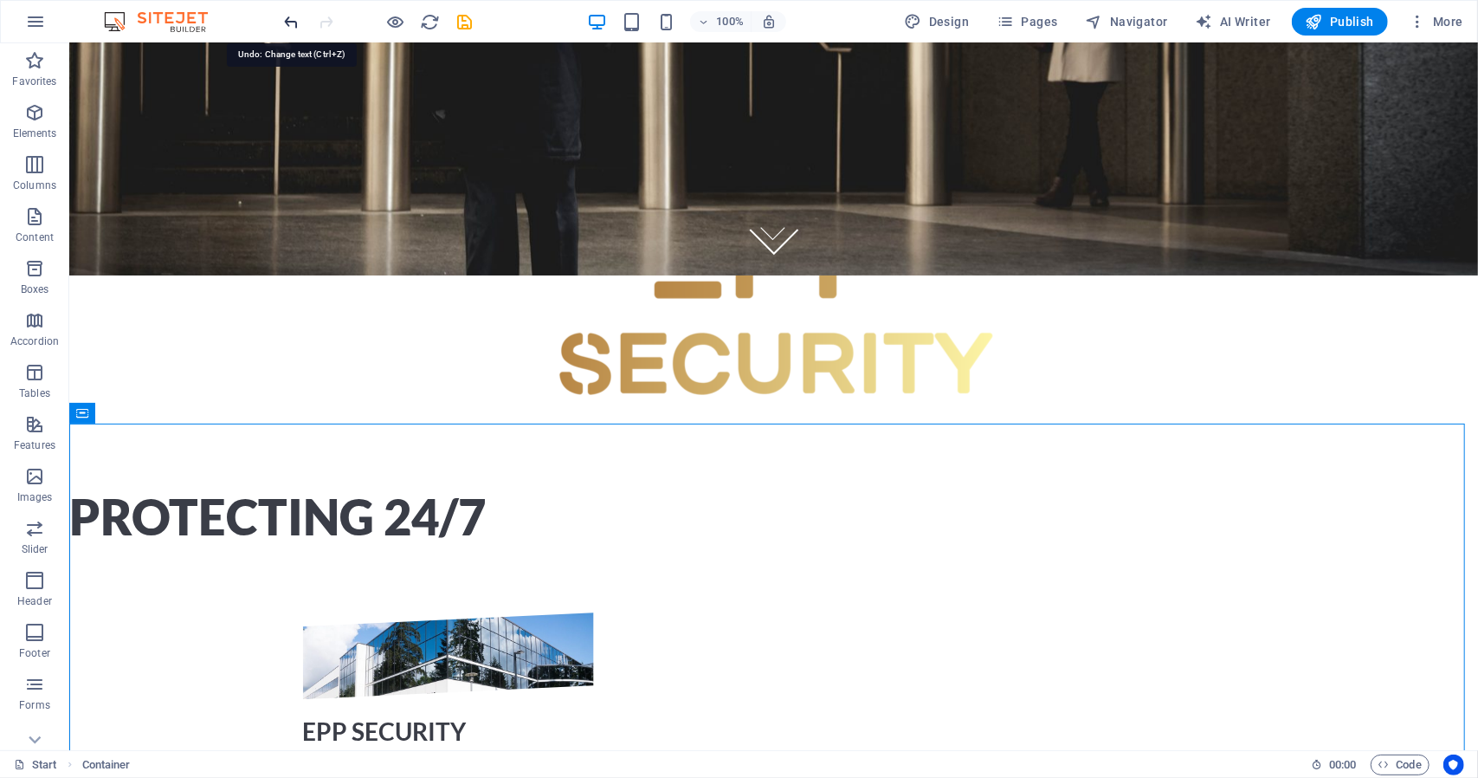
click at [296, 22] on icon "undo" at bounding box center [292, 22] width 20 height 20
click at [327, 17] on icon "redo" at bounding box center [327, 22] width 20 height 20
click at [42, 16] on icon "button" at bounding box center [35, 21] width 21 height 21
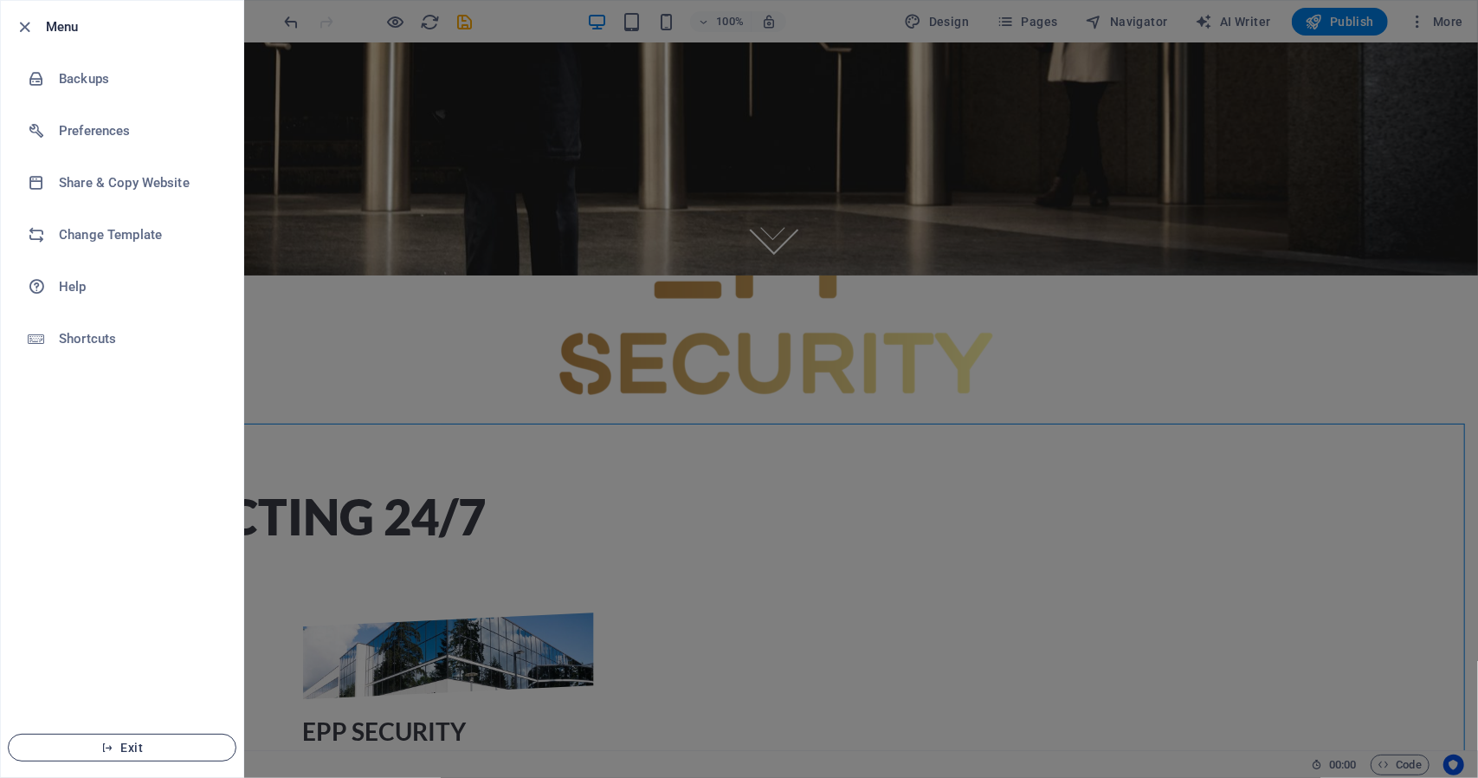
click at [147, 748] on span "Exit" at bounding box center [122, 747] width 199 height 14
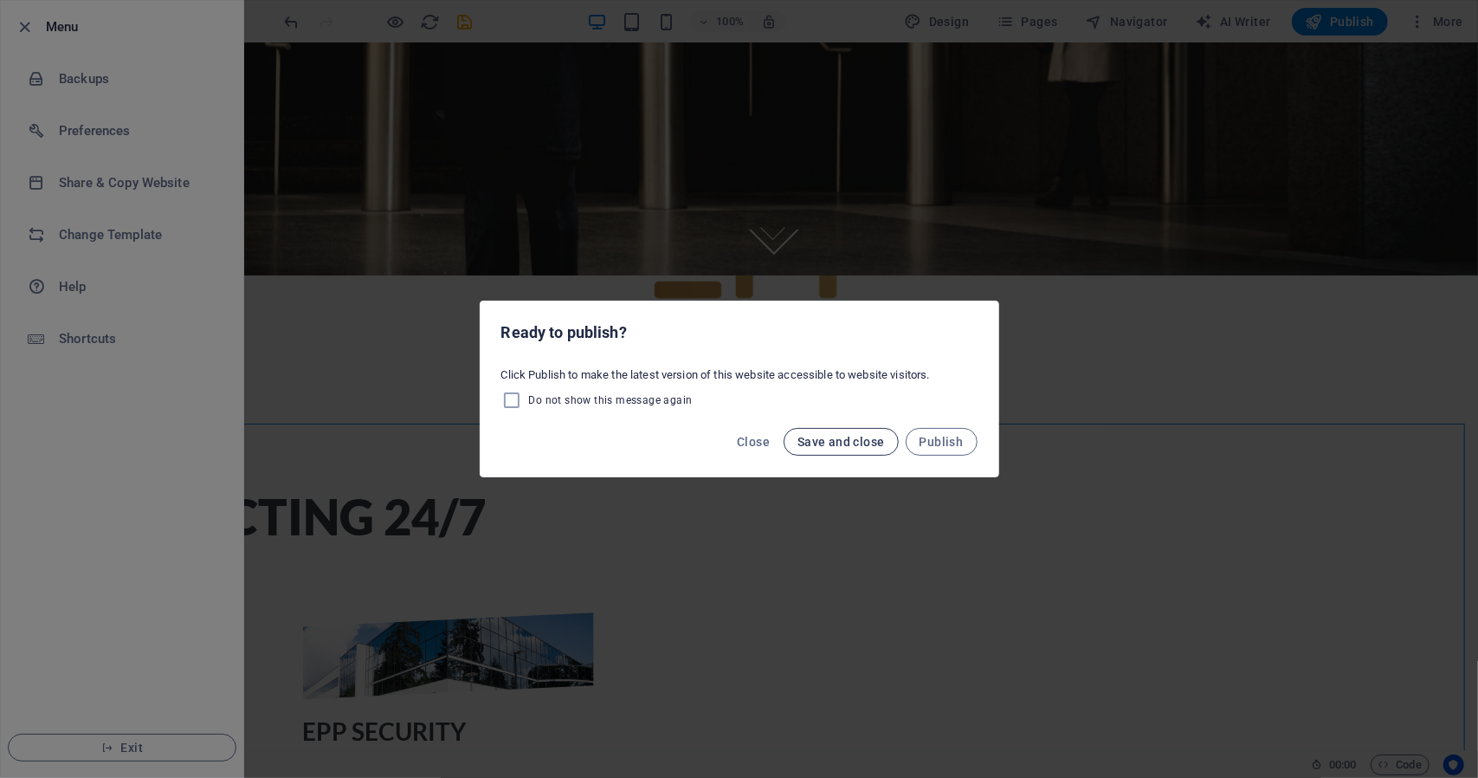
click at [868, 445] on span "Save and close" at bounding box center [841, 442] width 87 height 14
checkbox input "false"
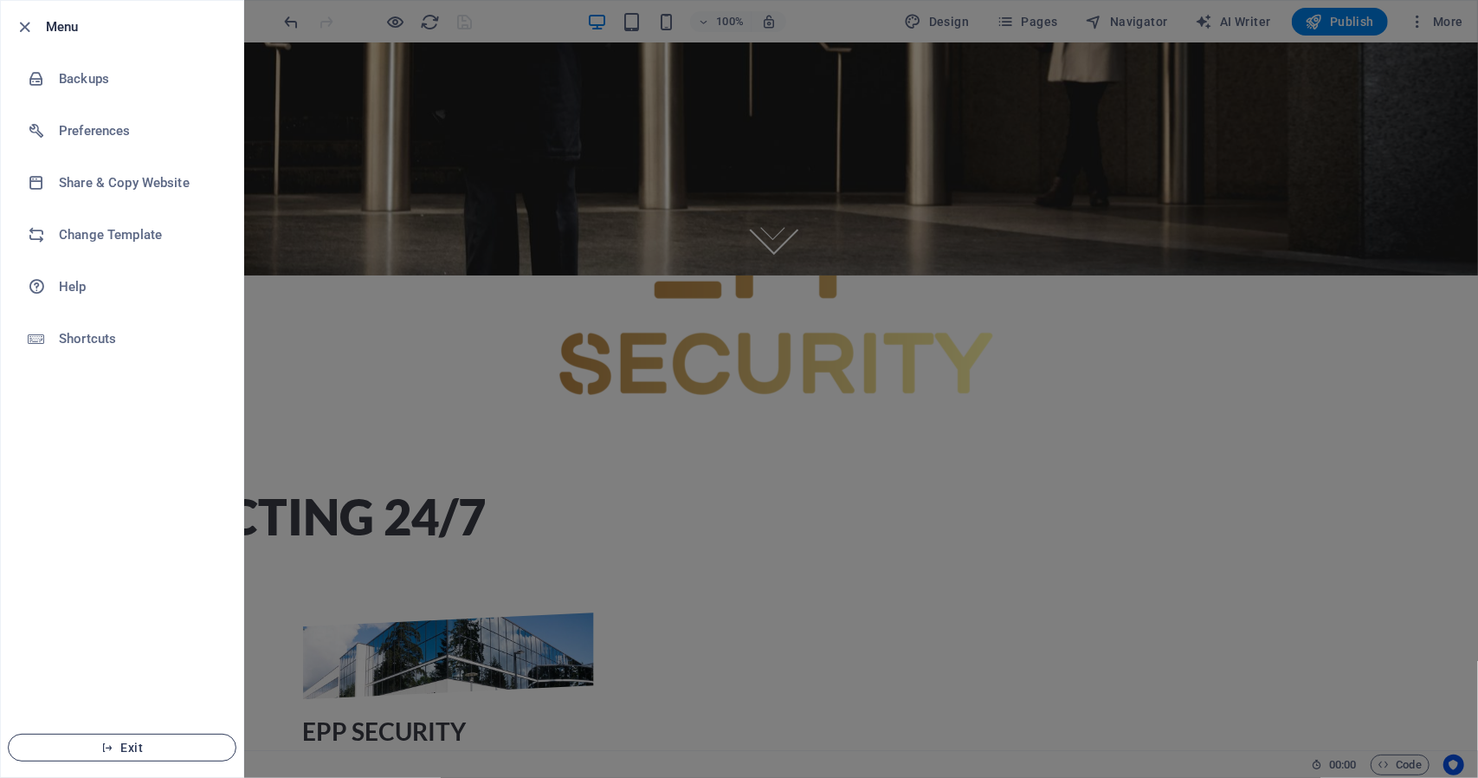
click at [156, 749] on span "Exit" at bounding box center [122, 747] width 199 height 14
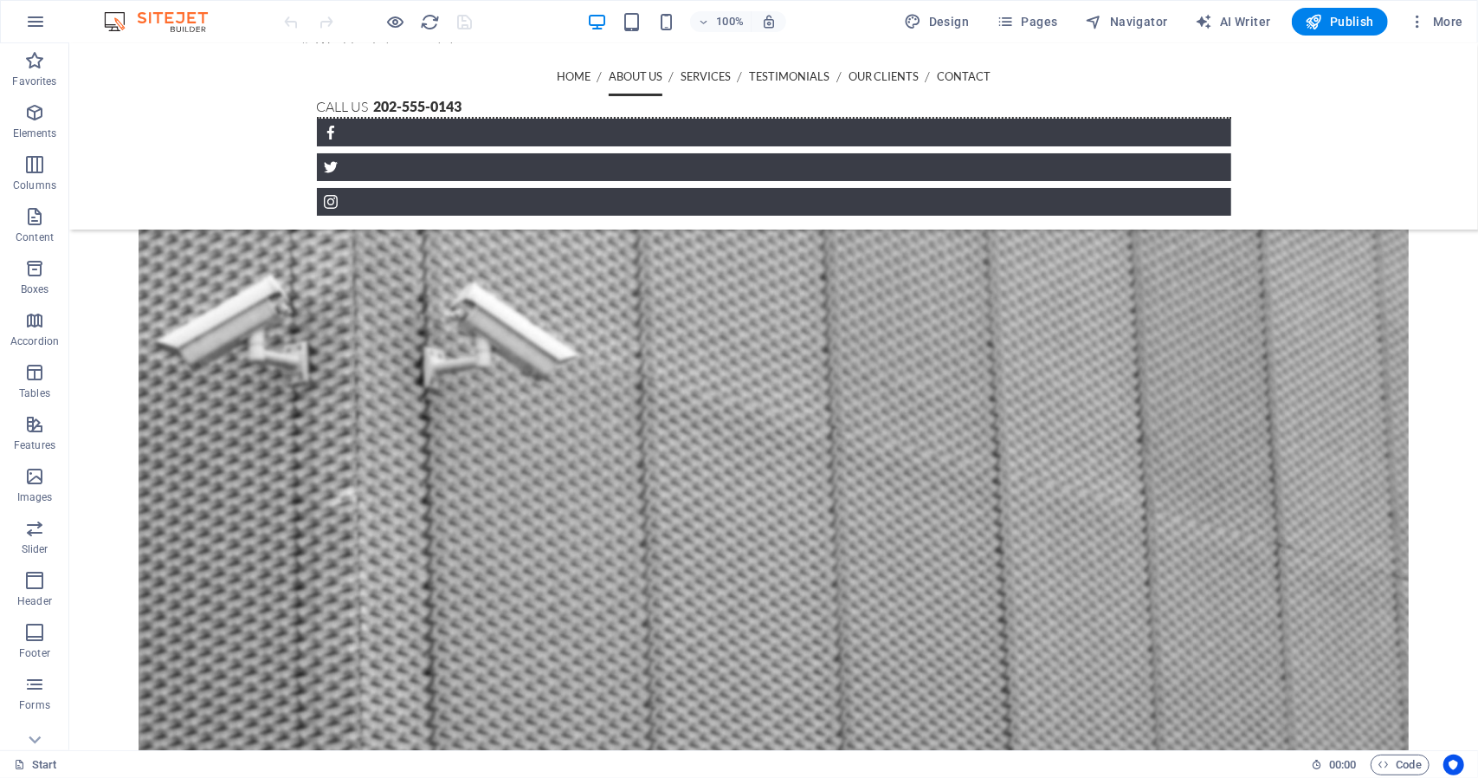
scroll to position [1427, 0]
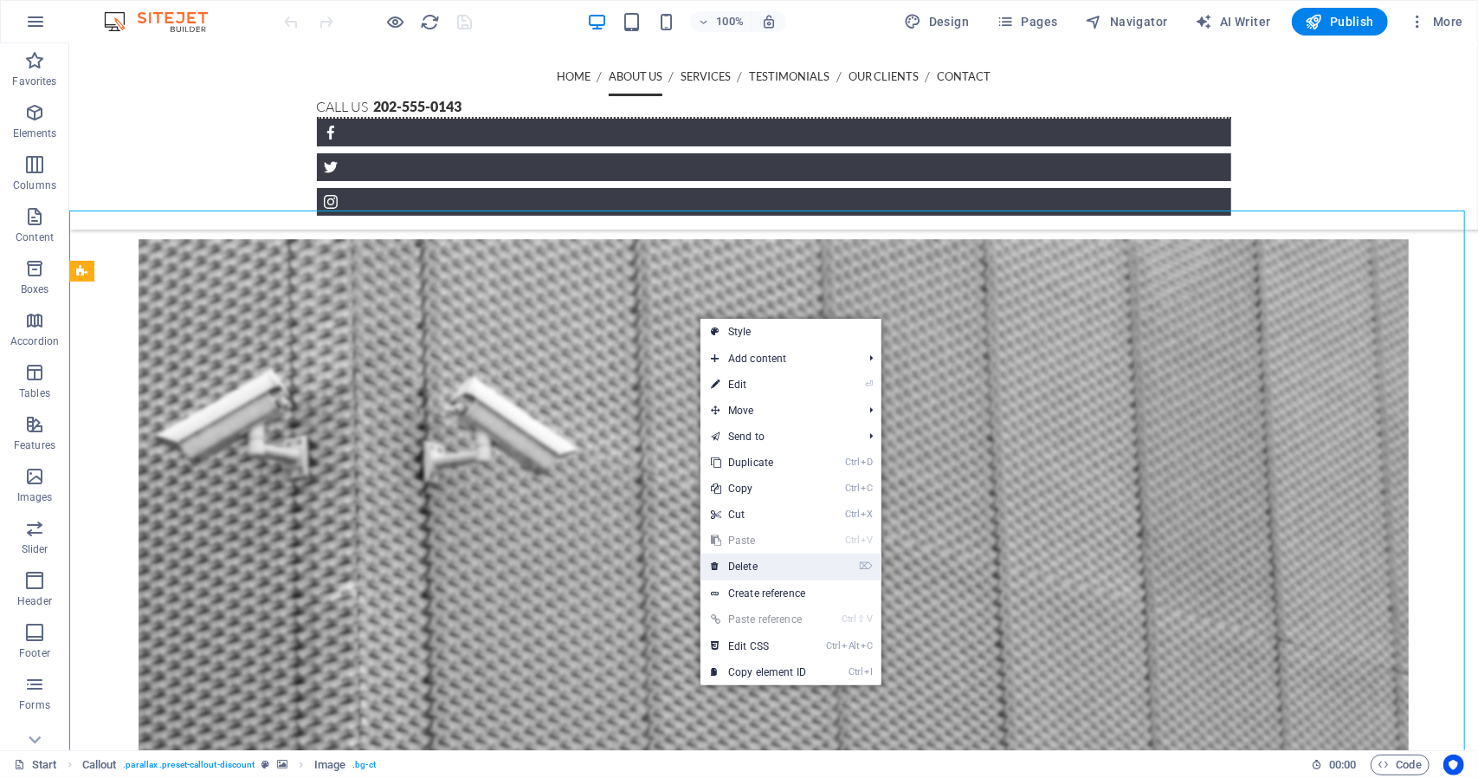
click at [783, 569] on link "⌦ Delete" at bounding box center [759, 566] width 116 height 26
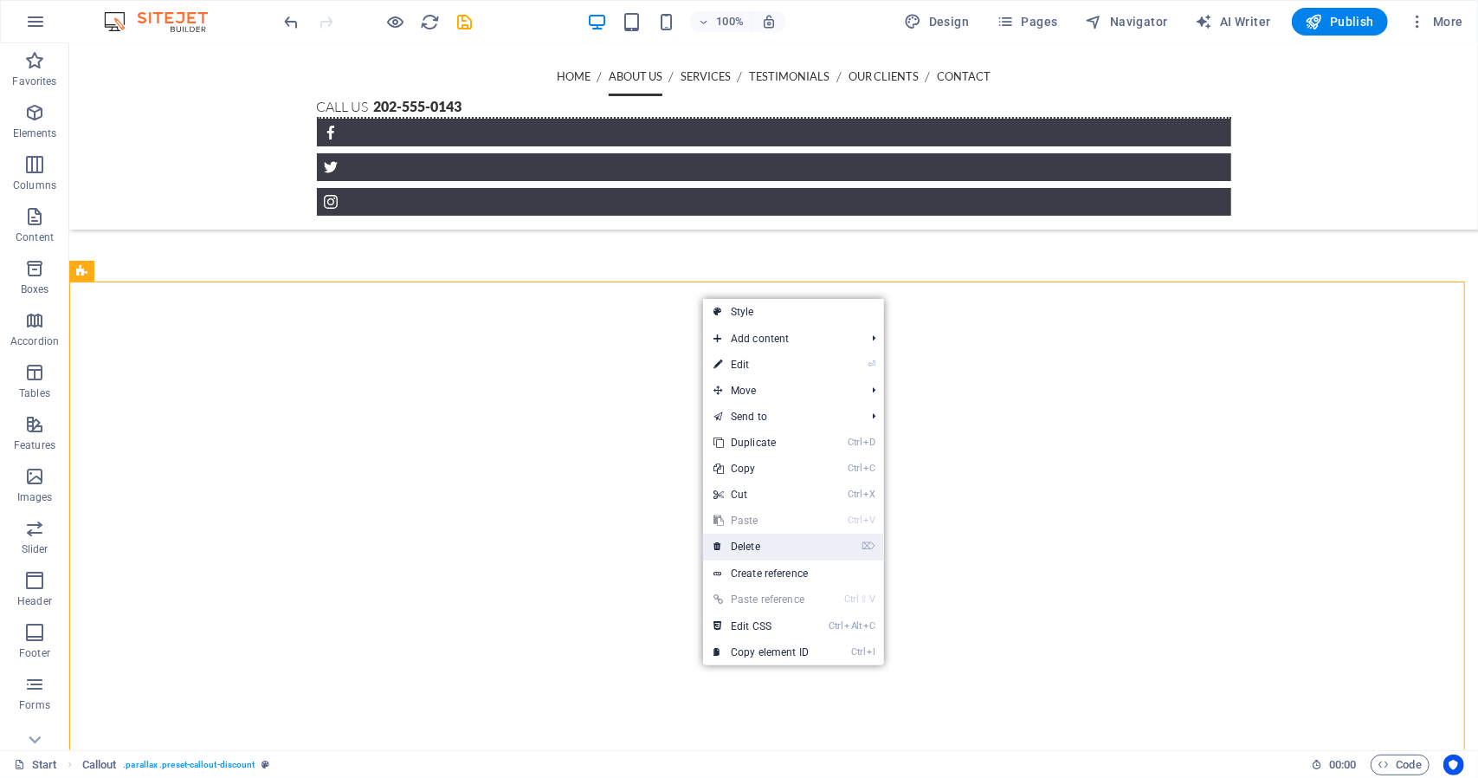
click at [816, 541] on link "⌦ Delete" at bounding box center [761, 546] width 116 height 26
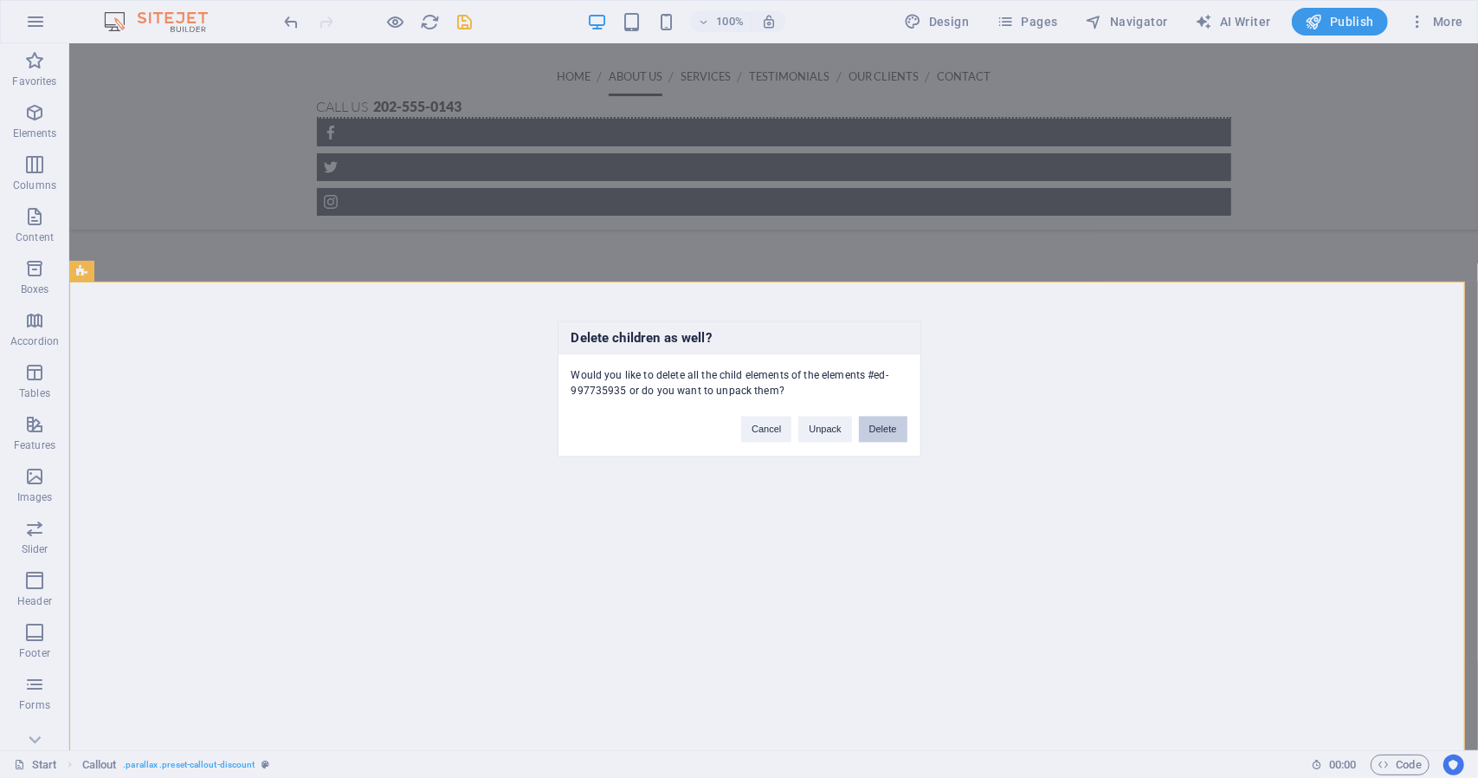
click at [869, 430] on button "Delete" at bounding box center [883, 430] width 48 height 26
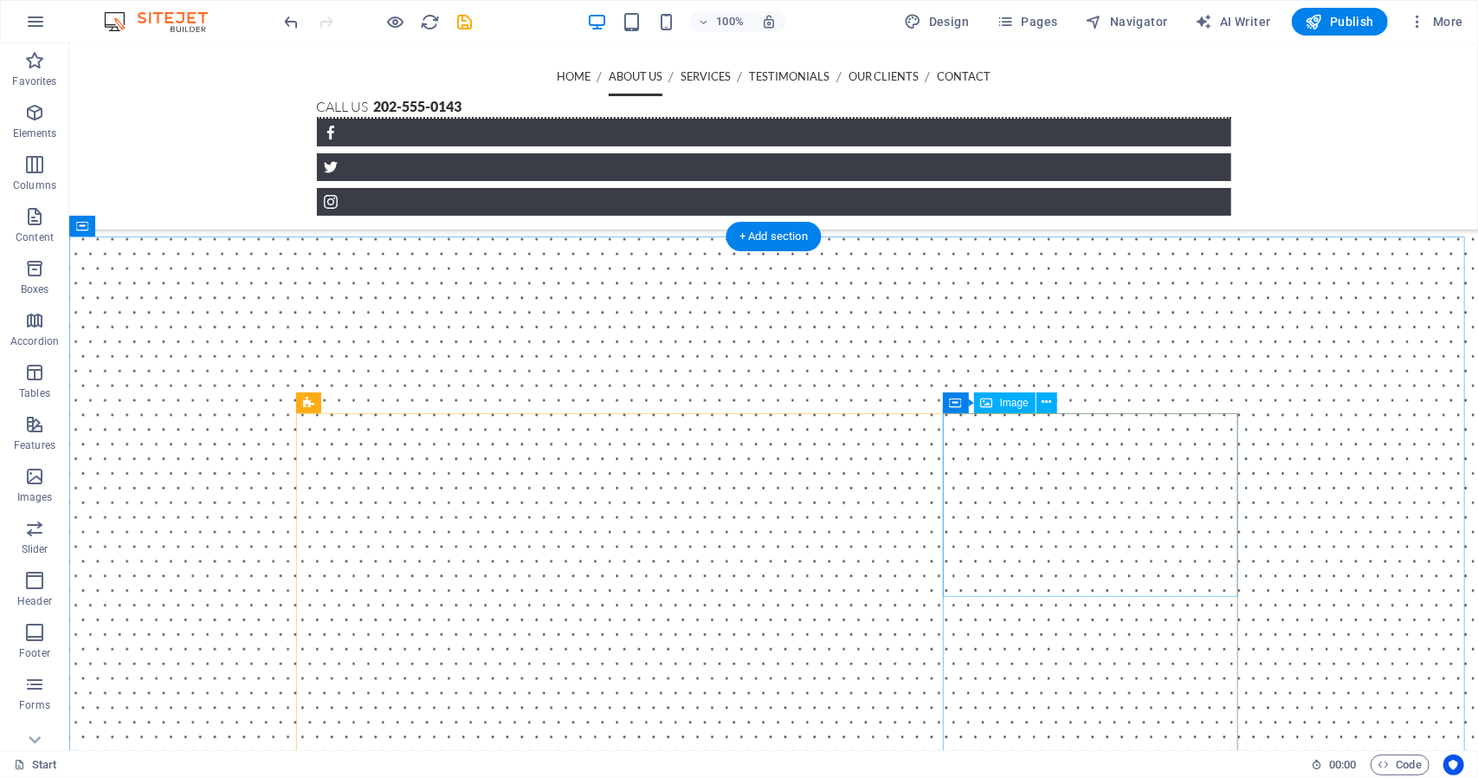
scroll to position [1818, 0]
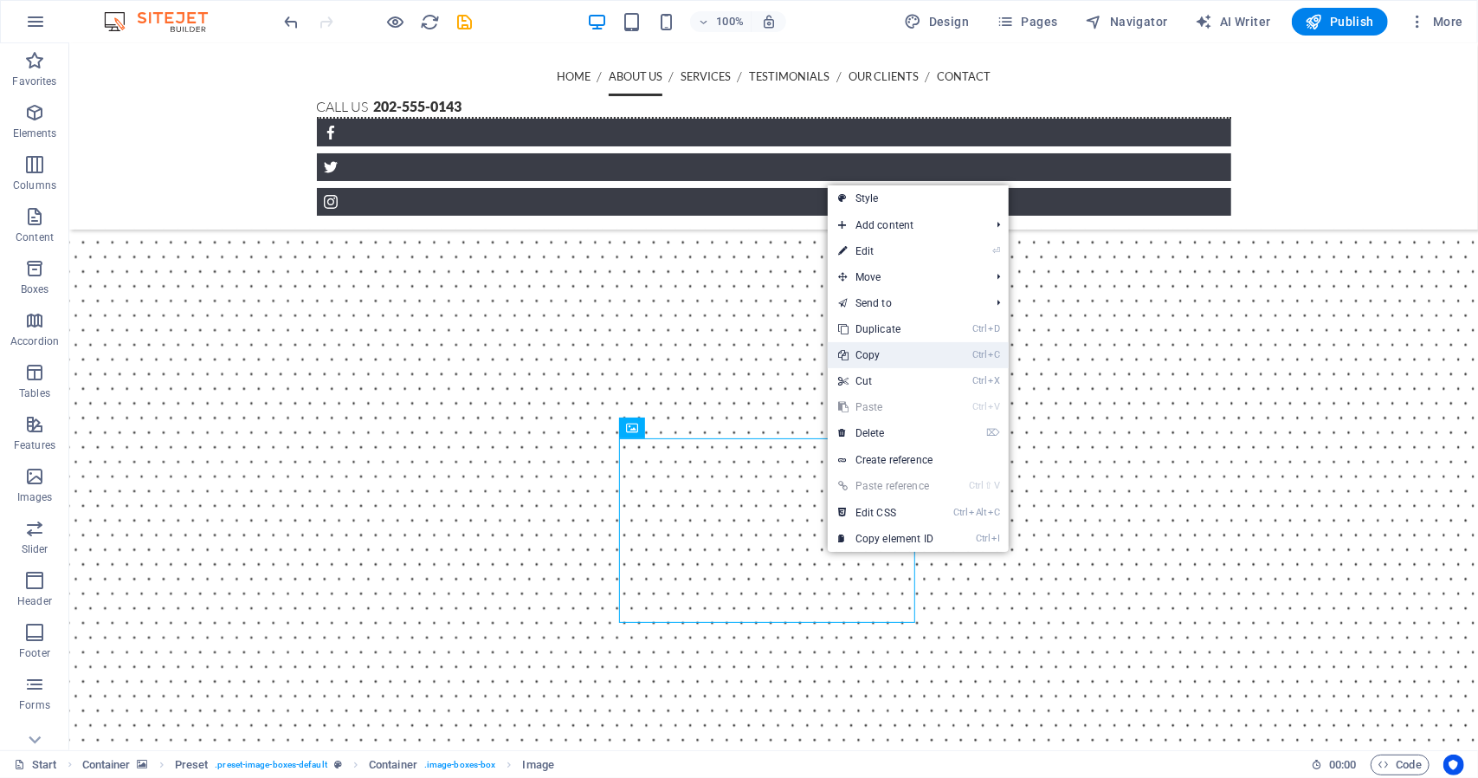
click at [927, 358] on link "Ctrl C Copy" at bounding box center [886, 355] width 116 height 26
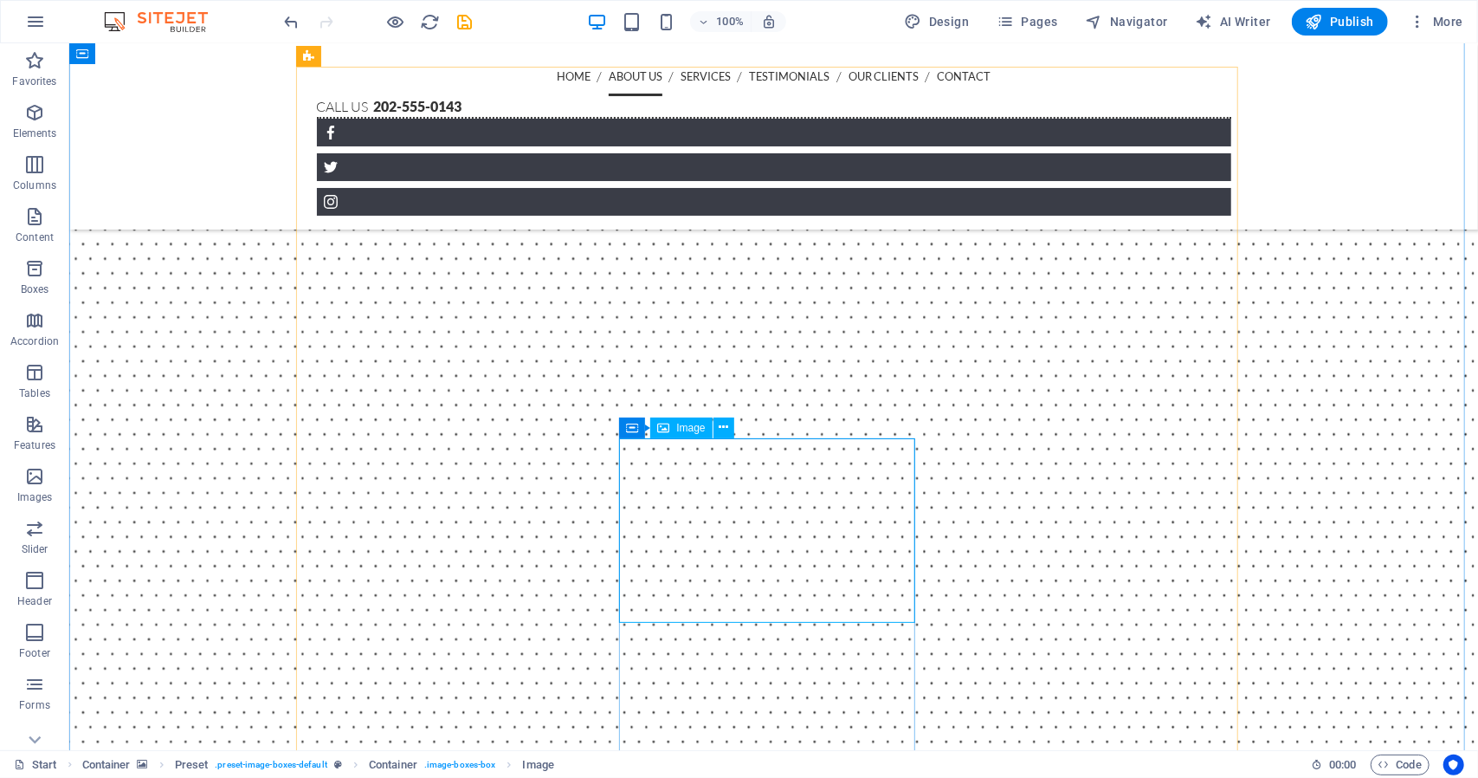
scroll to position [1472, 0]
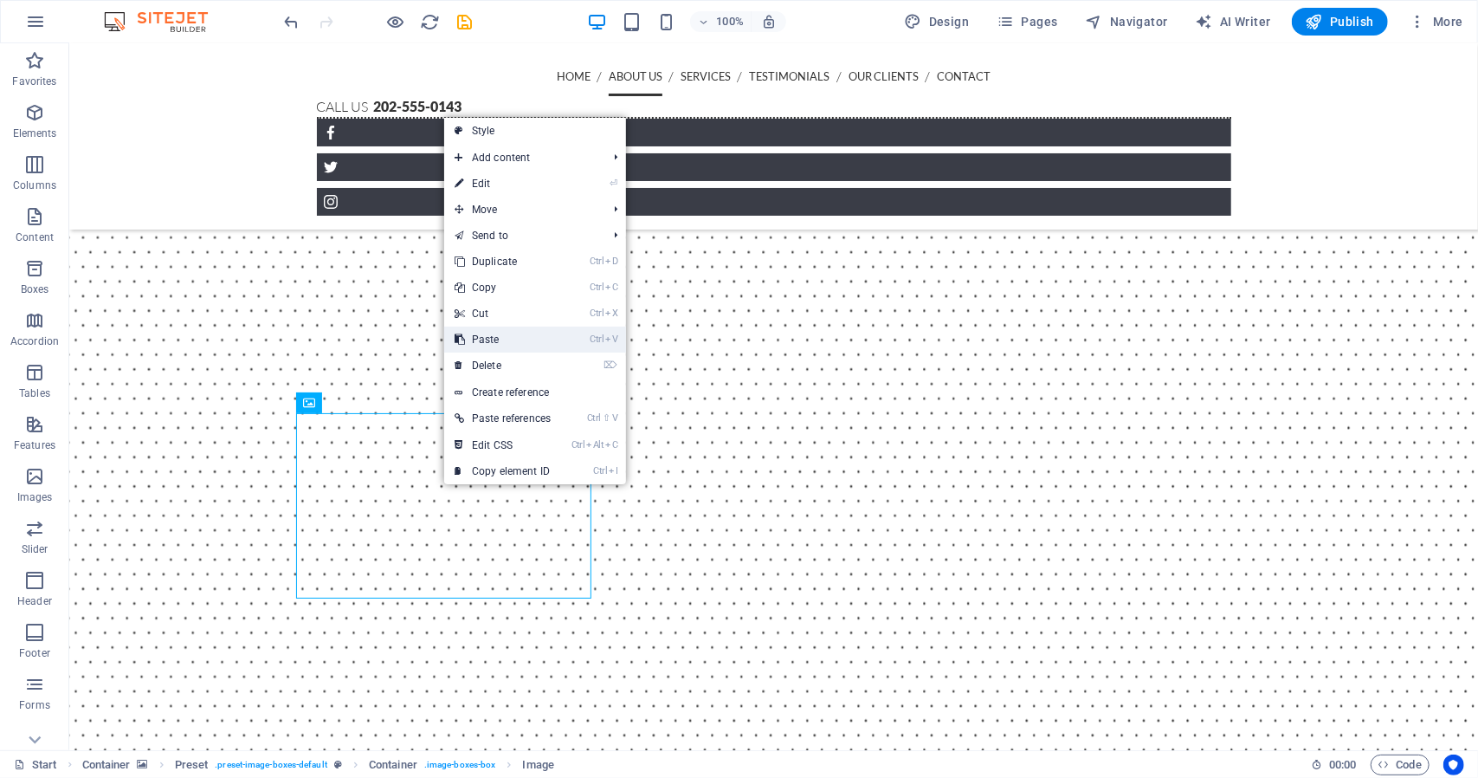
click at [506, 339] on link "Ctrl V Paste" at bounding box center [502, 339] width 117 height 26
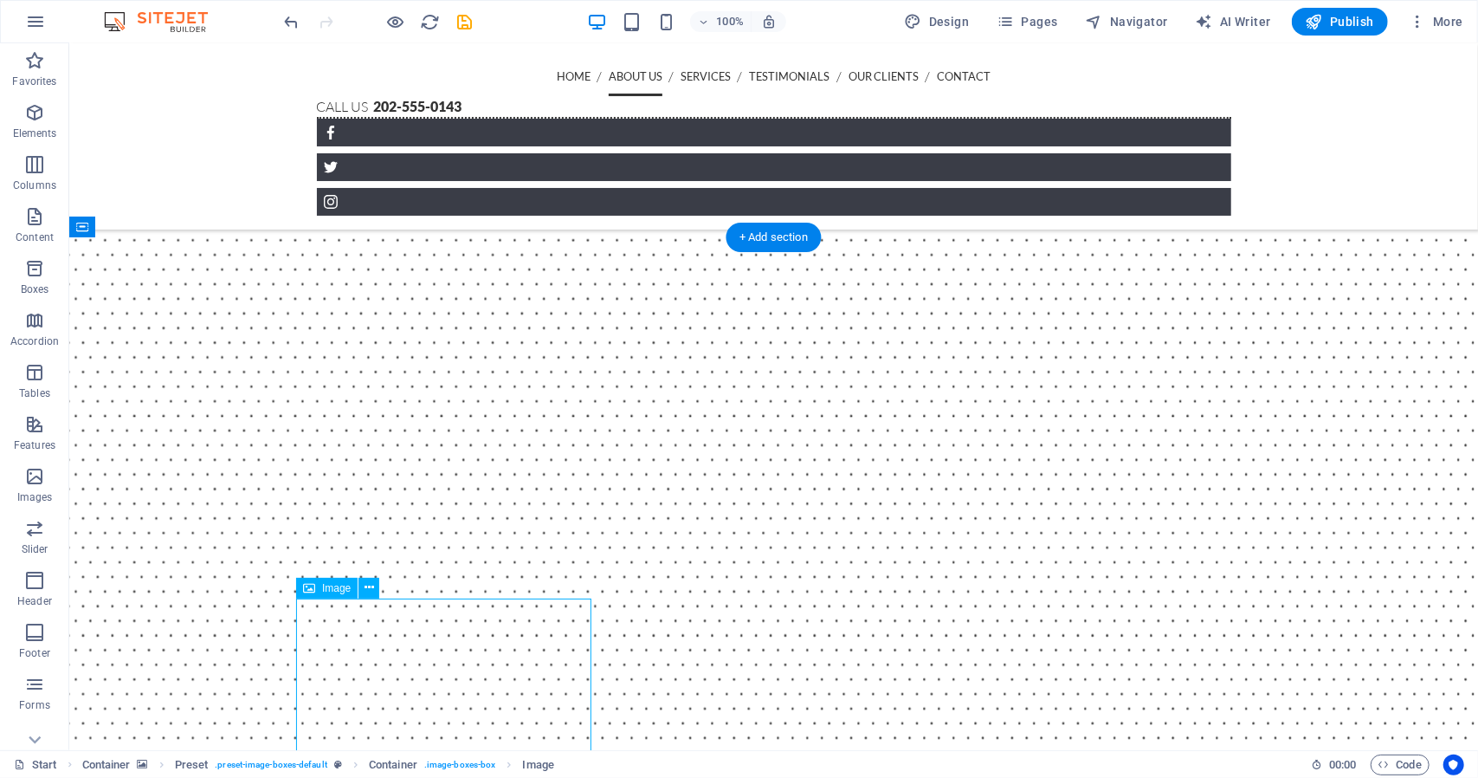
scroll to position [1484, 0]
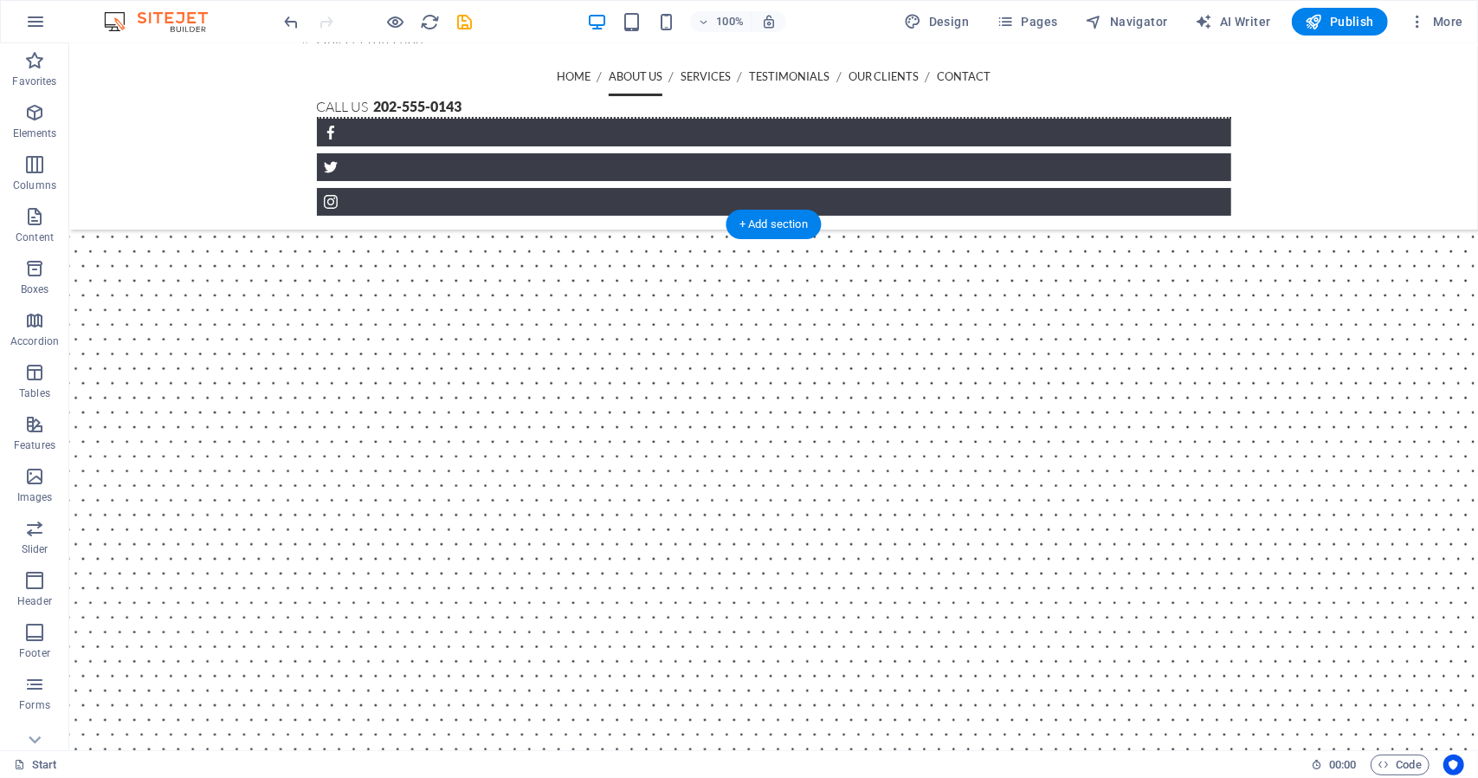
drag, startPoint x: 497, startPoint y: 681, endPoint x: 489, endPoint y: 559, distance: 122.3
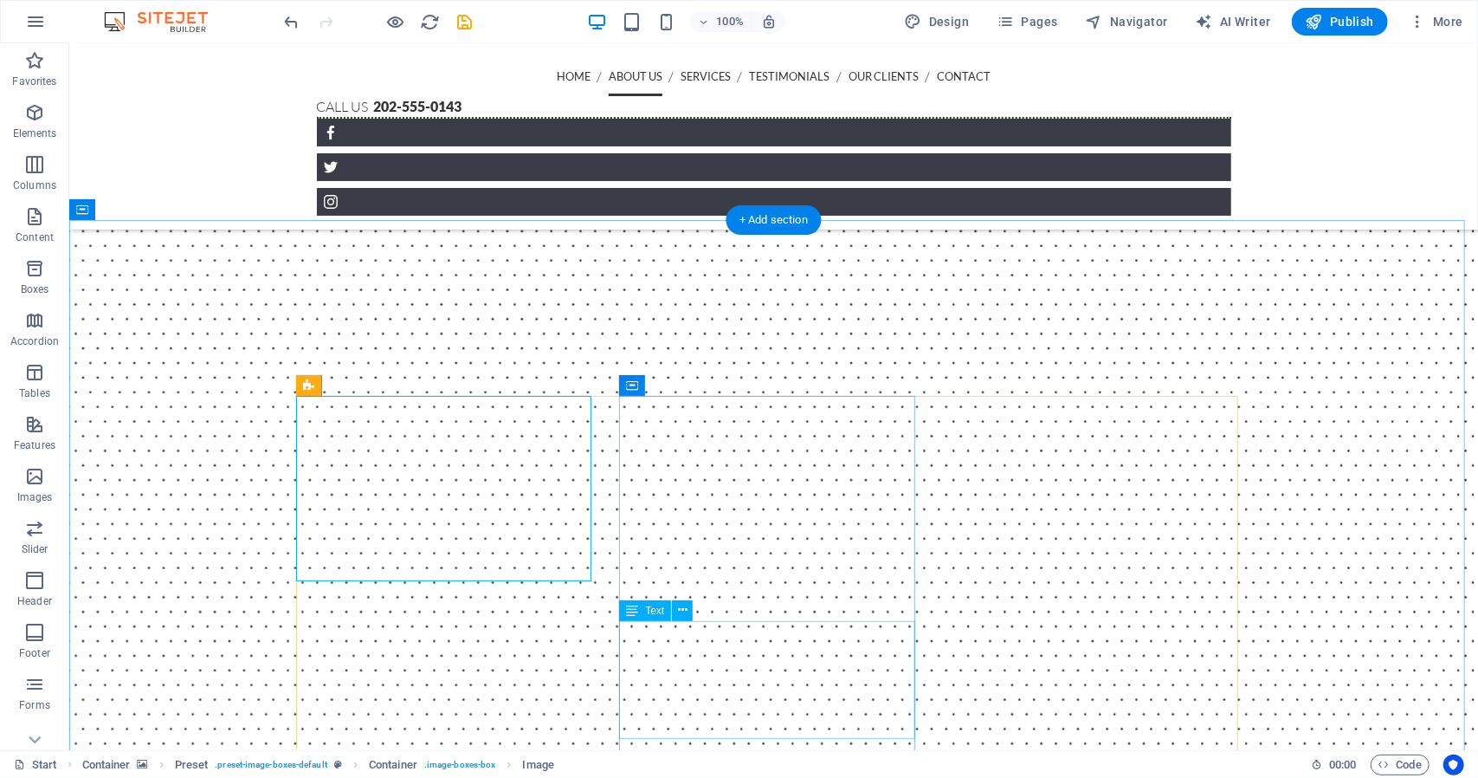
scroll to position [1657, 0]
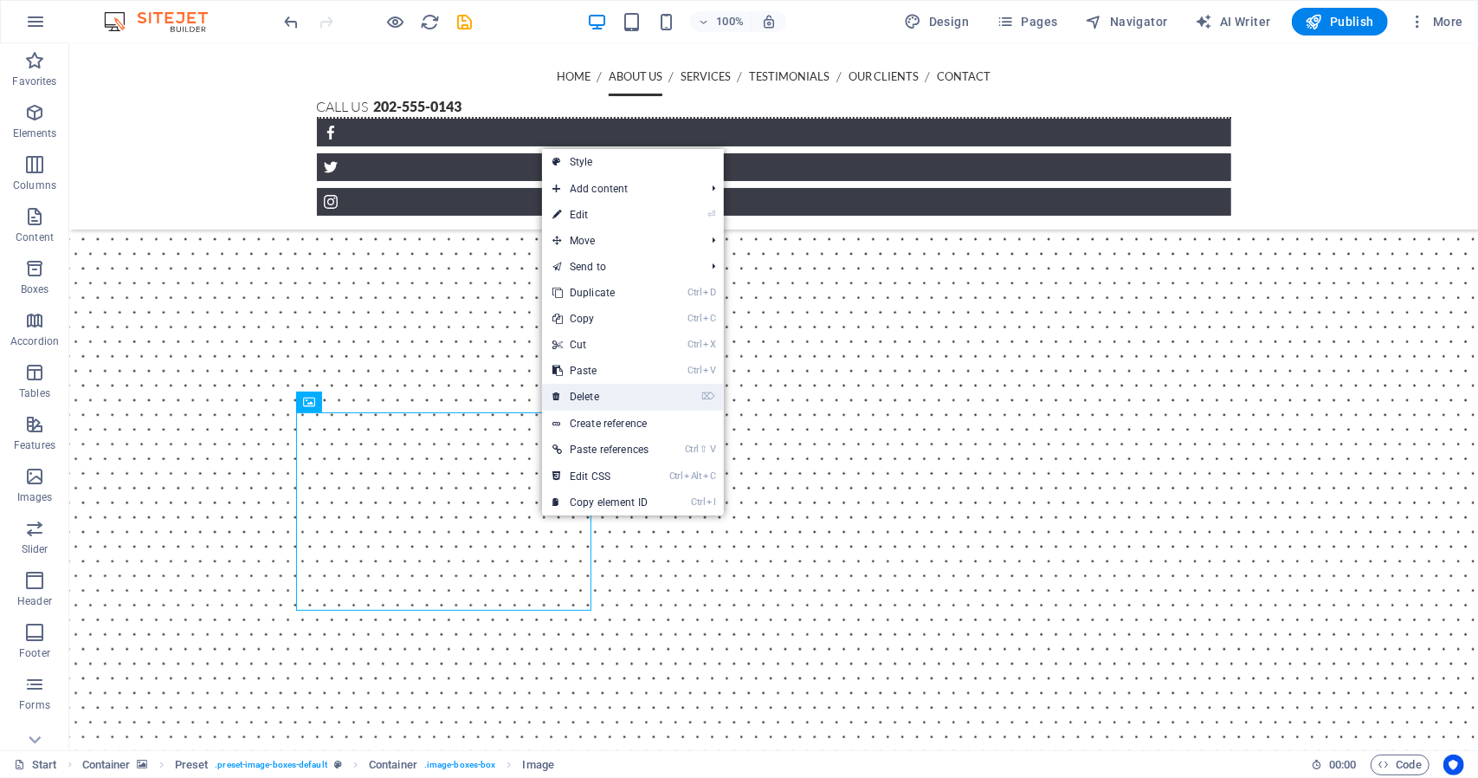
click at [653, 394] on link "⌦ Delete" at bounding box center [600, 397] width 117 height 26
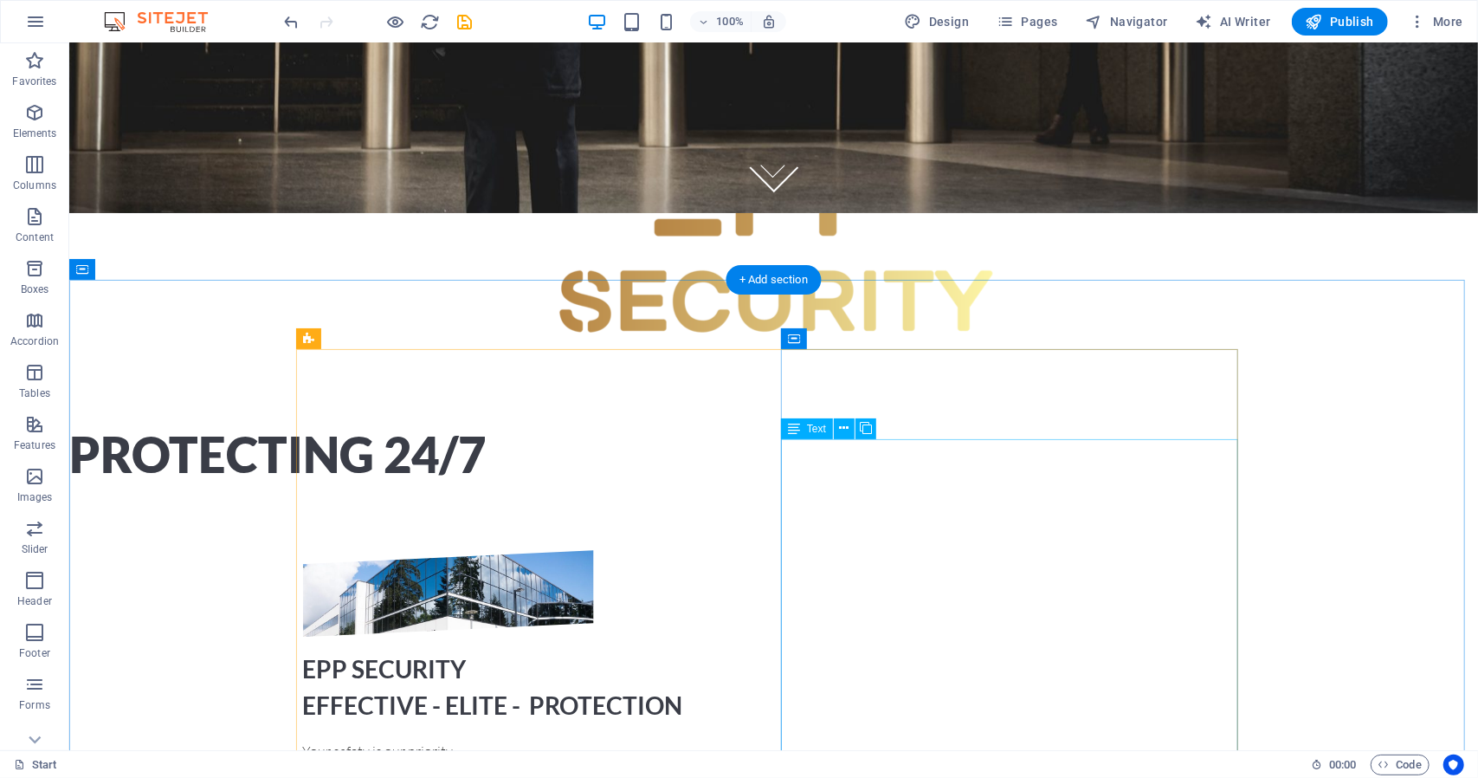
scroll to position [0, 0]
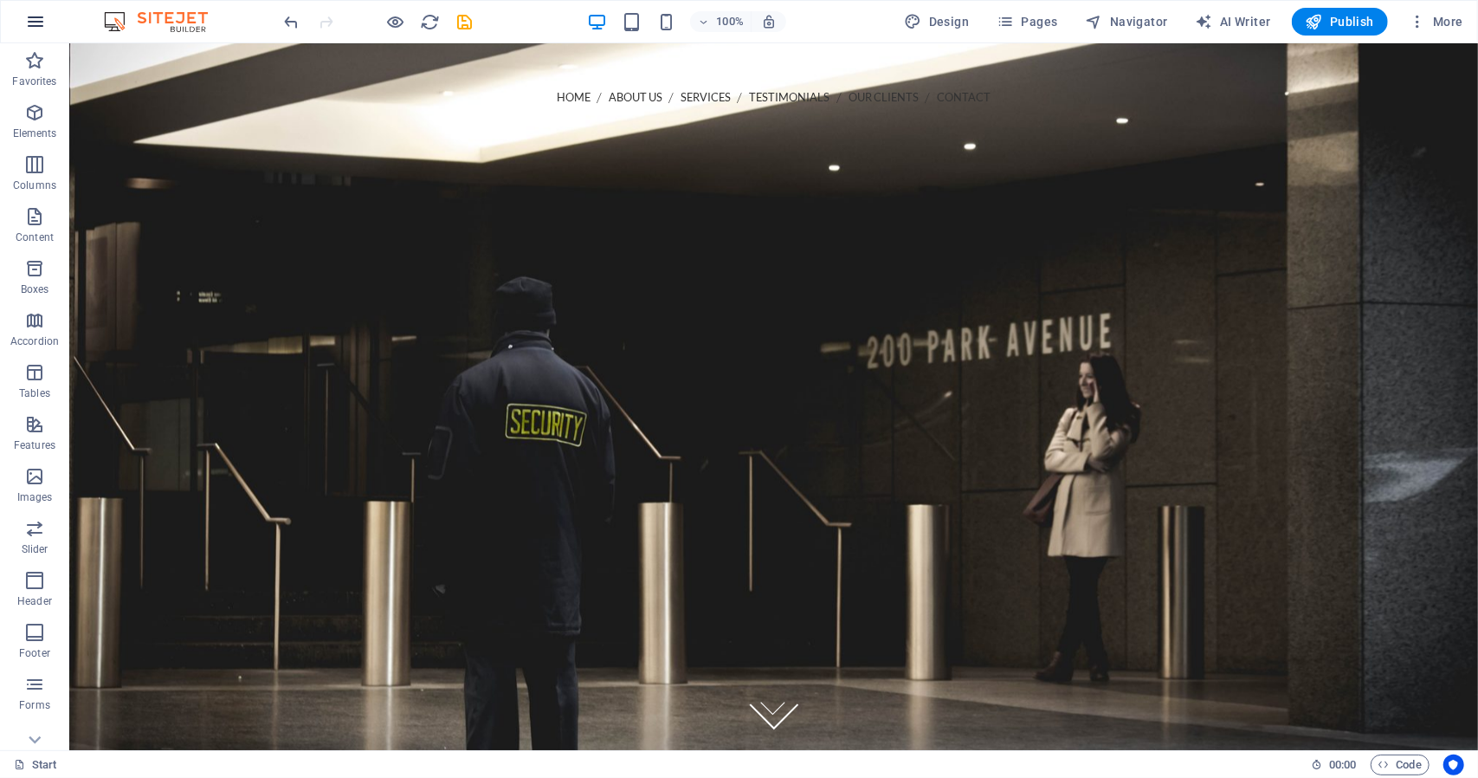
click at [40, 23] on icon "button" at bounding box center [35, 21] width 21 height 21
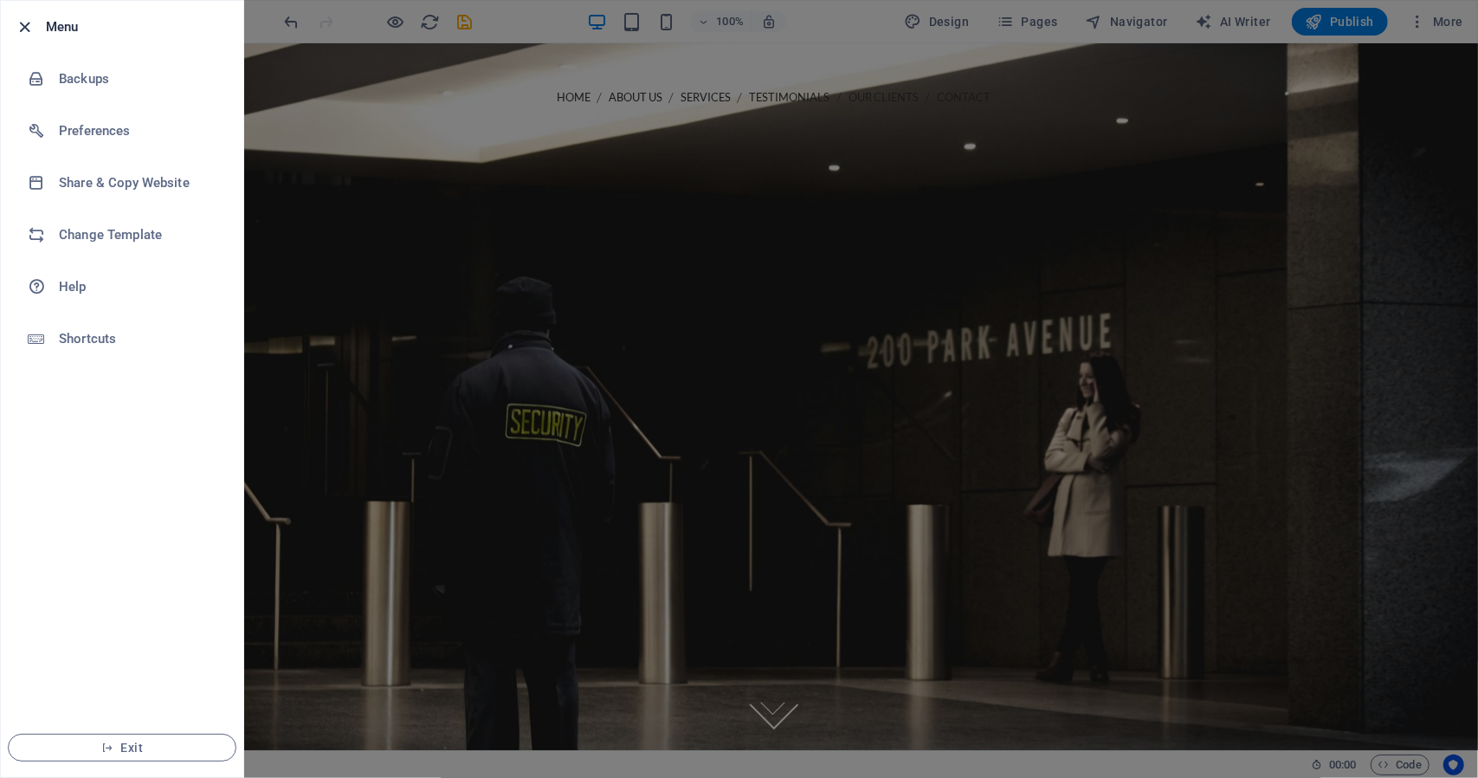
click at [25, 29] on icon "button" at bounding box center [26, 27] width 20 height 20
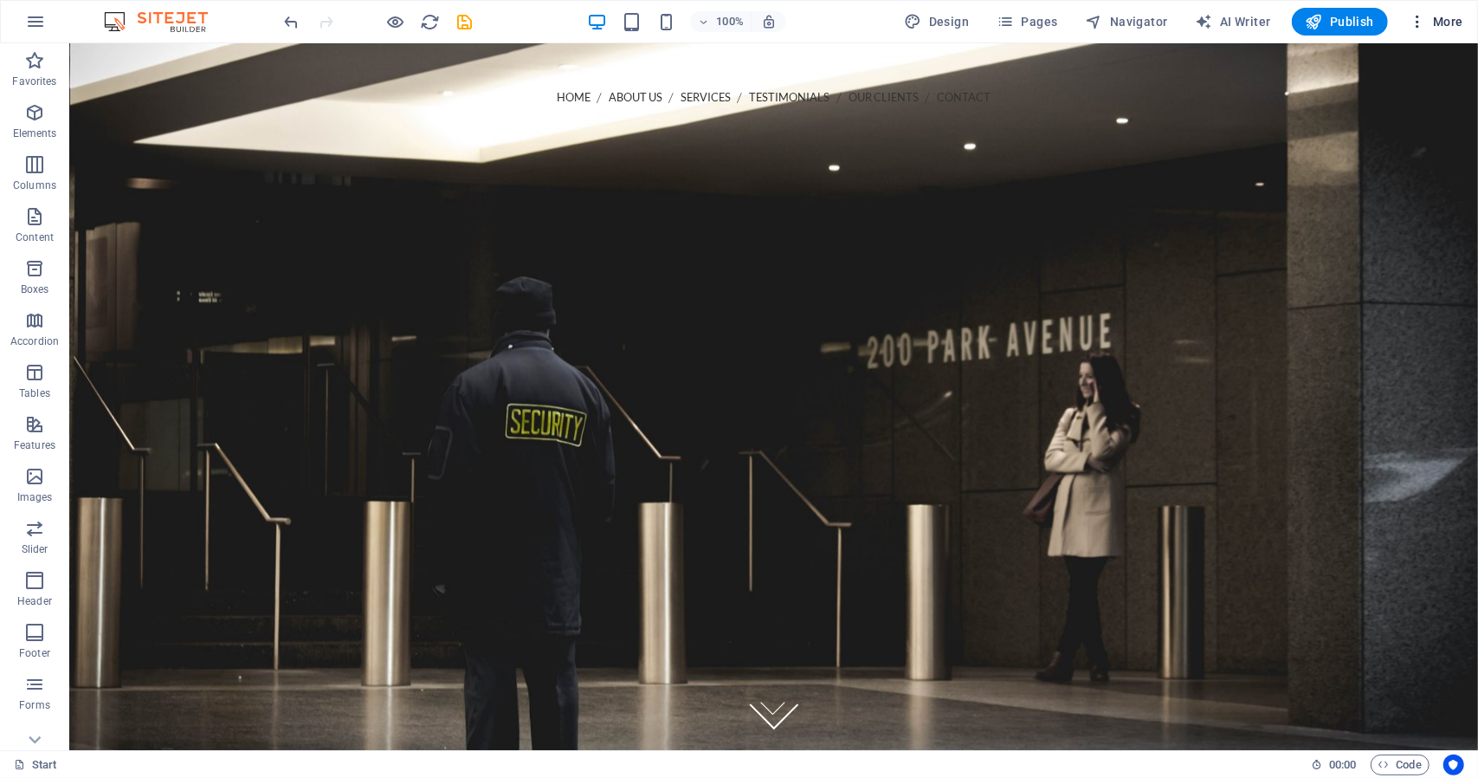
click at [1444, 27] on span "More" at bounding box center [1436, 21] width 55 height 17
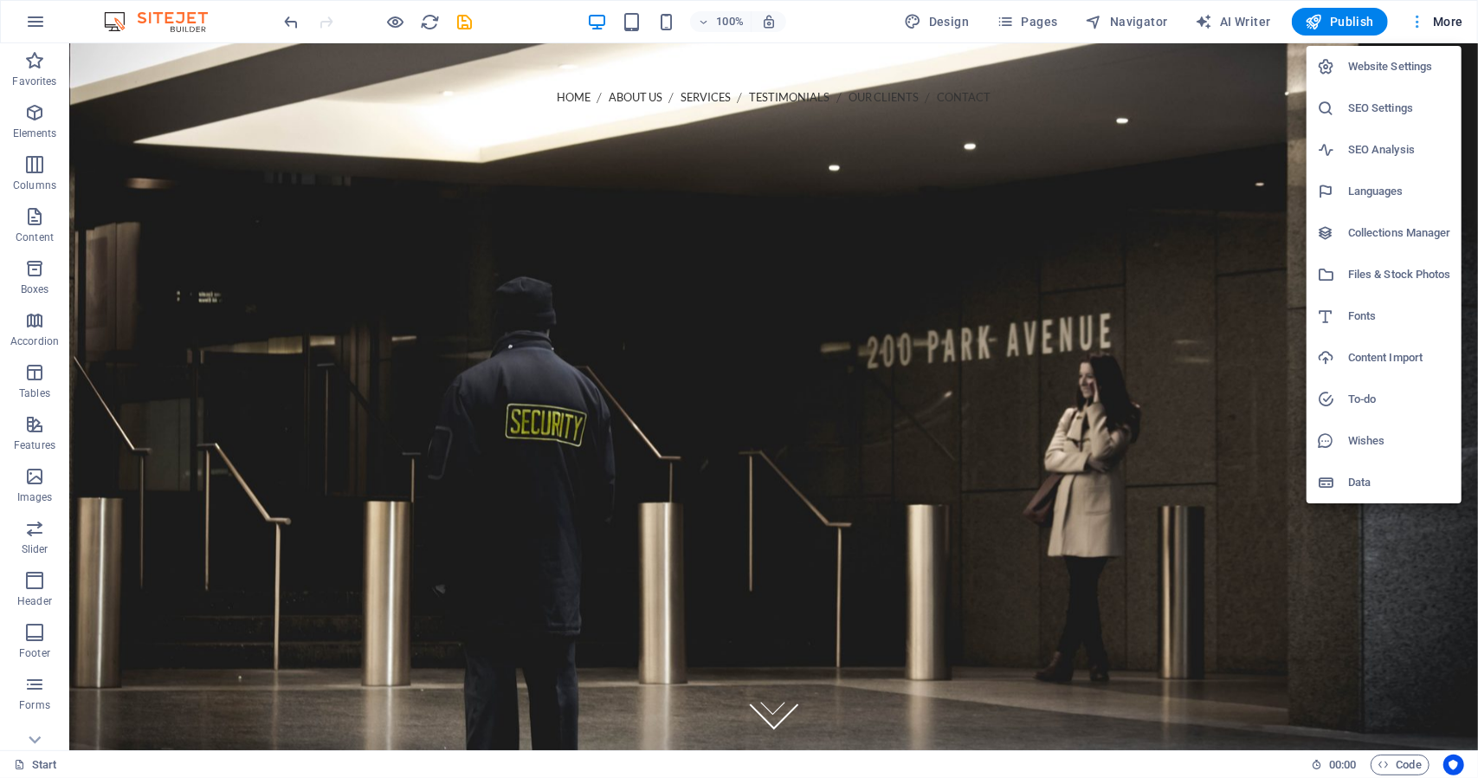
click at [1444, 27] on div at bounding box center [739, 389] width 1478 height 778
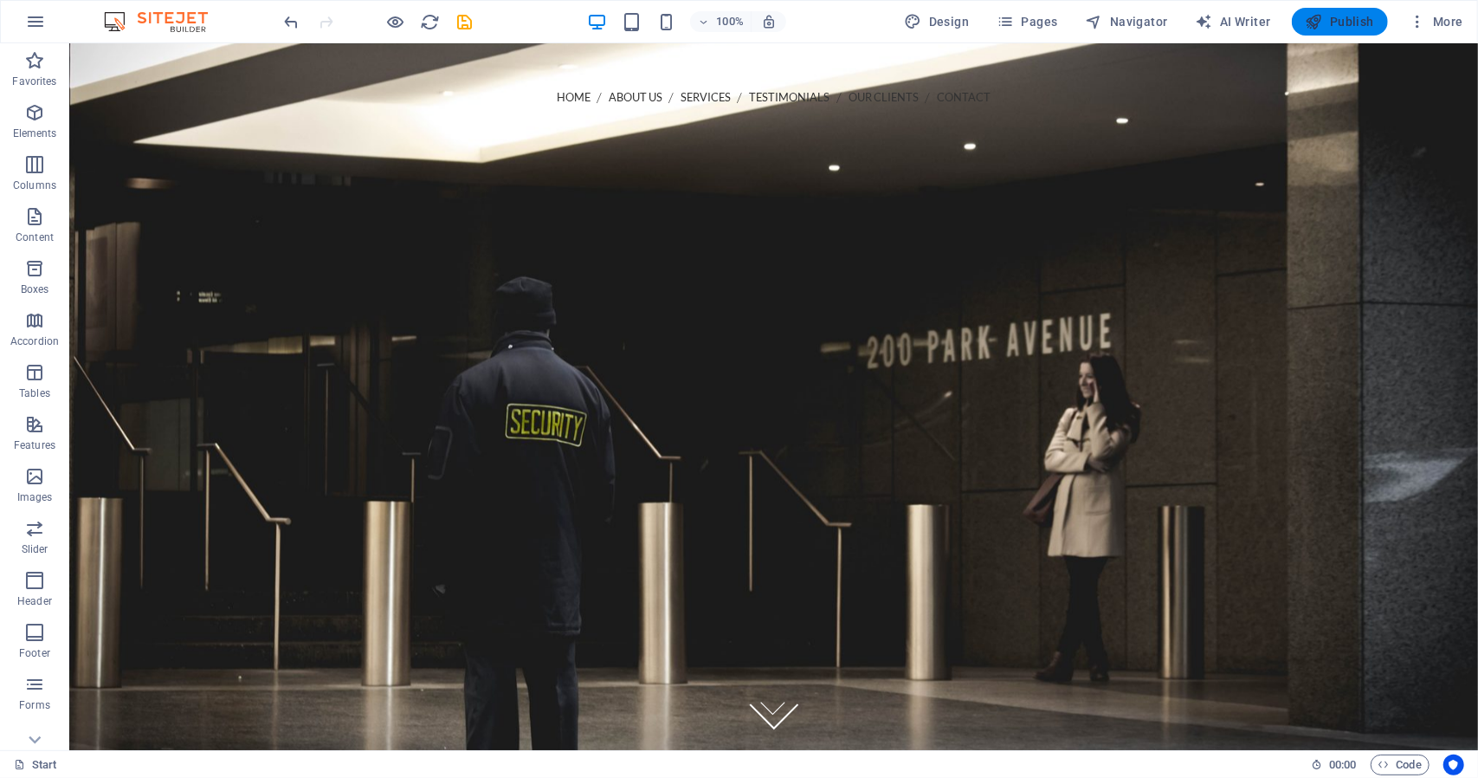
click at [1344, 18] on span "Publish" at bounding box center [1340, 21] width 68 height 17
checkbox input "false"
